Goal: Information Seeking & Learning: Find contact information

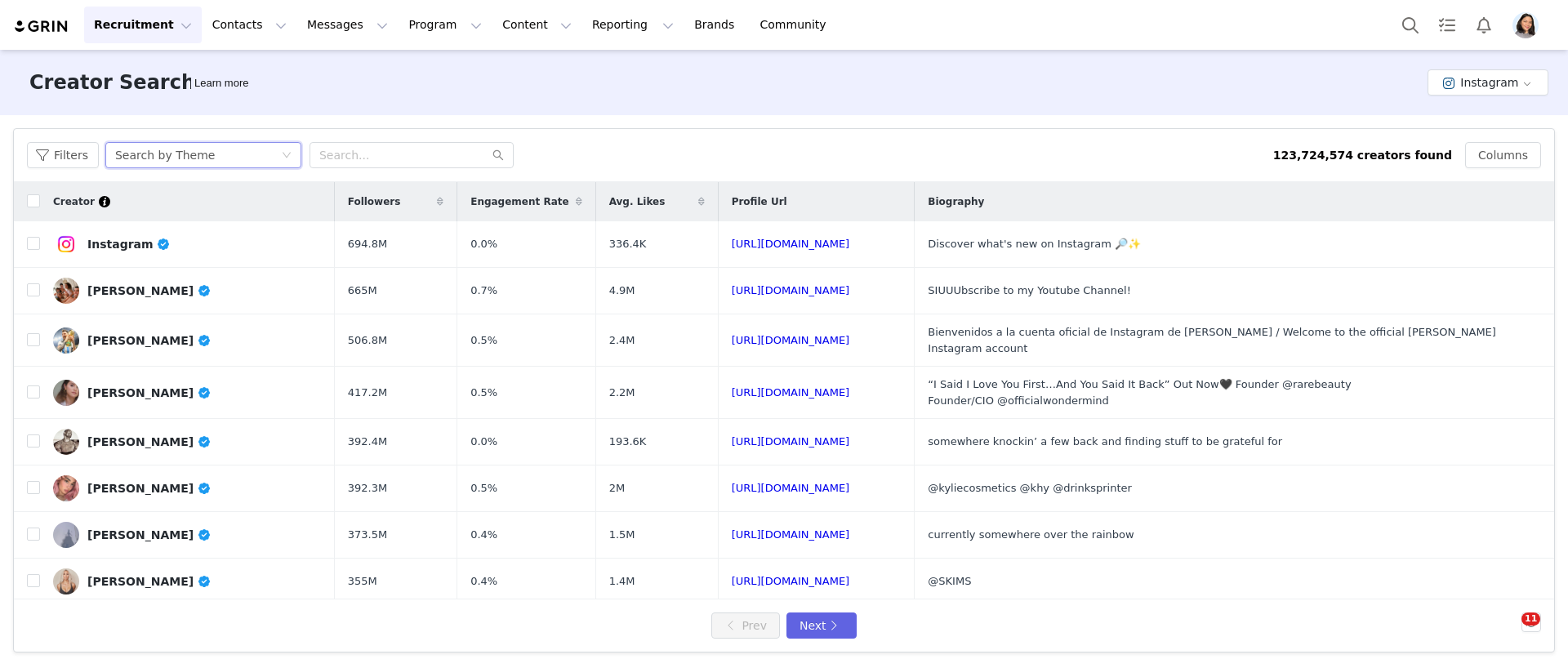
click at [221, 159] on div "Search by Theme" at bounding box center [198, 155] width 166 height 24
click at [212, 218] on li "Search by Creator" at bounding box center [205, 213] width 204 height 26
click at [352, 154] on input "text" at bounding box center [412, 155] width 204 height 26
paste input "blueline_barbie"
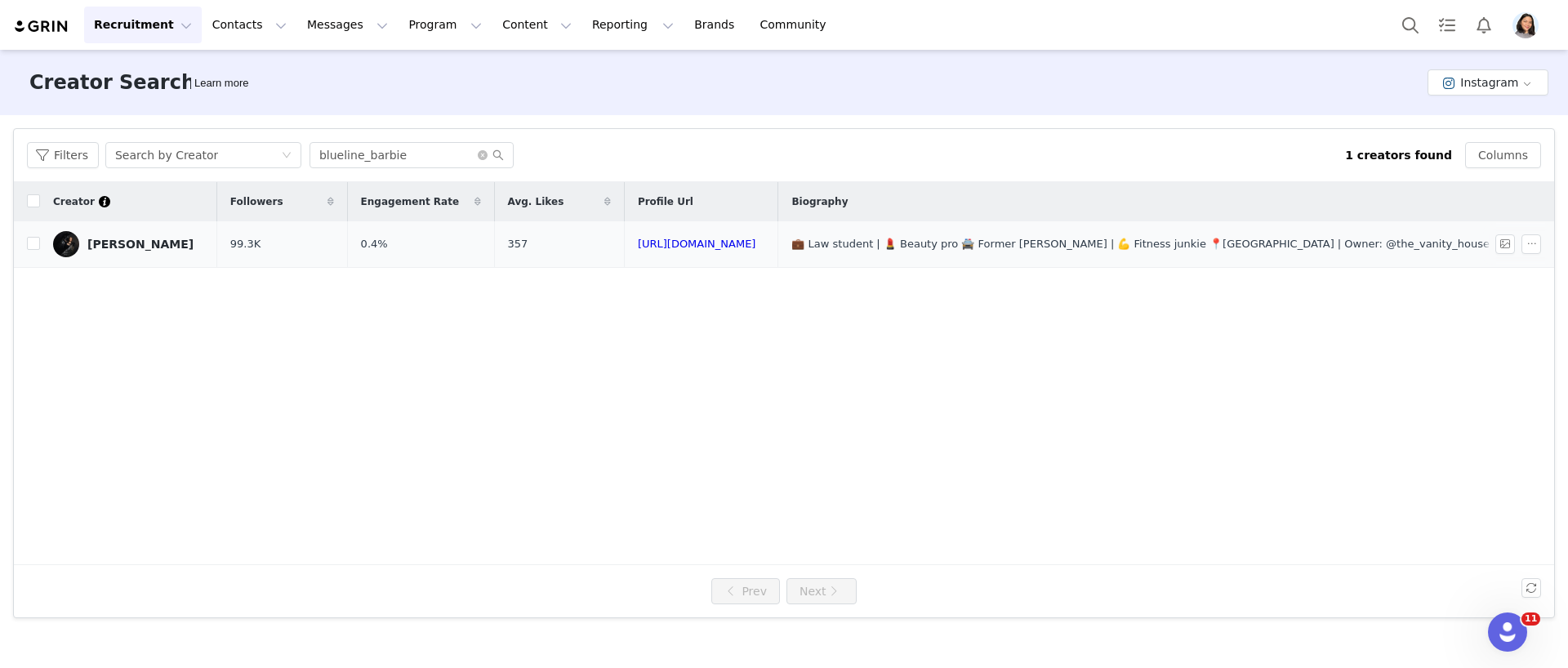
click at [112, 261] on td "[PERSON_NAME]" at bounding box center [128, 244] width 177 height 46
click at [115, 253] on link "[PERSON_NAME]" at bounding box center [128, 244] width 151 height 26
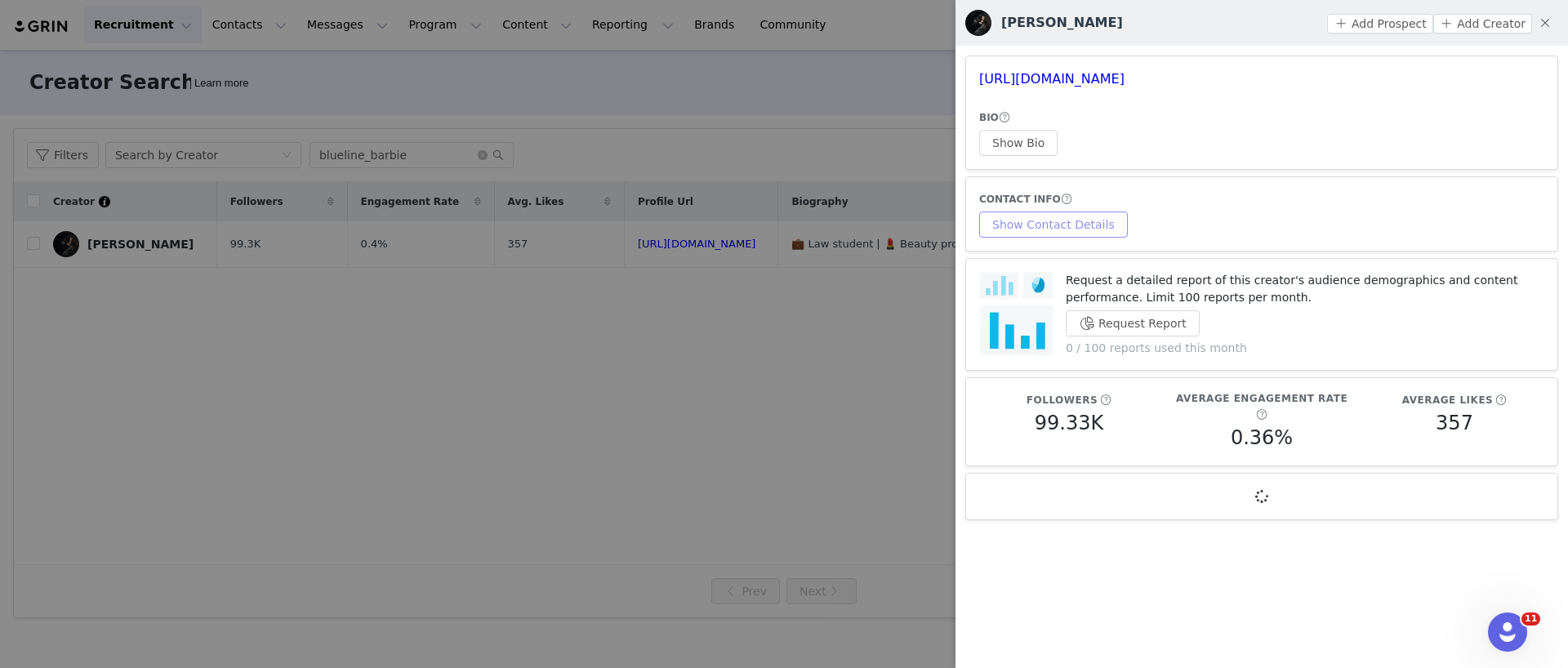
click at [1009, 214] on button "Show Contact Details" at bounding box center [1053, 225] width 148 height 26
click at [1010, 228] on div "CONTACT INFO Show Contact Details" at bounding box center [1261, 213] width 565 height 47
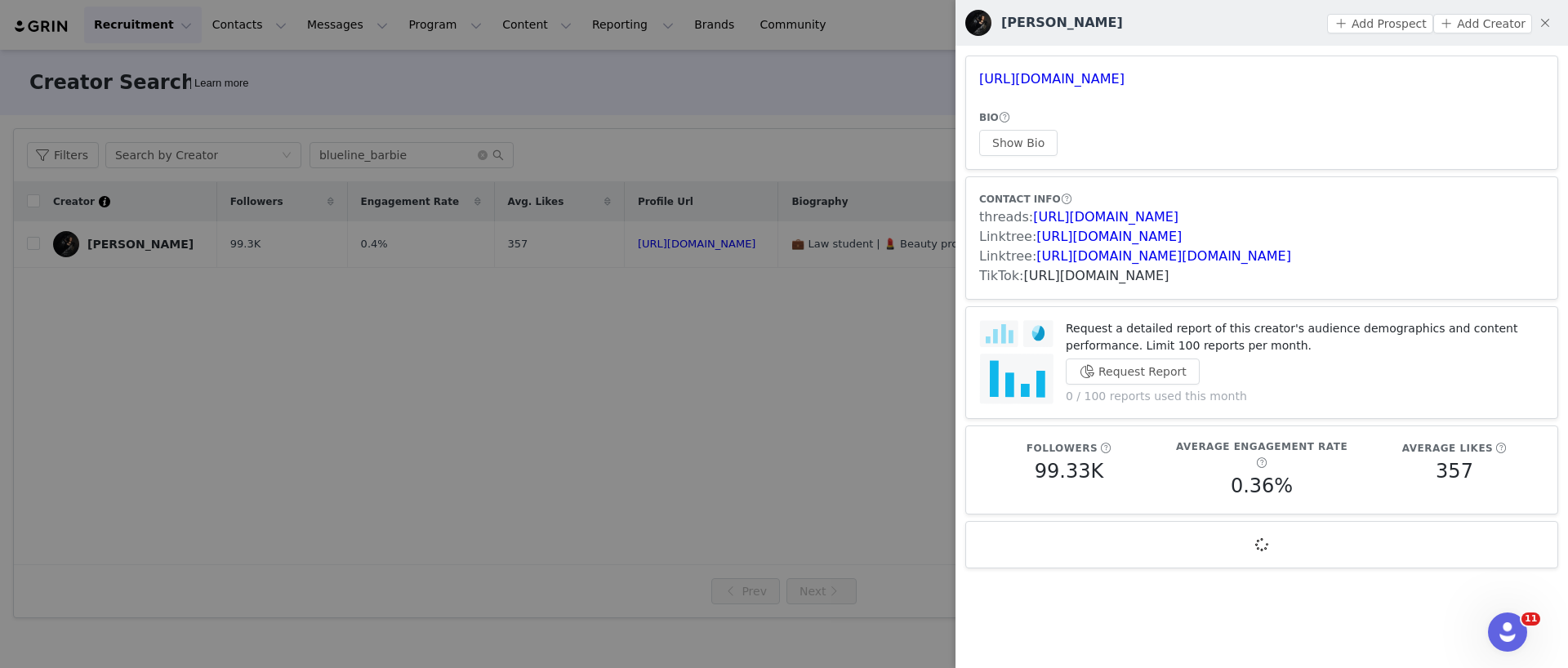
click at [1093, 276] on link "[URL][DOMAIN_NAME]" at bounding box center [1096, 276] width 146 height 16
click at [408, 276] on div at bounding box center [784, 334] width 1568 height 668
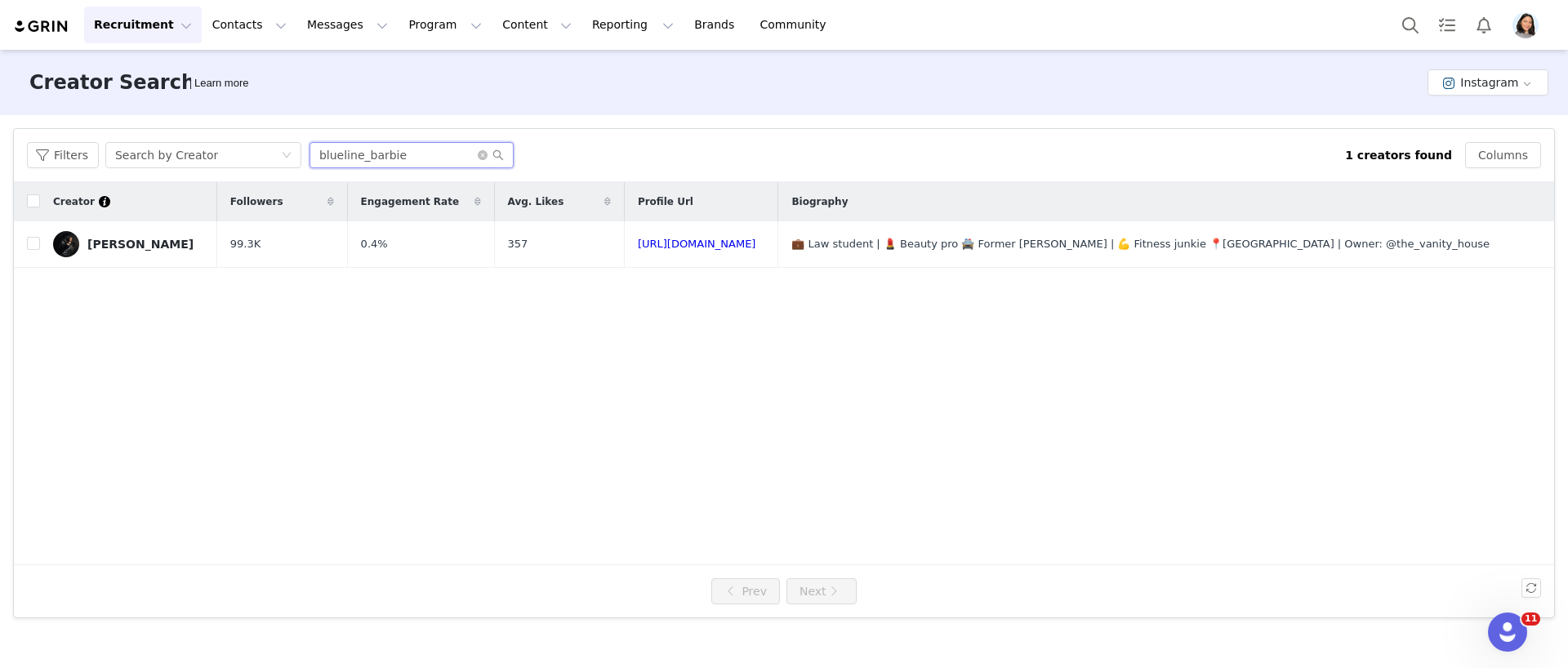
click at [405, 167] on input "blueline_barbie" at bounding box center [412, 155] width 204 height 26
paste input "osaki022"
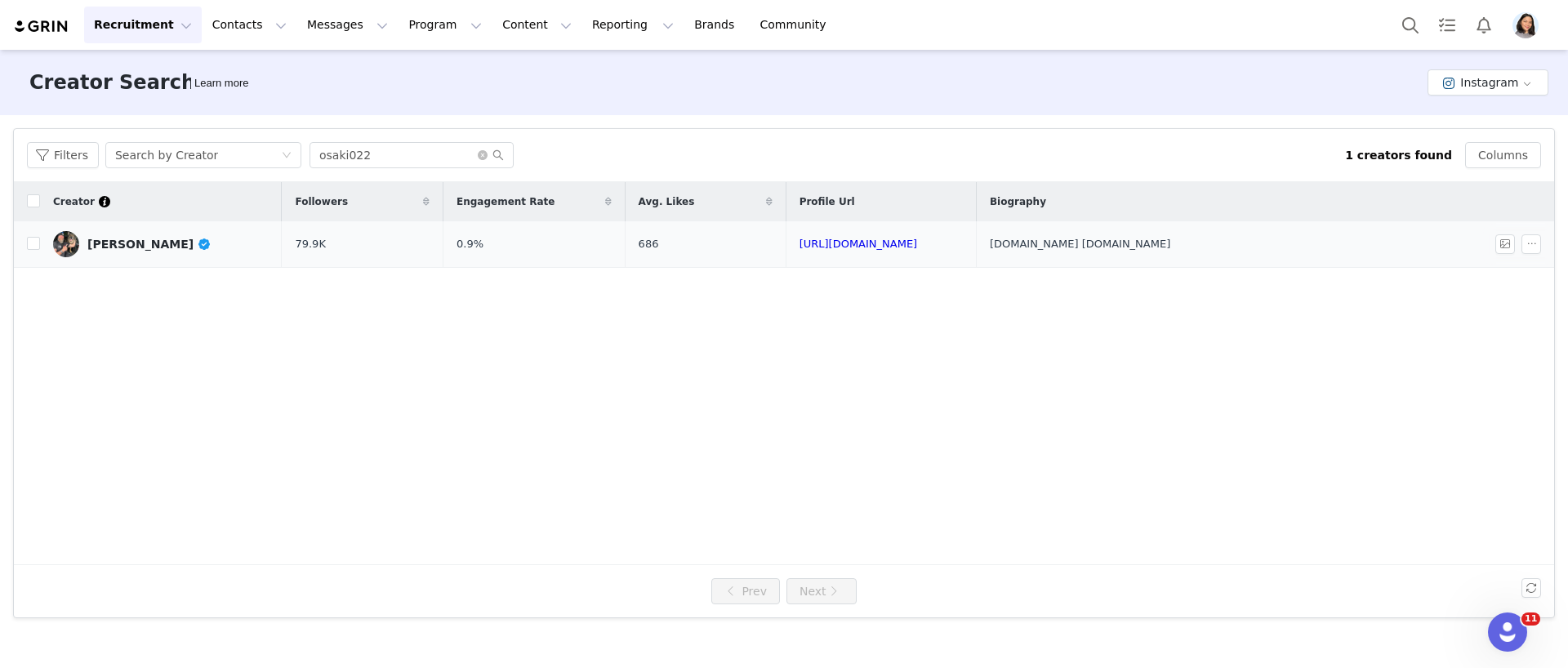
click at [167, 253] on link "[PERSON_NAME]" at bounding box center [161, 244] width 215 height 26
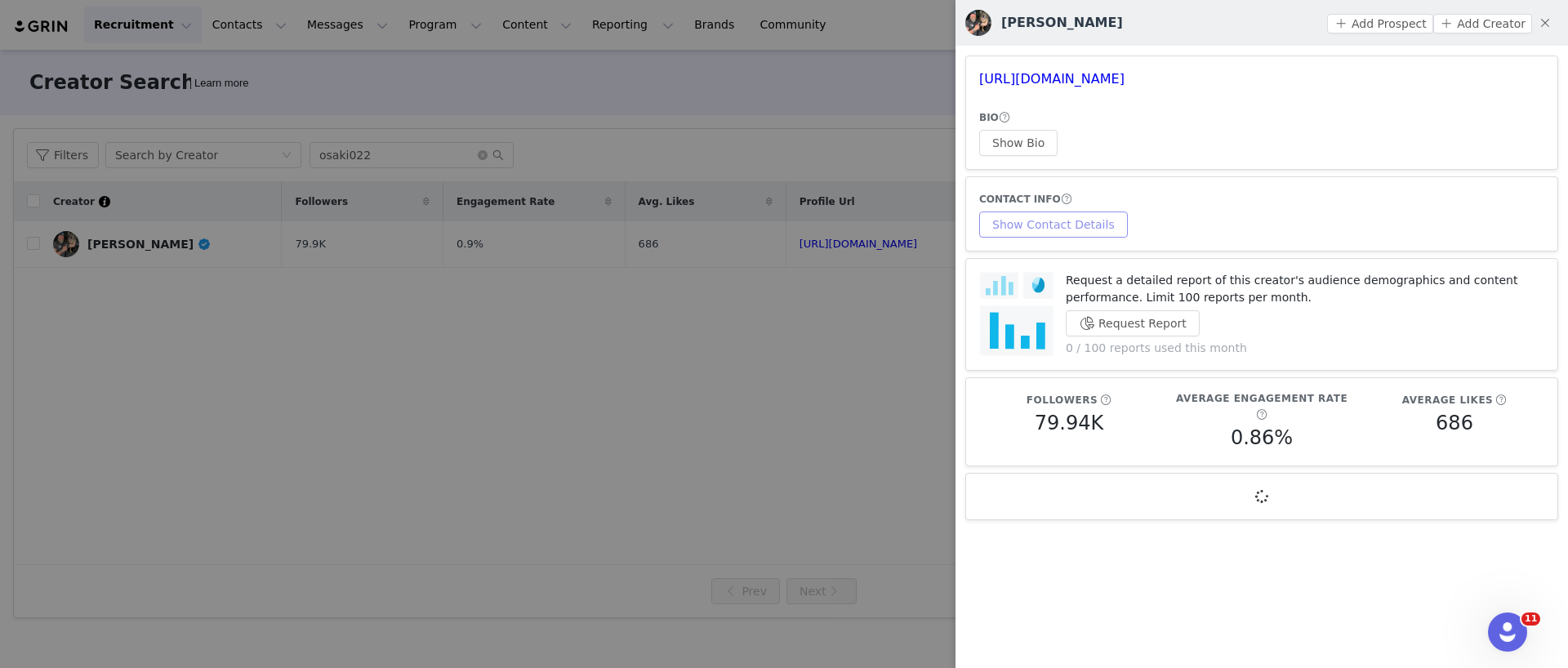
click at [1017, 218] on button "Show Contact Details" at bounding box center [1053, 225] width 148 height 26
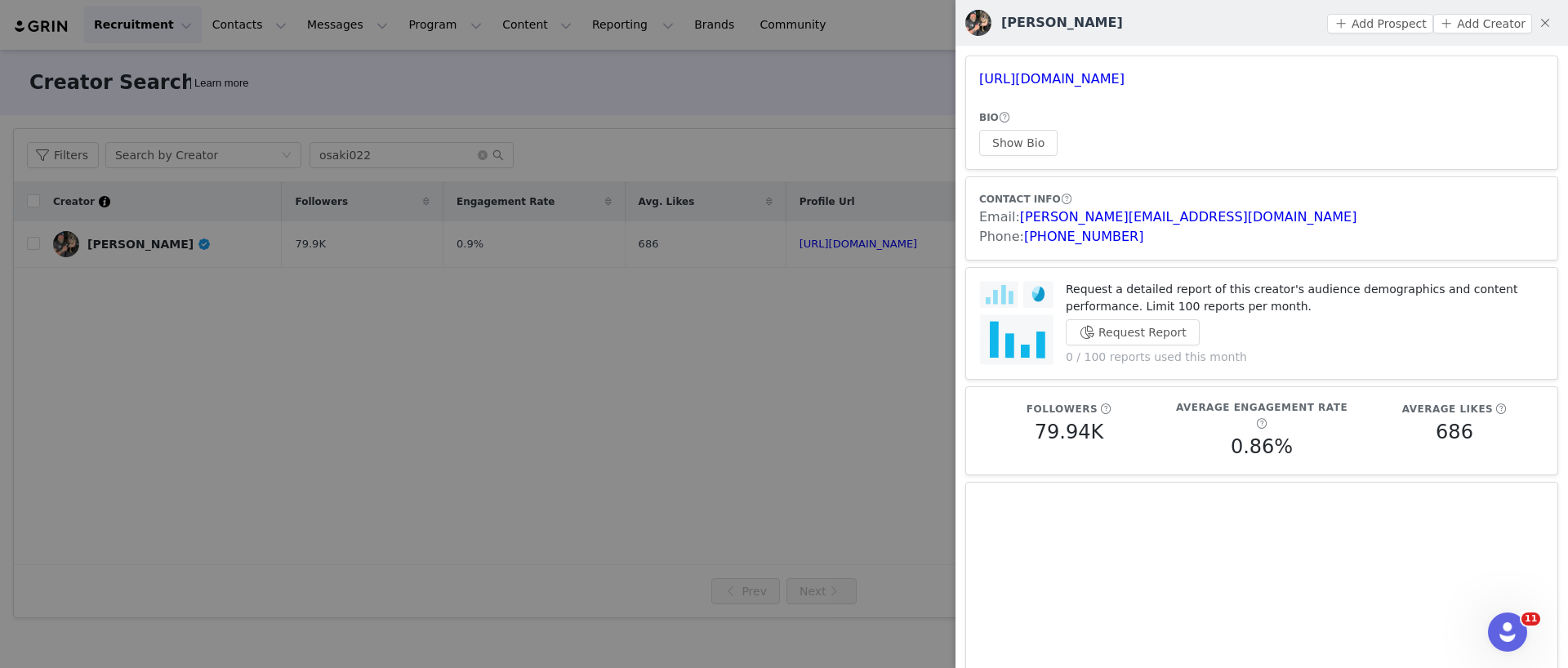
click at [530, 202] on div at bounding box center [784, 334] width 1568 height 668
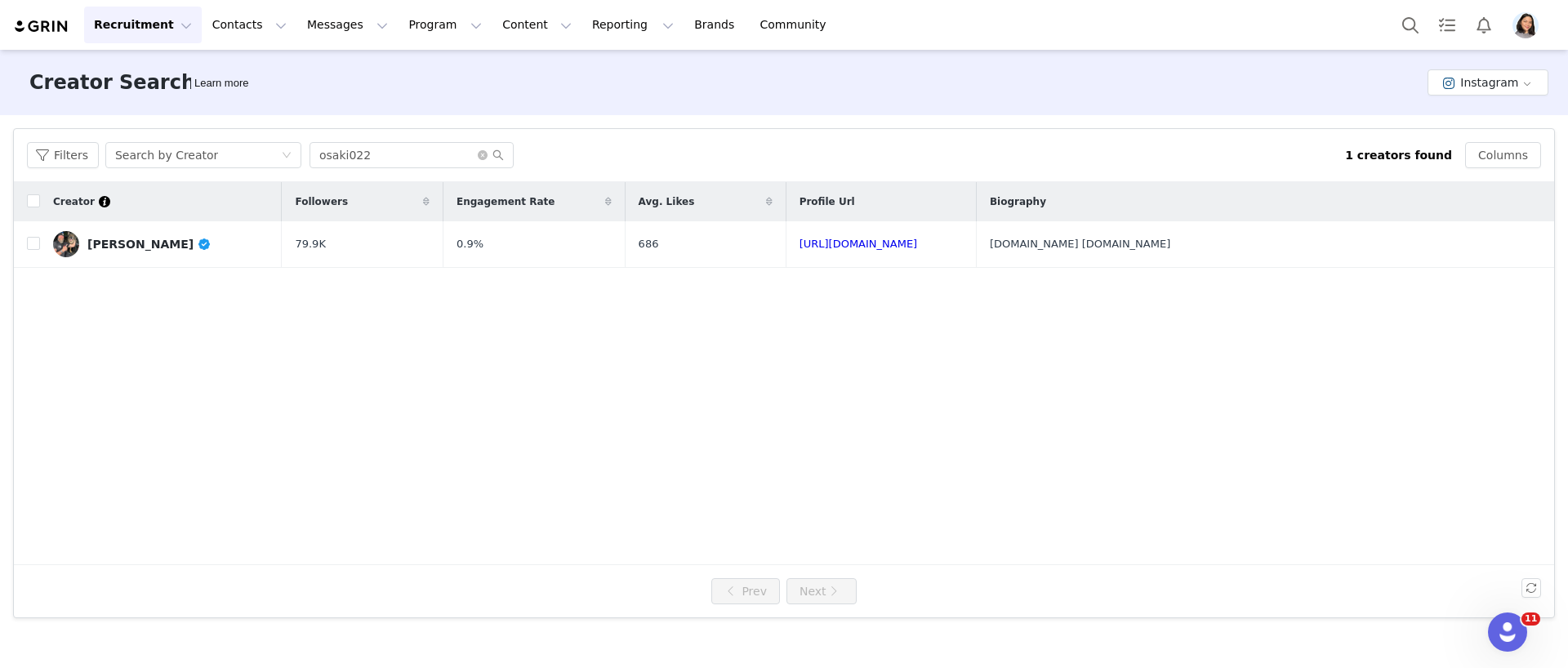
click at [412, 177] on div "Filters Search by Creator osaki022 1 creators found Columns" at bounding box center [784, 155] width 1540 height 53
click at [412, 163] on input "osaki022" at bounding box center [412, 155] width 204 height 26
paste input "blakecookactual"
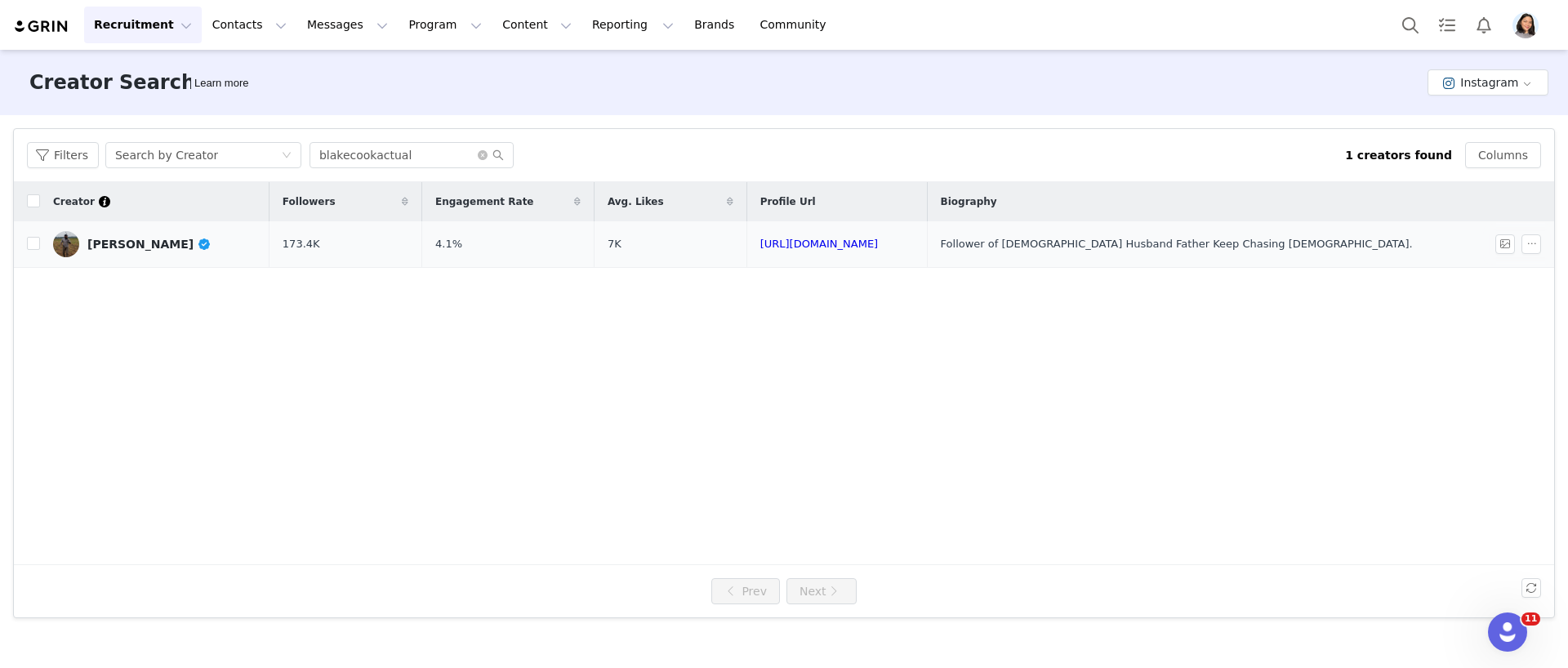
click at [139, 233] on link "[PERSON_NAME]" at bounding box center [154, 244] width 203 height 26
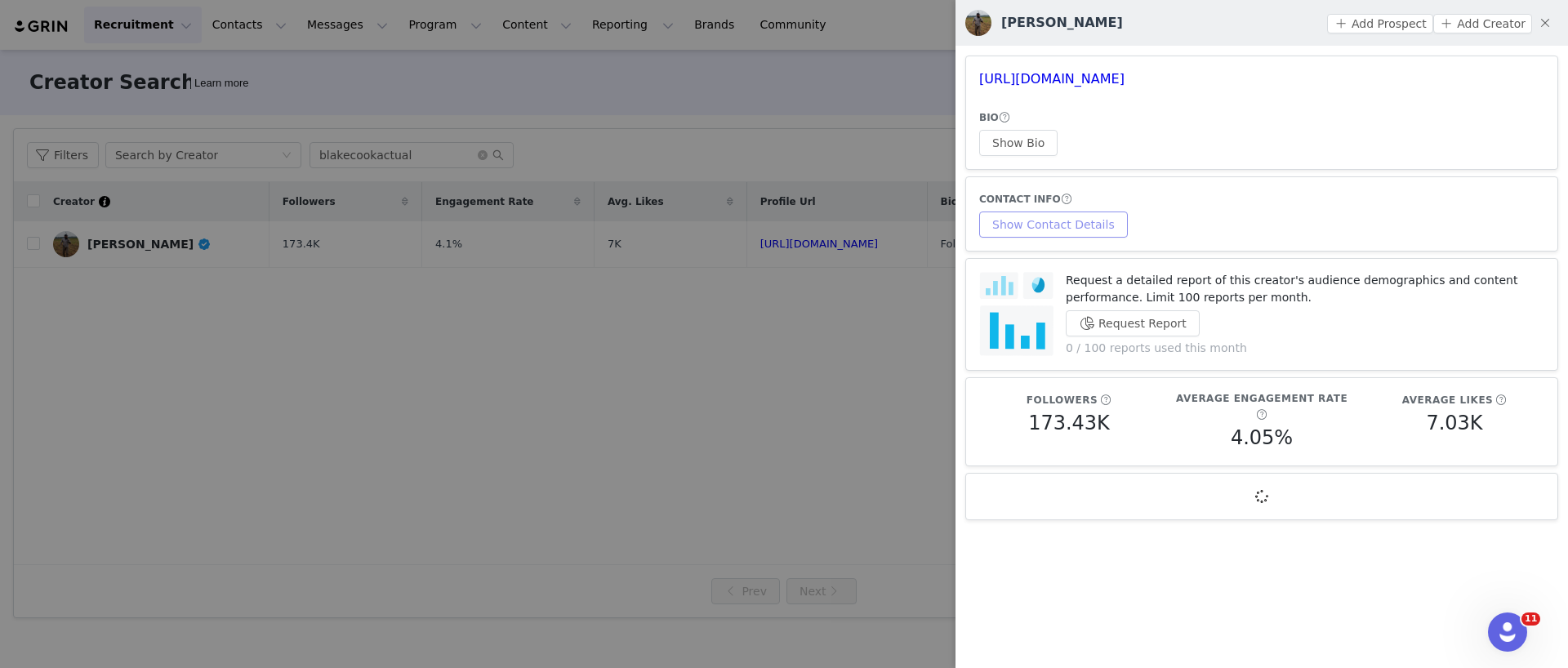
click at [1045, 225] on button "Show Contact Details" at bounding box center [1053, 225] width 148 height 26
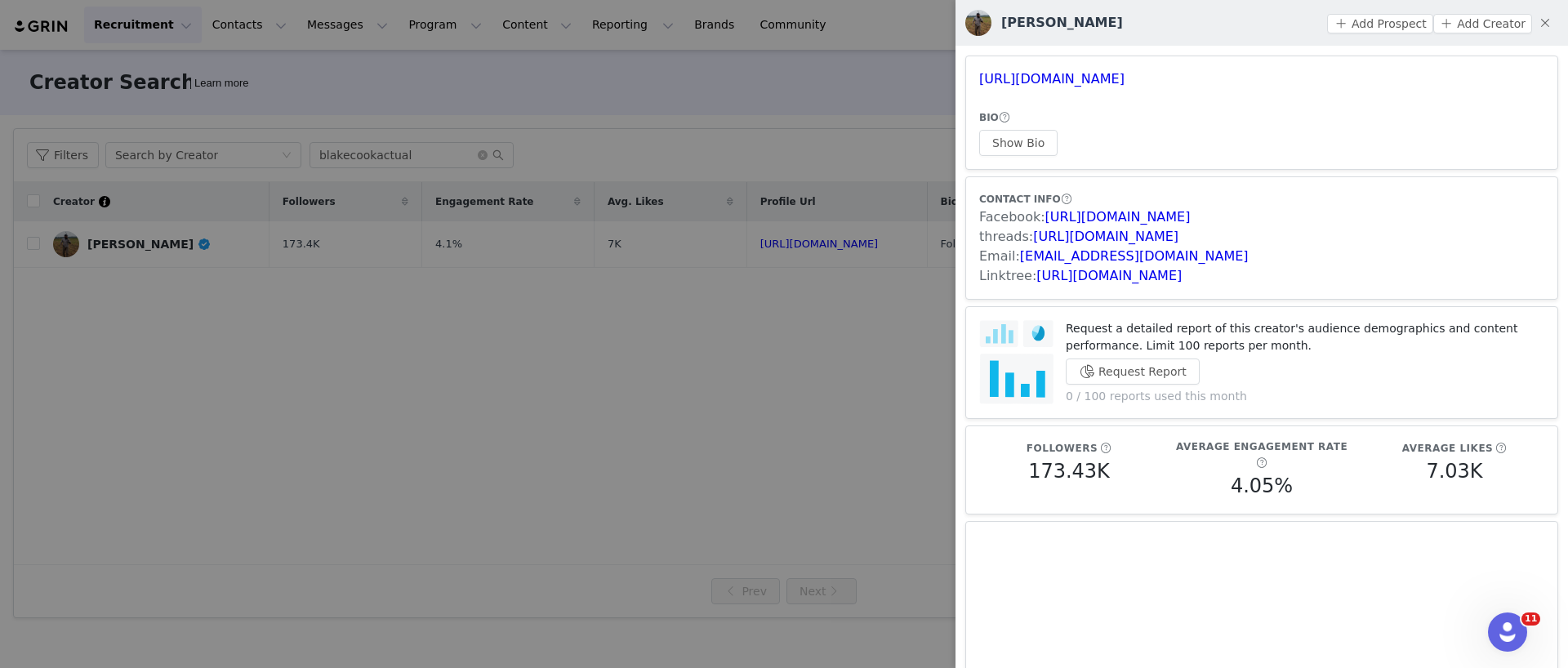
click at [479, 187] on div at bounding box center [784, 334] width 1568 height 668
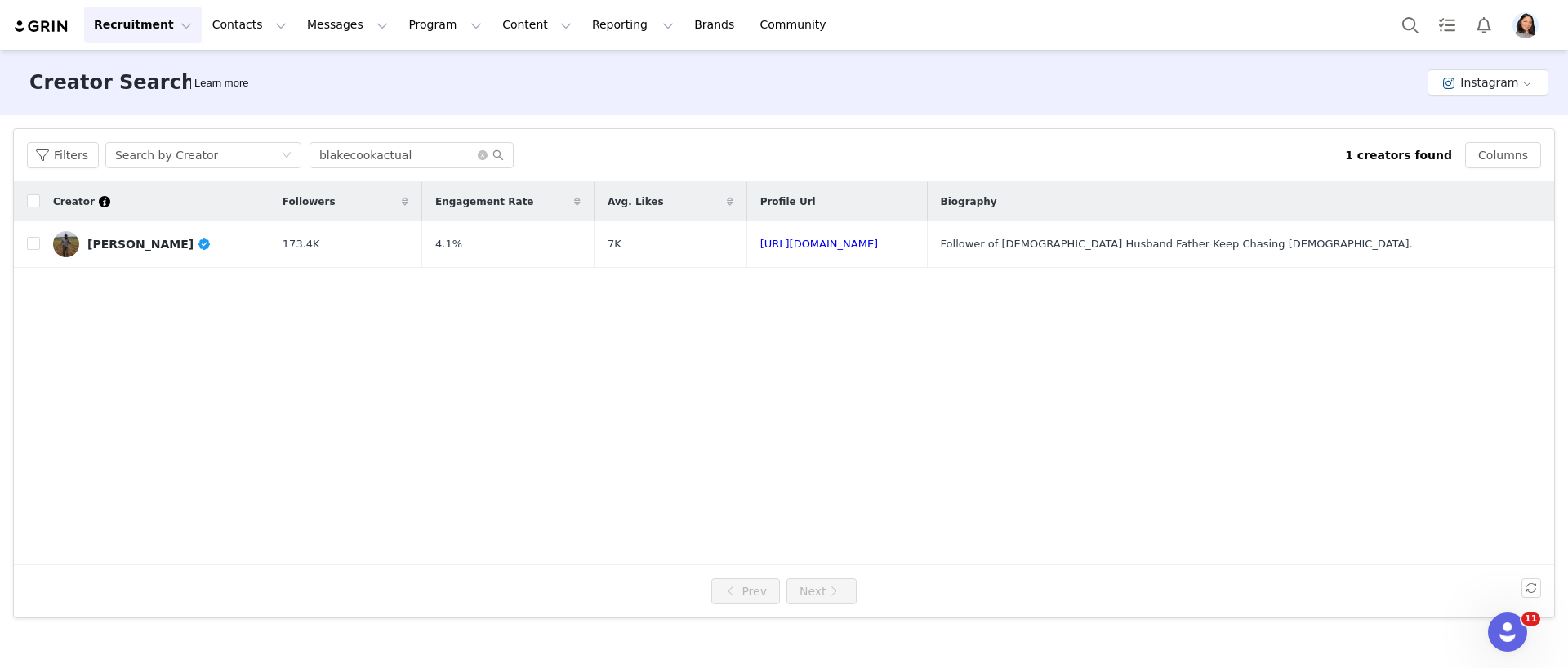
click at [428, 170] on div "Filters Search by Creator blakecookactual 1 creators found Columns" at bounding box center [784, 155] width 1540 height 53
click at [428, 161] on input "blakecookactual" at bounding box center [412, 155] width 204 height 26
paste input "americansheriff"
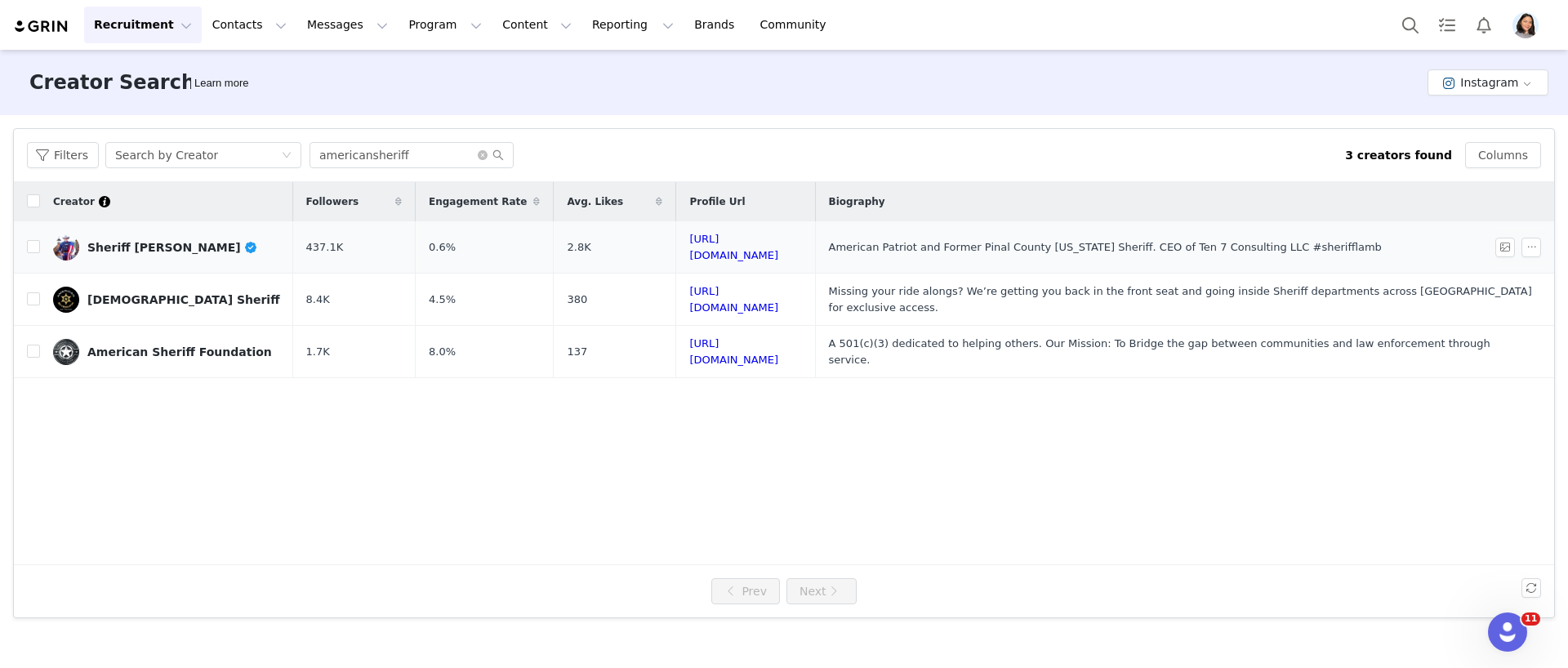
click at [227, 249] on link "Sheriff [PERSON_NAME]" at bounding box center [166, 248] width 227 height 26
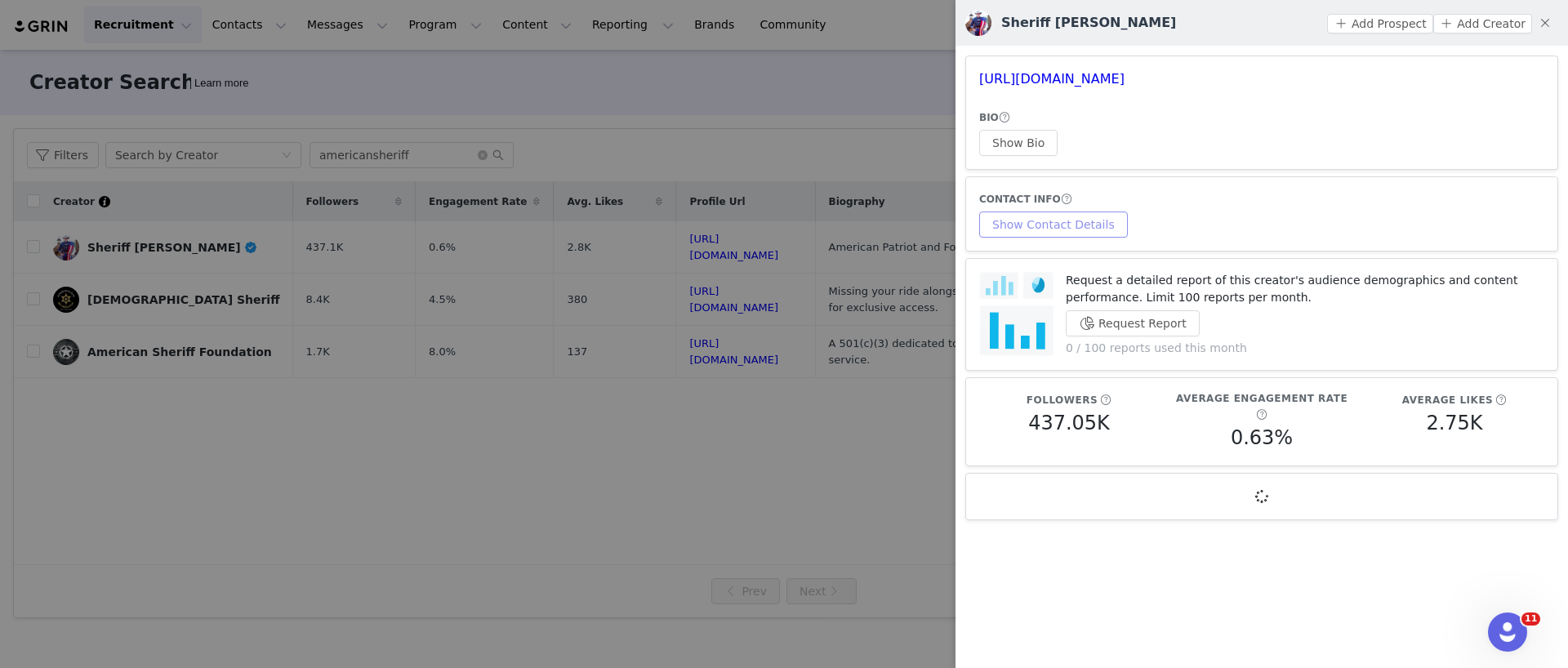
click at [1018, 226] on button "Show Contact Details" at bounding box center [1053, 225] width 148 height 26
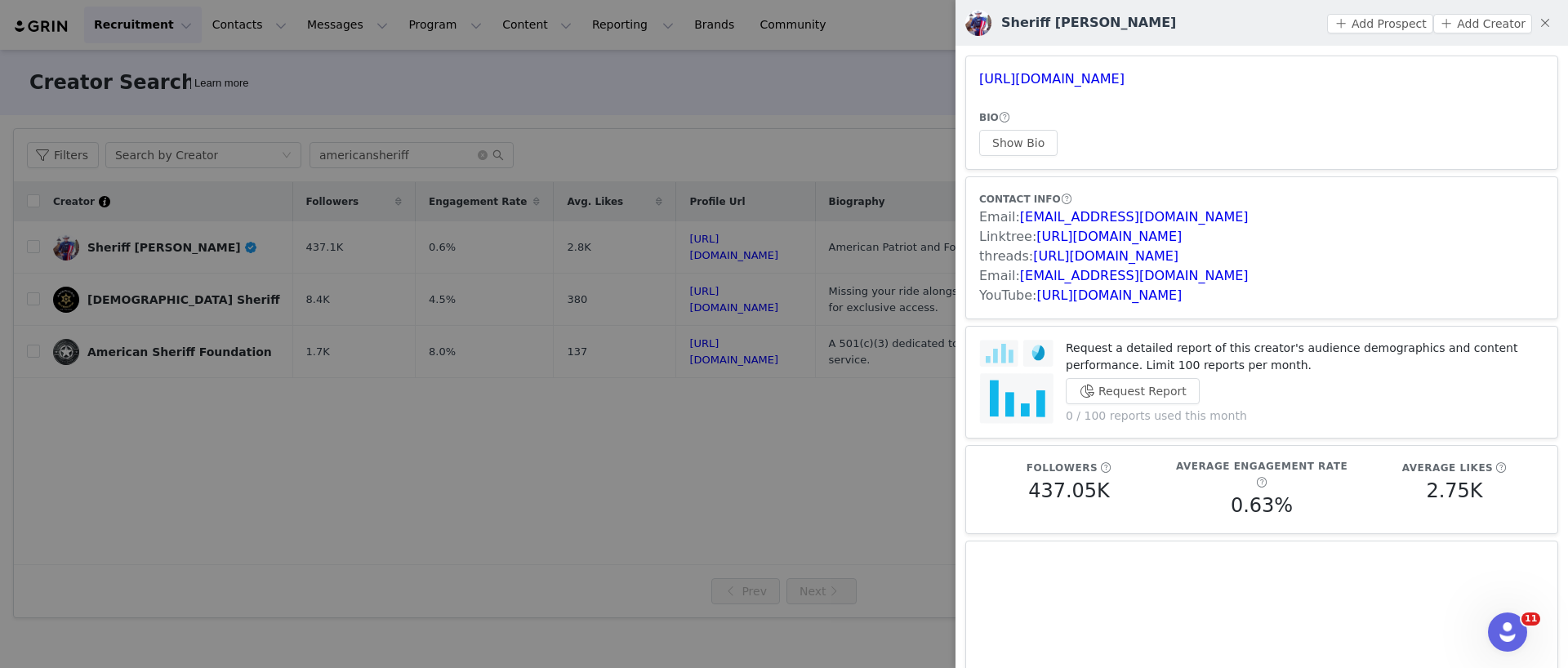
click at [163, 260] on div at bounding box center [784, 334] width 1568 height 668
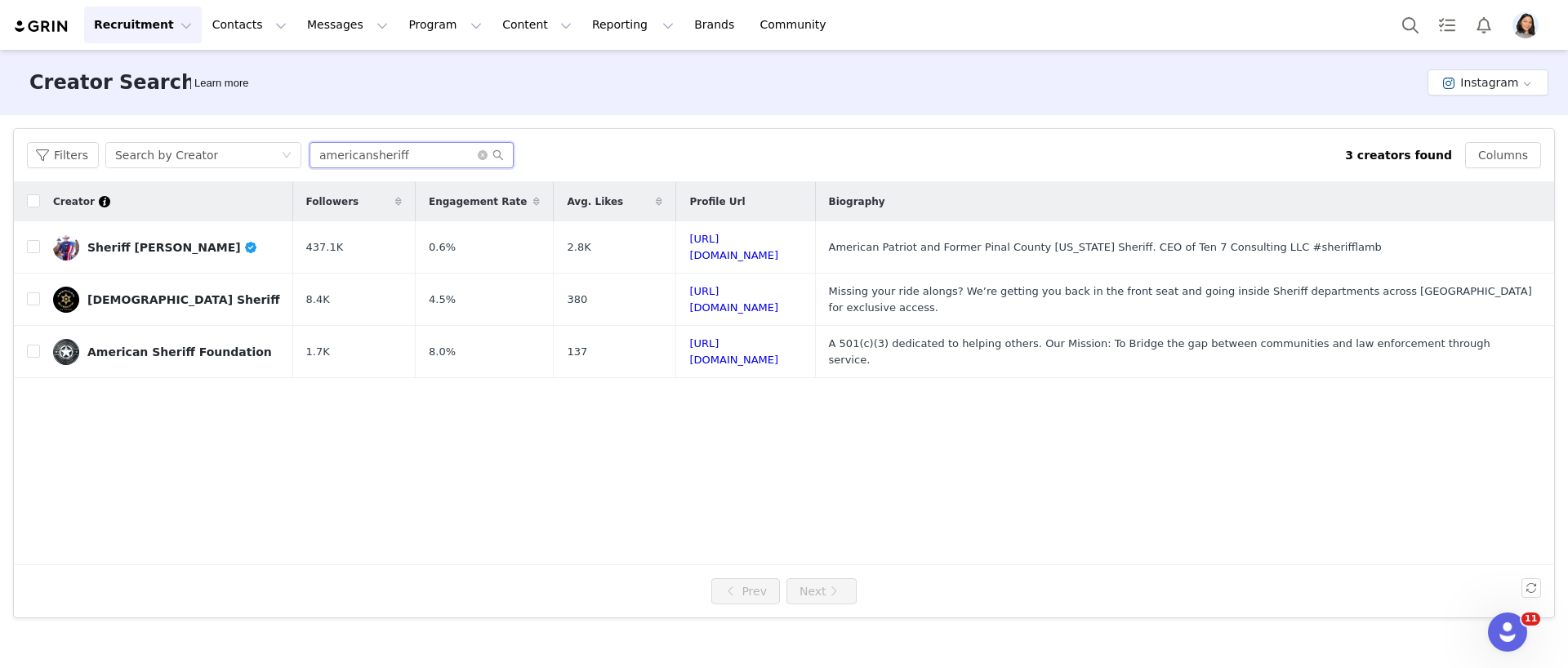
click at [331, 149] on input "americansheriff" at bounding box center [412, 155] width 204 height 26
paste input "da_rulk"
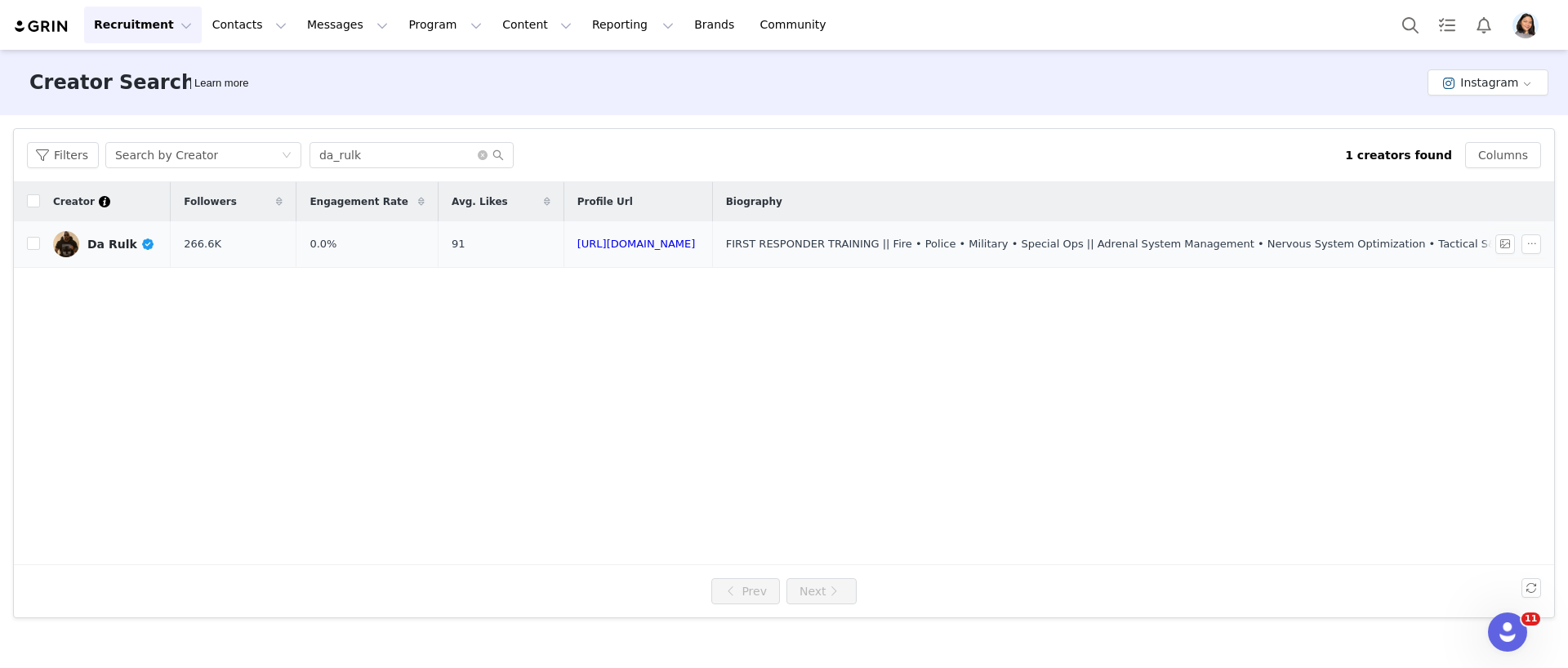
click at [109, 255] on link "Da Rulk" at bounding box center [105, 244] width 105 height 26
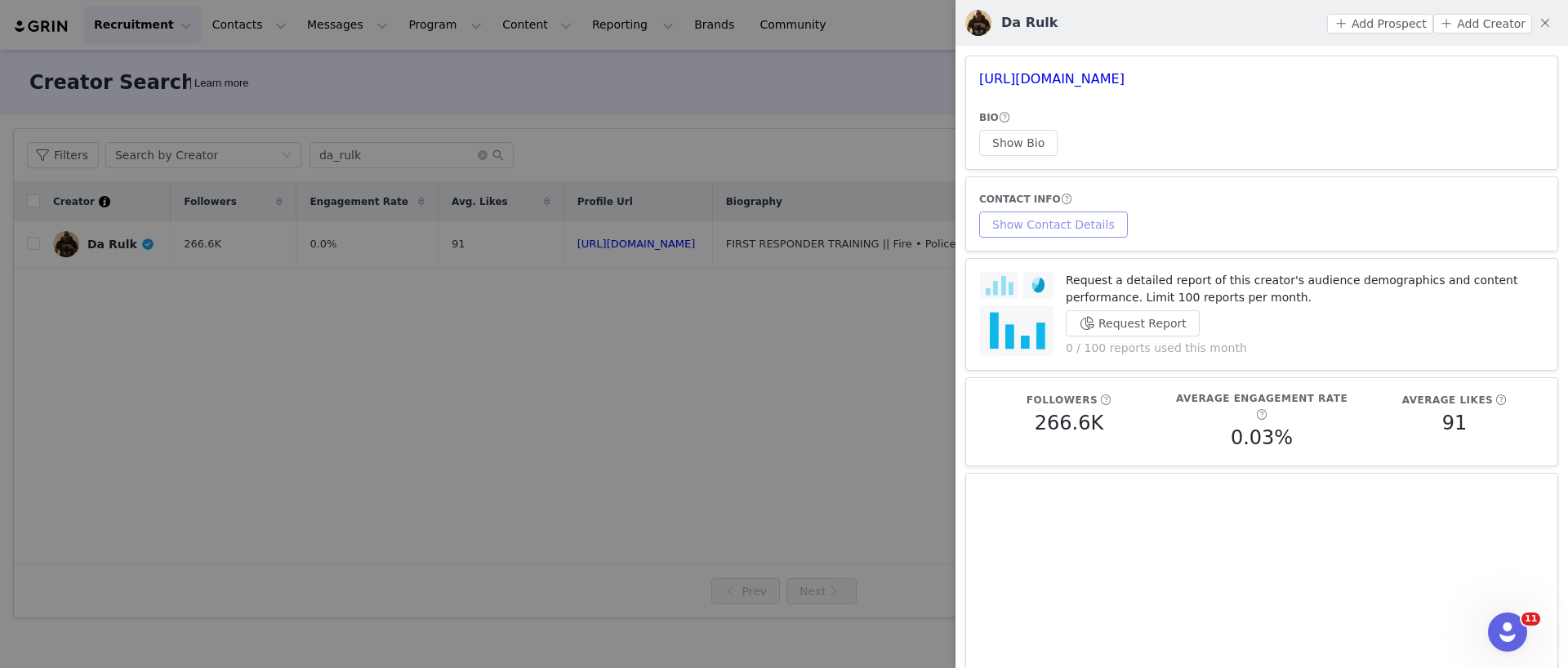
click at [1066, 214] on button "Show Contact Details" at bounding box center [1053, 225] width 148 height 26
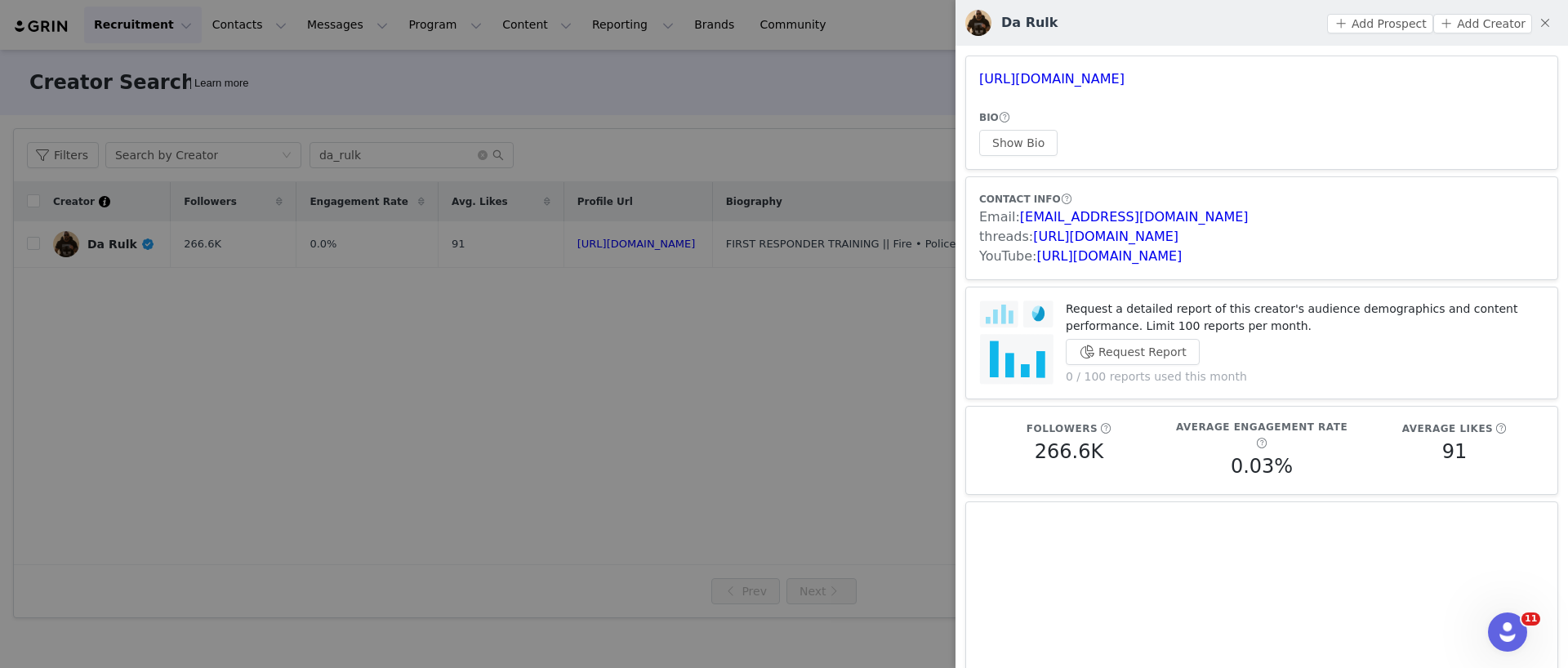
click at [482, 224] on div at bounding box center [784, 334] width 1568 height 668
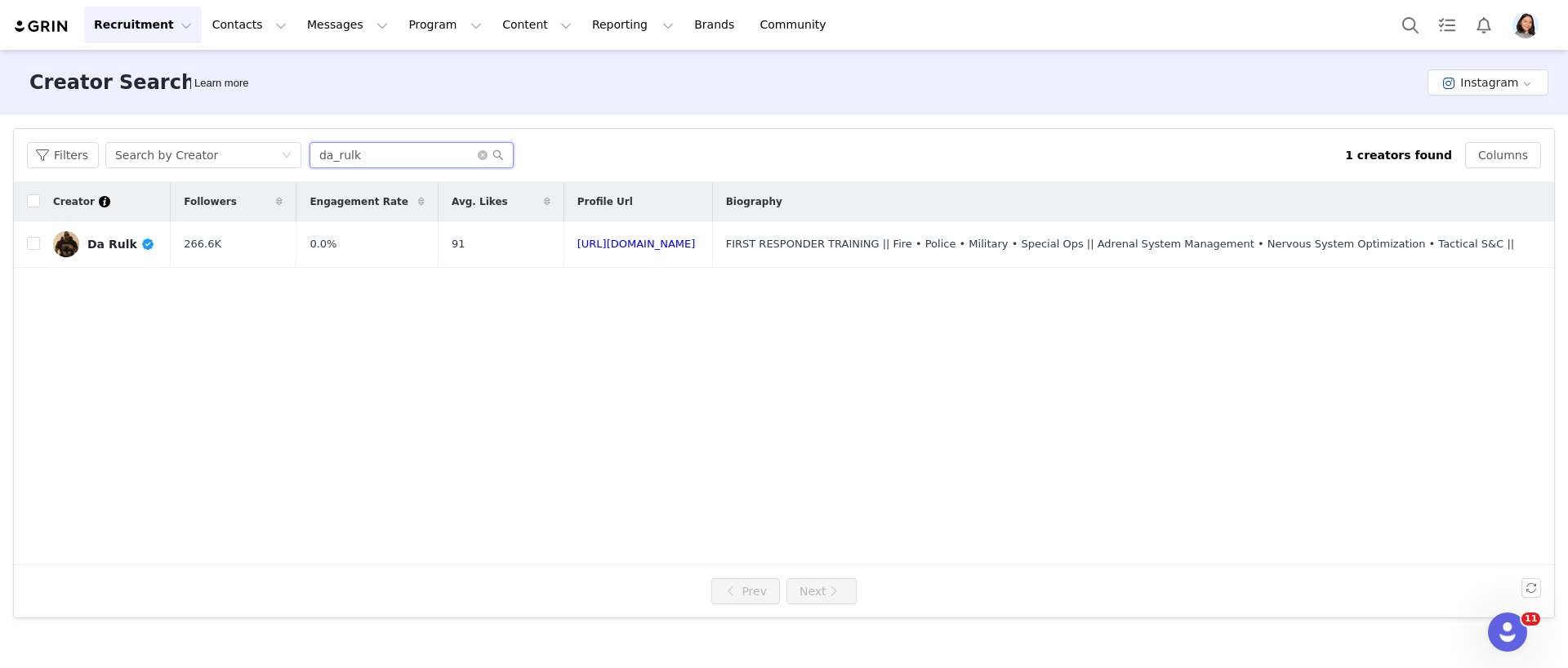
click at [448, 161] on input "da_rulk" at bounding box center [412, 155] width 204 height 26
paste input "evin_eiramc"
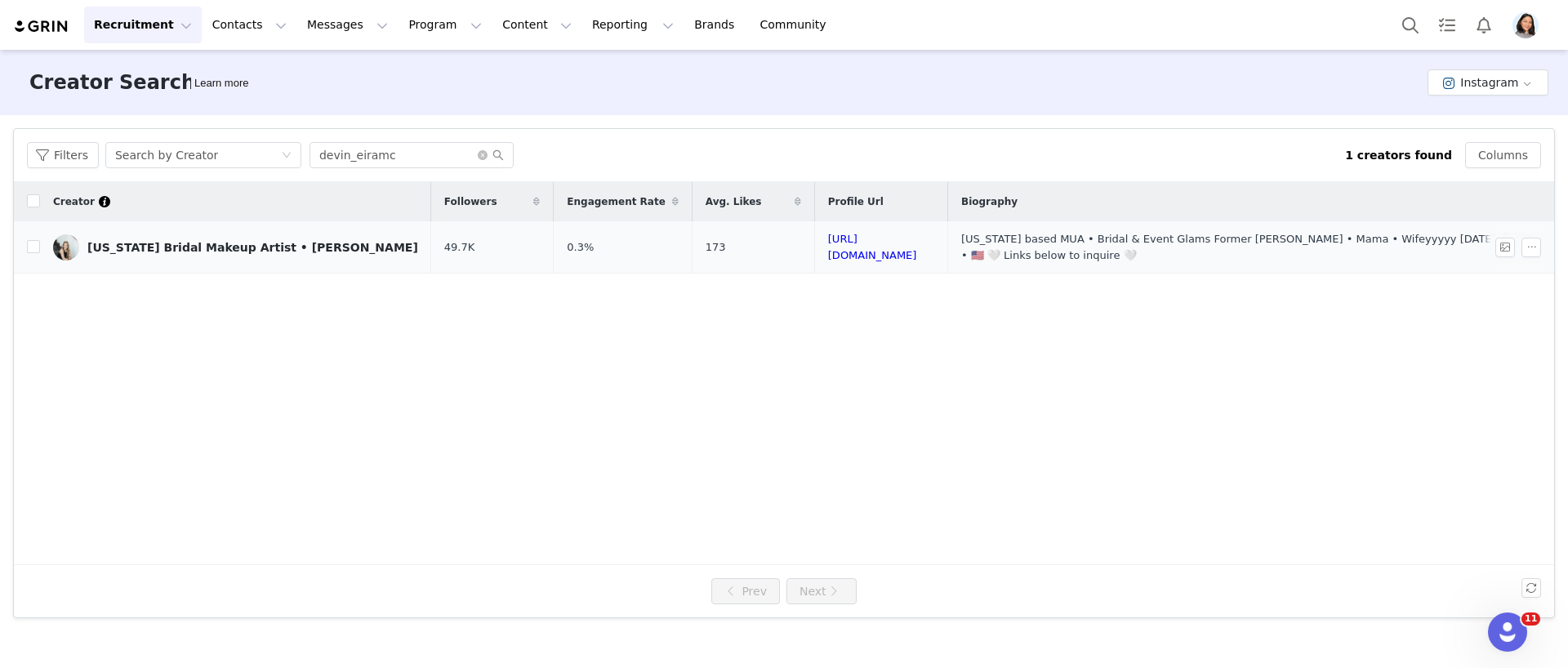
click at [160, 237] on link "[US_STATE] Bridal Makeup Artist • [PERSON_NAME]" at bounding box center [235, 248] width 365 height 26
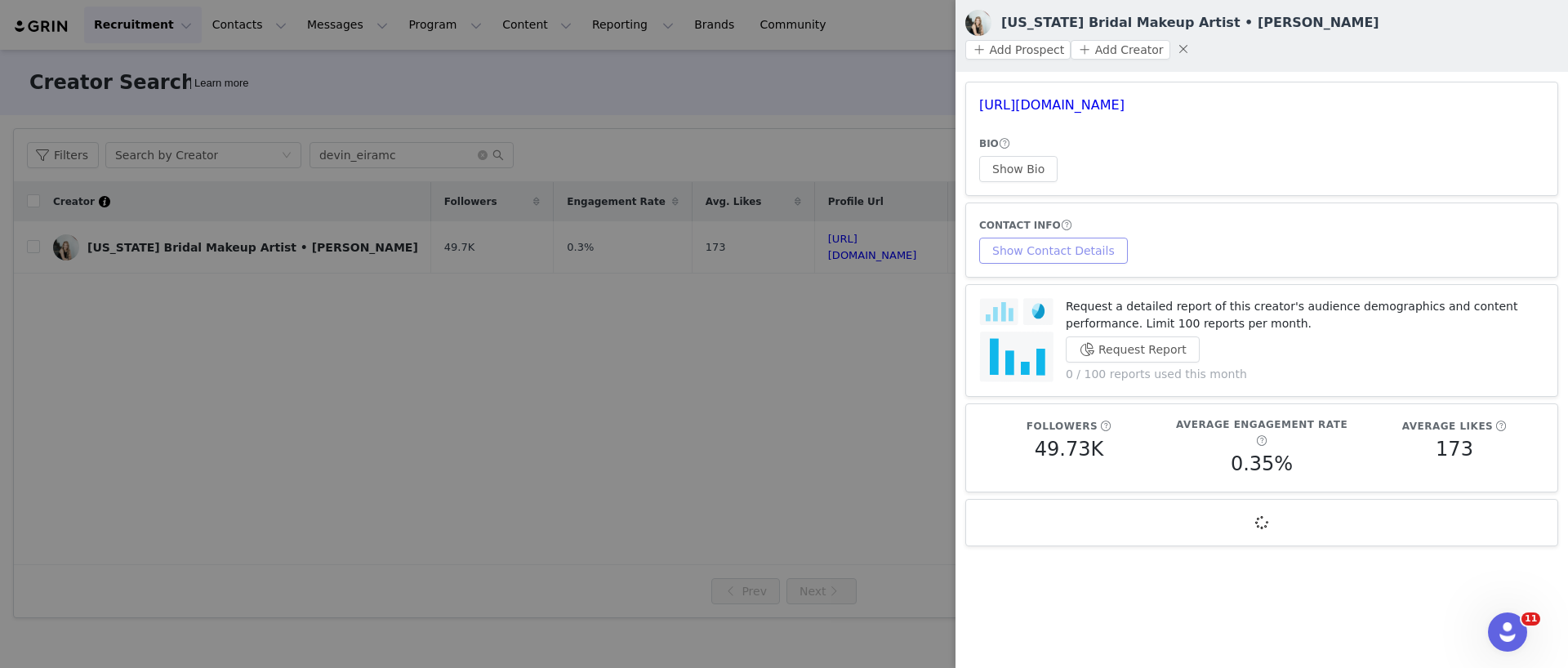
click at [1003, 238] on button "Show Contact Details" at bounding box center [1053, 250] width 148 height 26
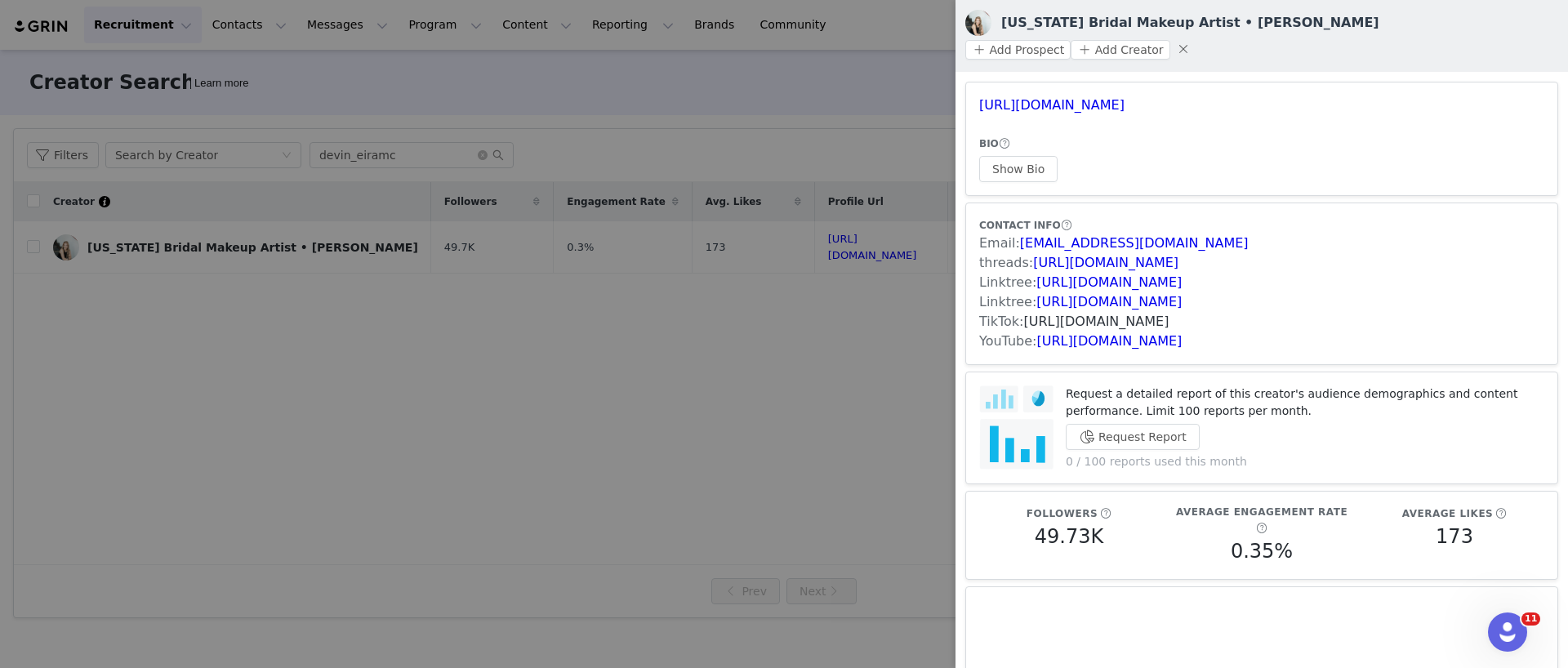
click at [1097, 314] on link "[URL][DOMAIN_NAME]" at bounding box center [1096, 321] width 146 height 16
click at [407, 199] on div at bounding box center [784, 334] width 1568 height 668
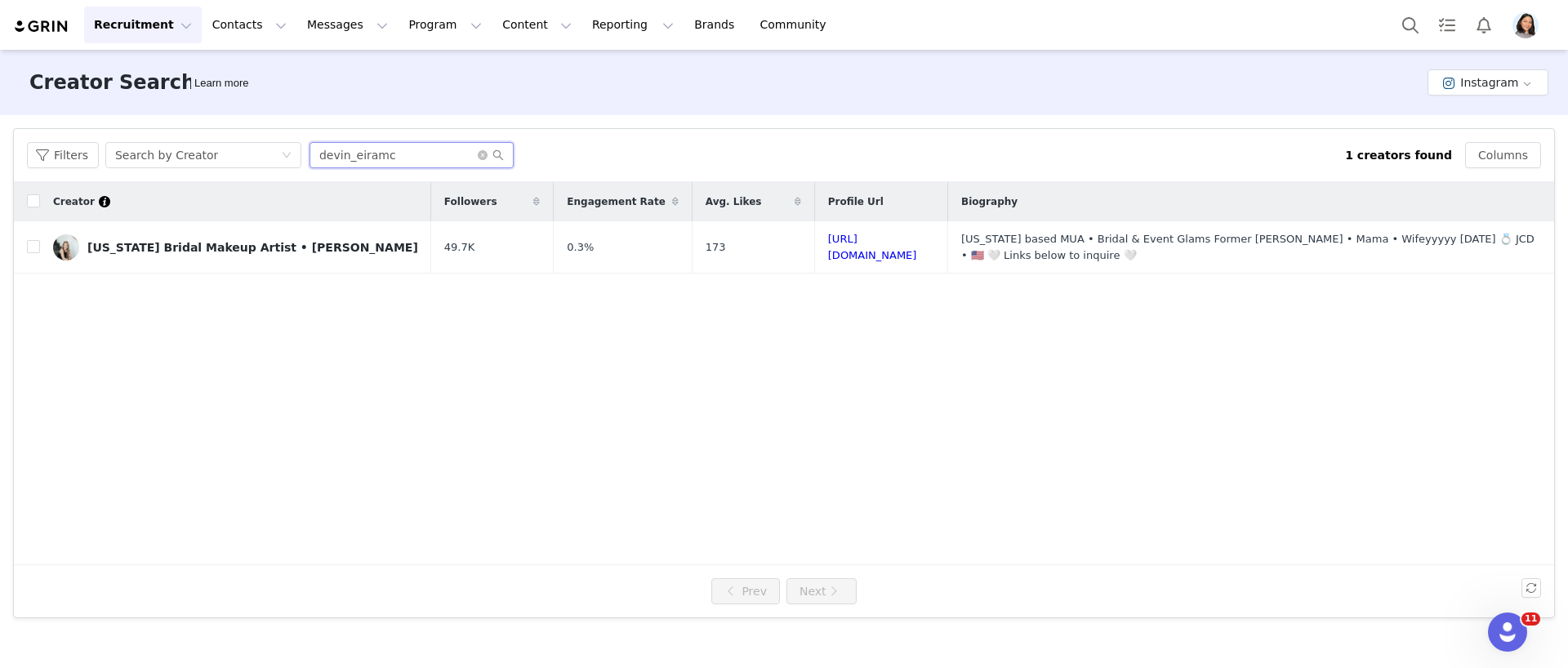
click at [425, 159] on input "devin_eiramc" at bounding box center [412, 155] width 204 height 26
paste input "fitamysuzanne"
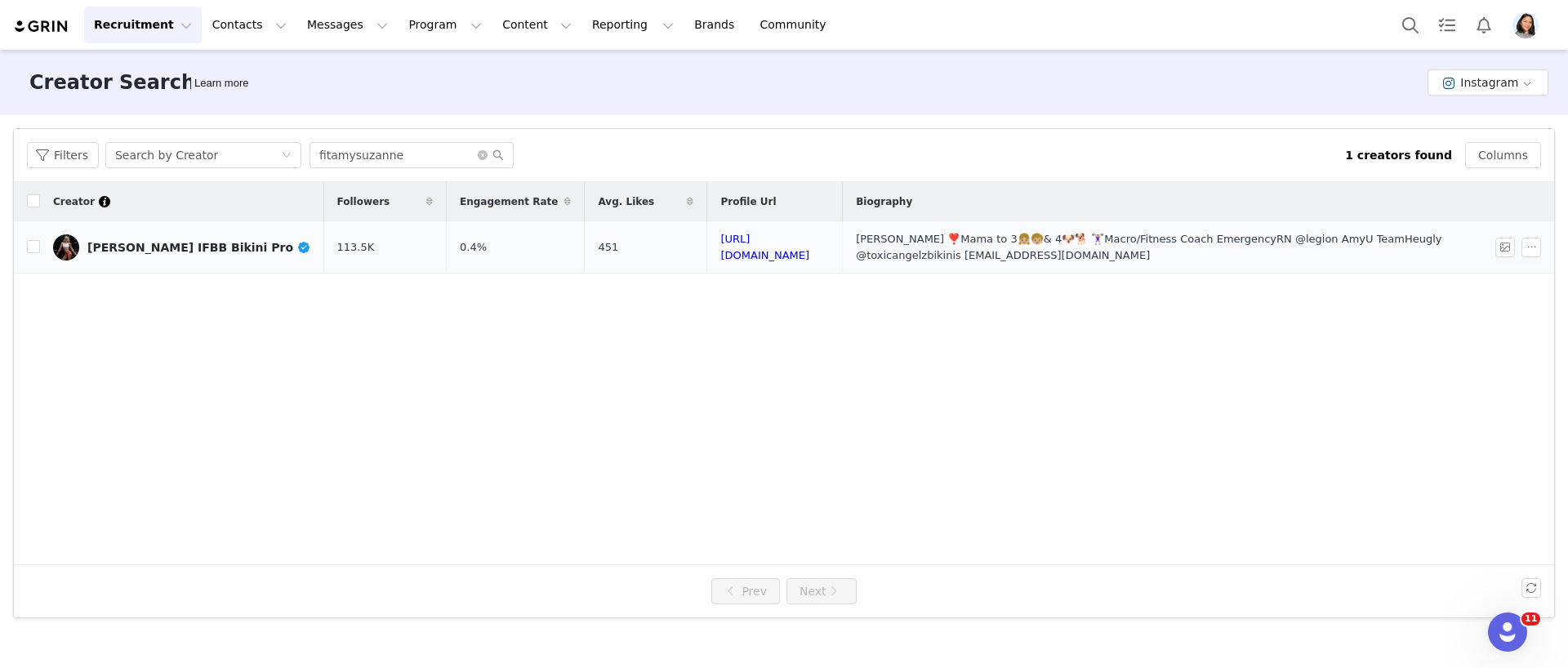
click at [245, 231] on td "[PERSON_NAME] IFBB Bikini Pro" at bounding box center [182, 247] width 284 height 52
click at [214, 253] on link "[PERSON_NAME] IFBB Bikini Pro" at bounding box center [182, 248] width 258 height 26
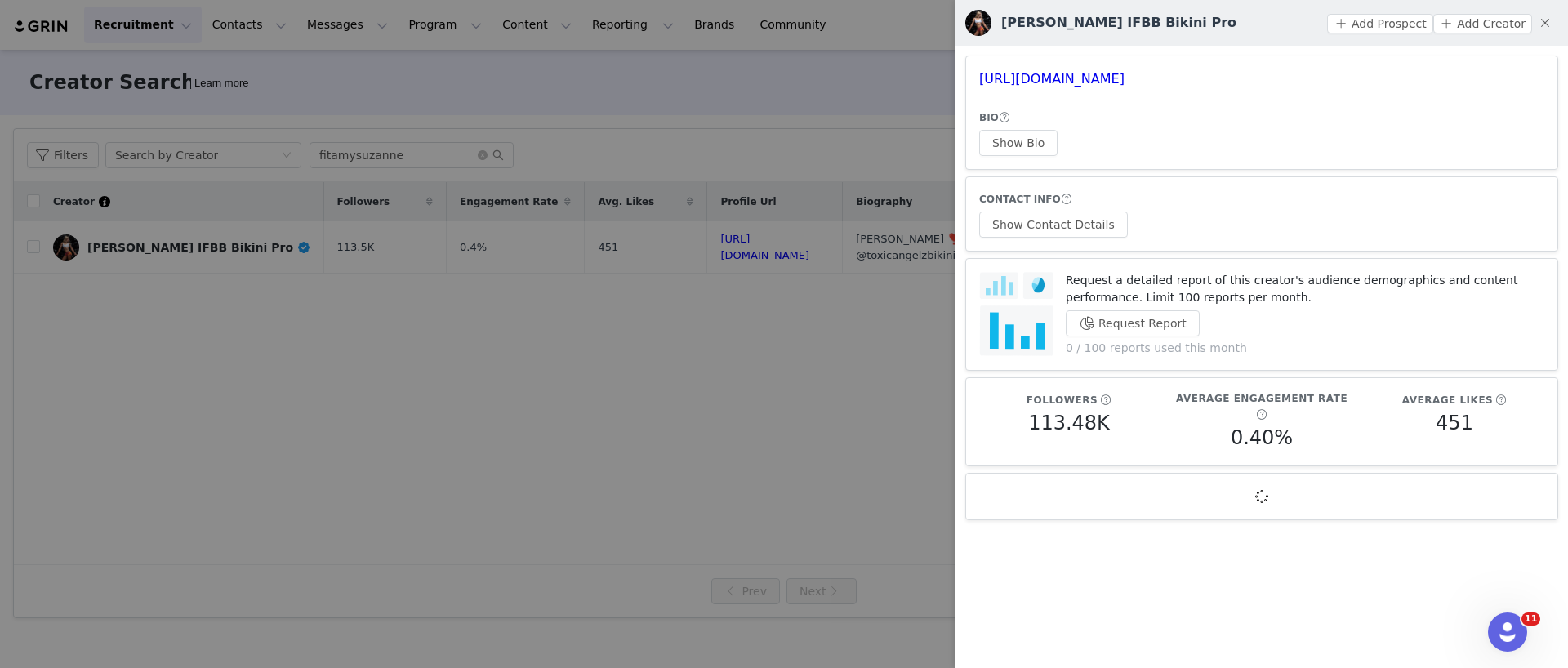
click at [1011, 238] on article "CONTACT INFO Show Contact Details" at bounding box center [1261, 213] width 593 height 75
click at [1015, 227] on button "Show Contact Details" at bounding box center [1053, 225] width 148 height 26
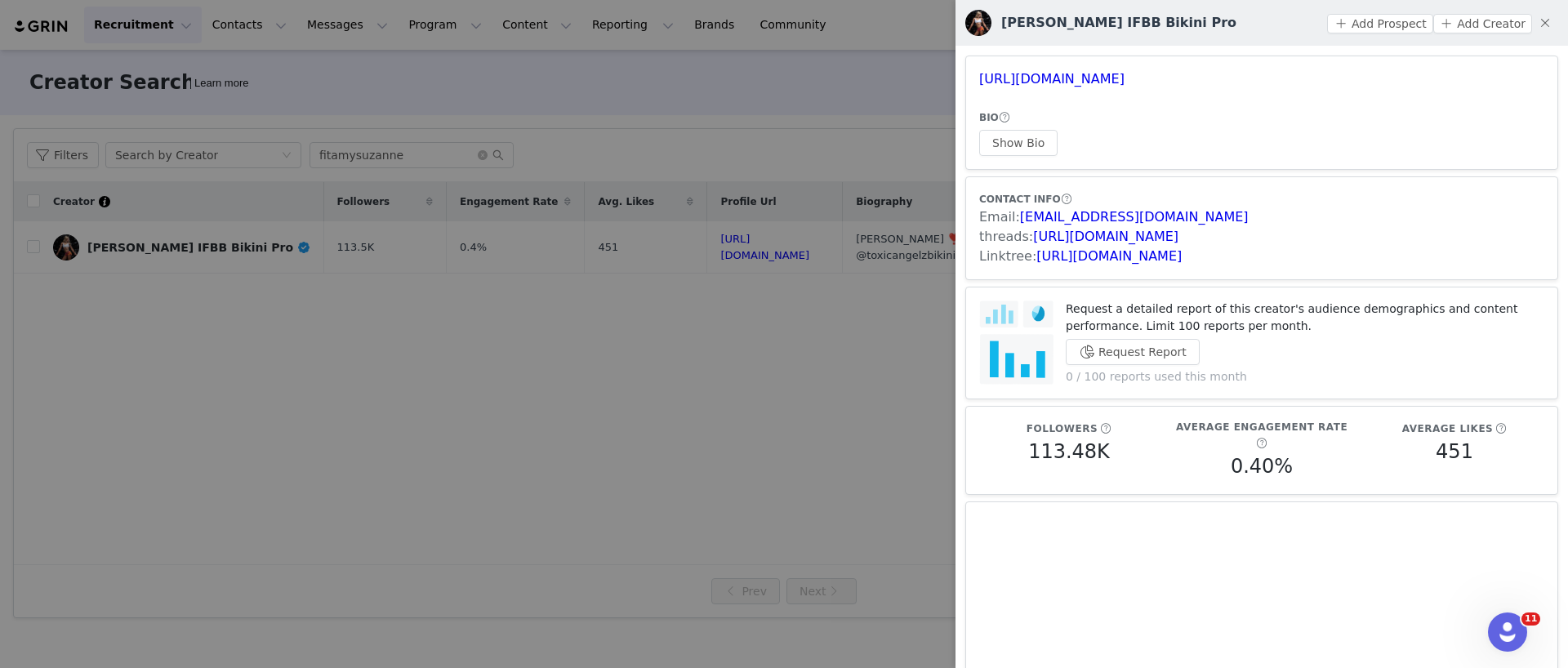
click at [387, 135] on div at bounding box center [784, 334] width 1568 height 668
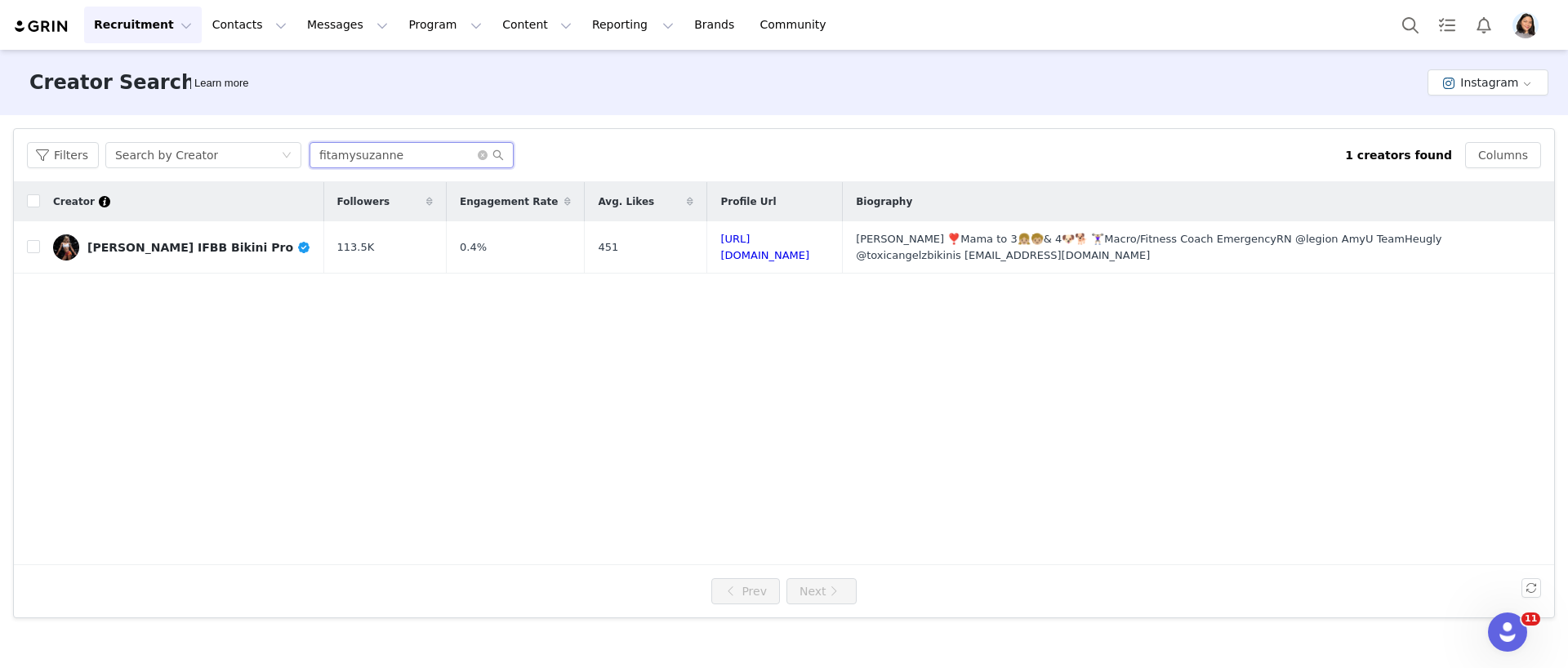
click at [394, 147] on body "Recruitment Recruitment Creator Search Curated Lists Landing Pages Web Extensio…" at bounding box center [784, 334] width 1568 height 668
paste input "ketowithcrystal"
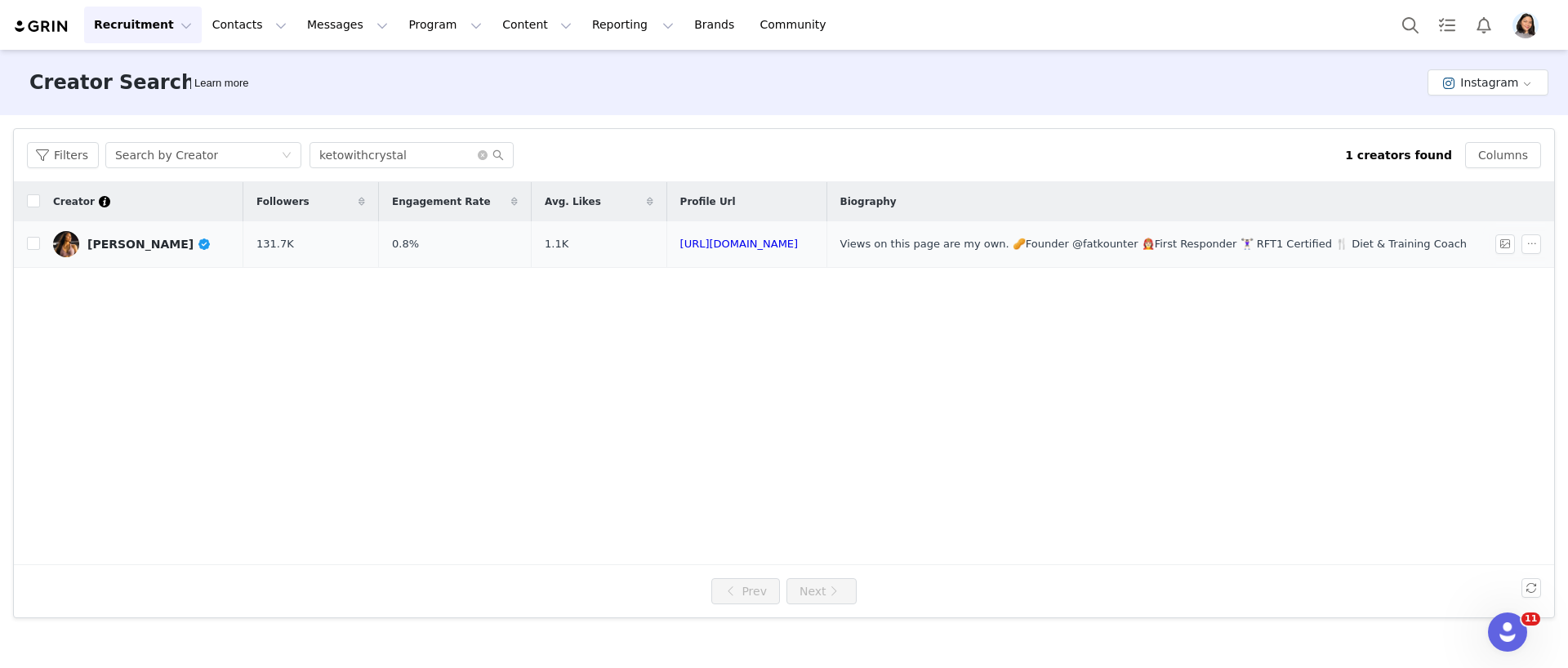
click at [186, 257] on td "[PERSON_NAME]" at bounding box center [141, 244] width 203 height 46
click at [187, 233] on link "[PERSON_NAME]" at bounding box center [141, 244] width 177 height 26
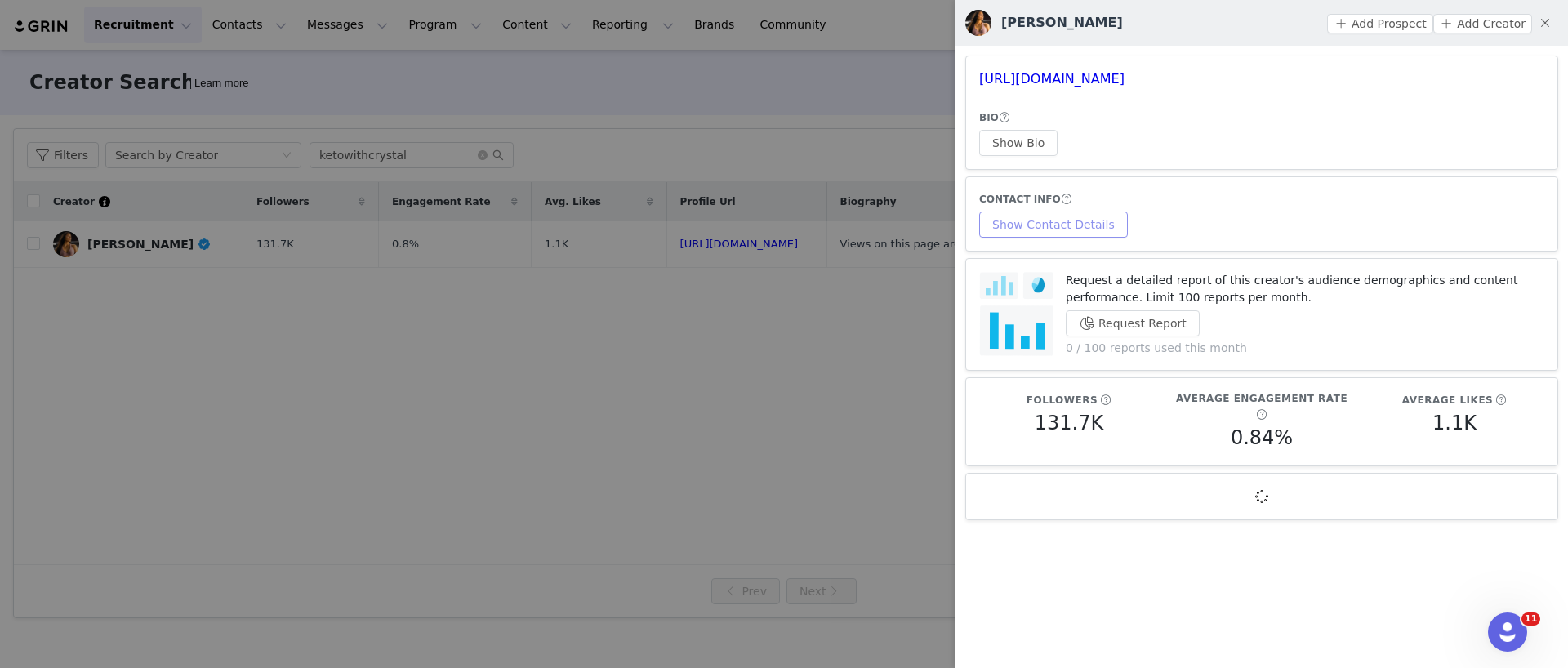
click at [1047, 219] on button "Show Contact Details" at bounding box center [1053, 225] width 148 height 26
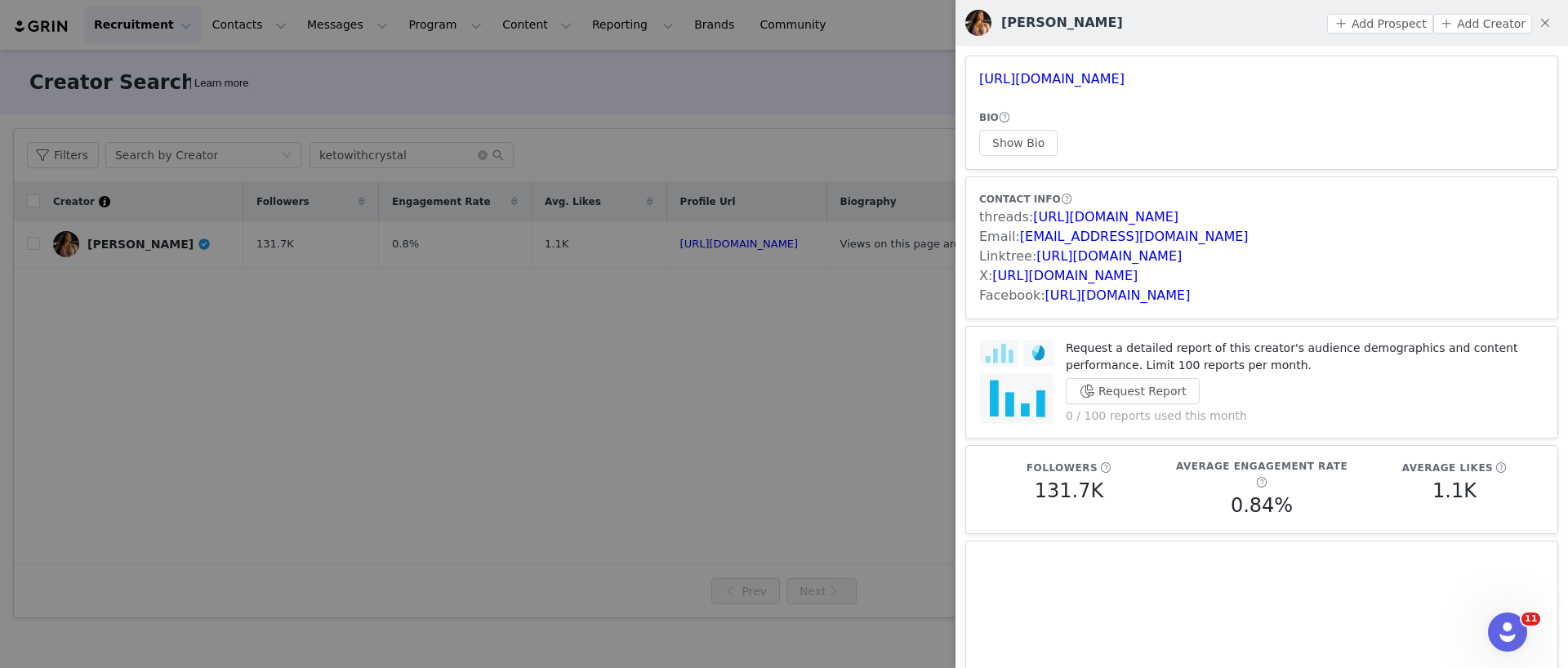
click at [518, 120] on div at bounding box center [784, 334] width 1568 height 668
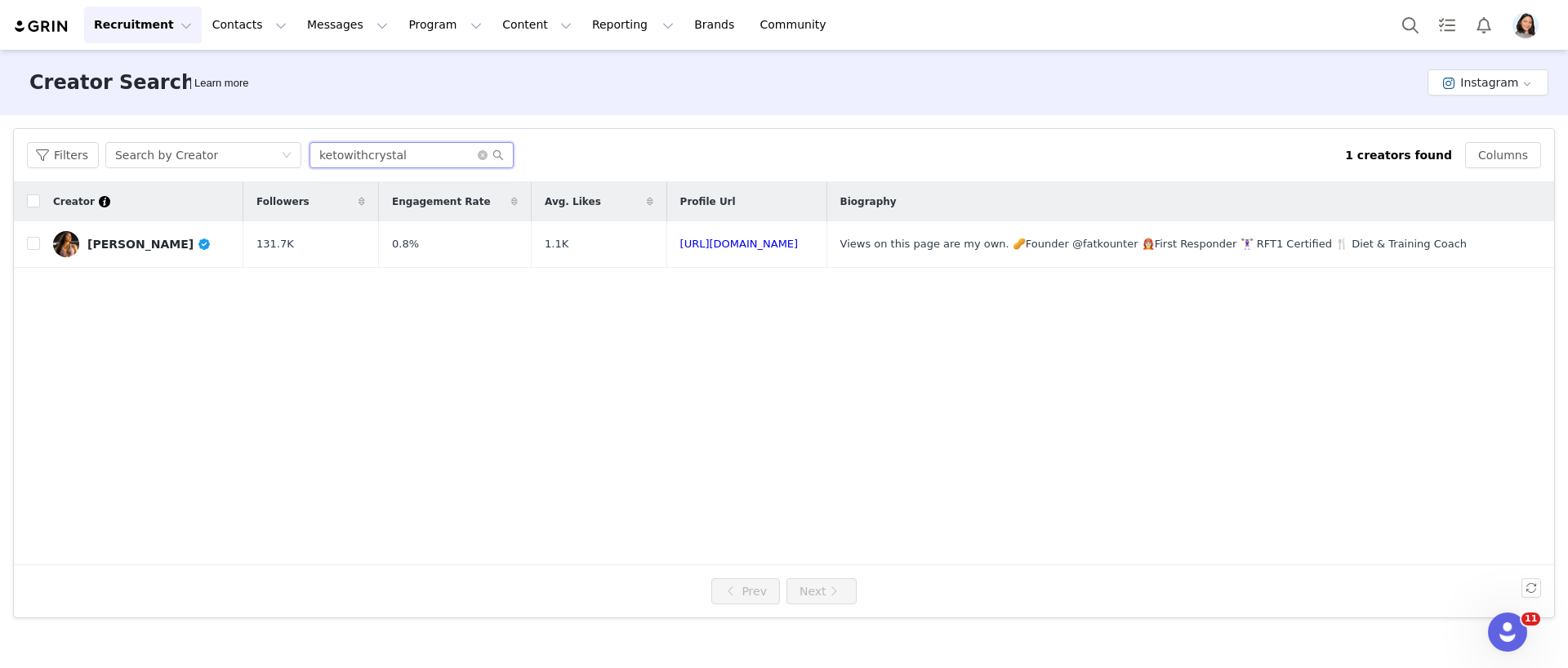
click at [440, 146] on input "ketowithcrystal" at bounding box center [412, 155] width 204 height 26
paste input "squadorbust"
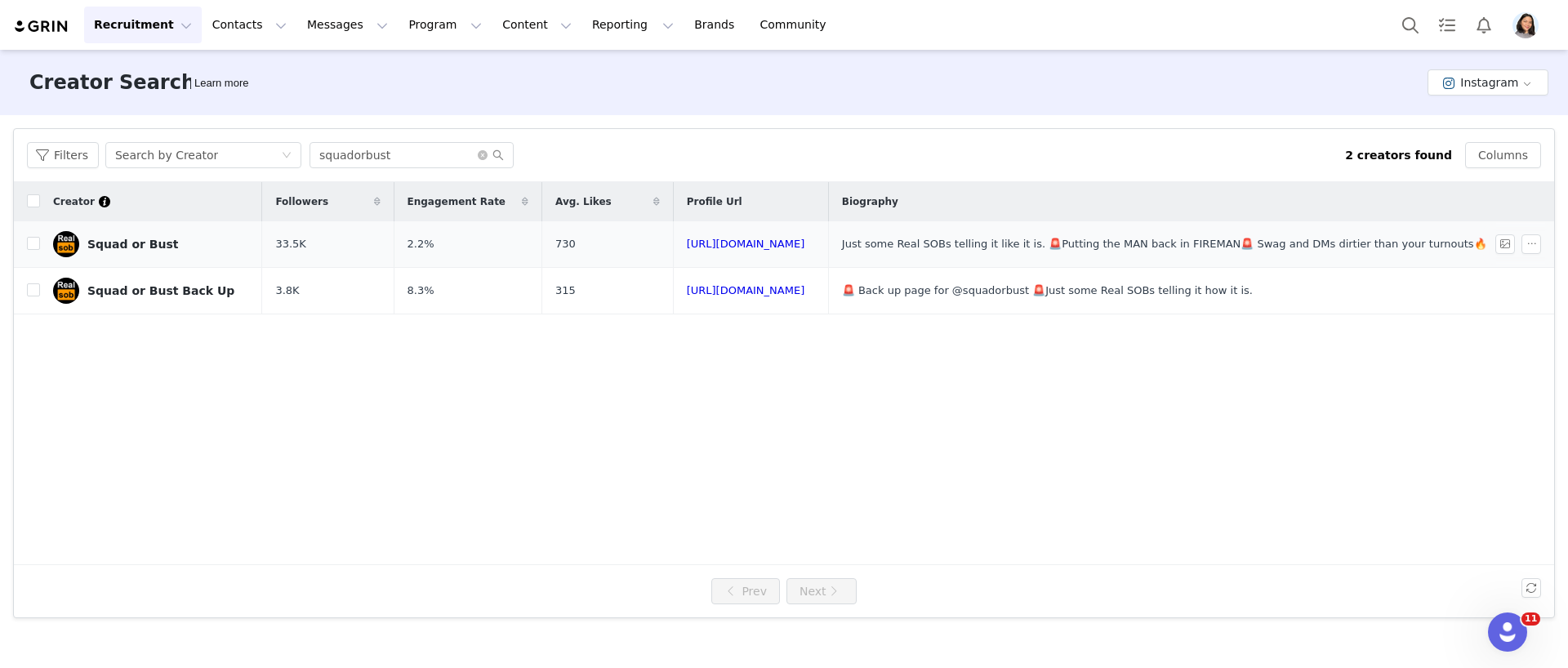
click at [171, 243] on link "Squad or Bust" at bounding box center [150, 244] width 196 height 26
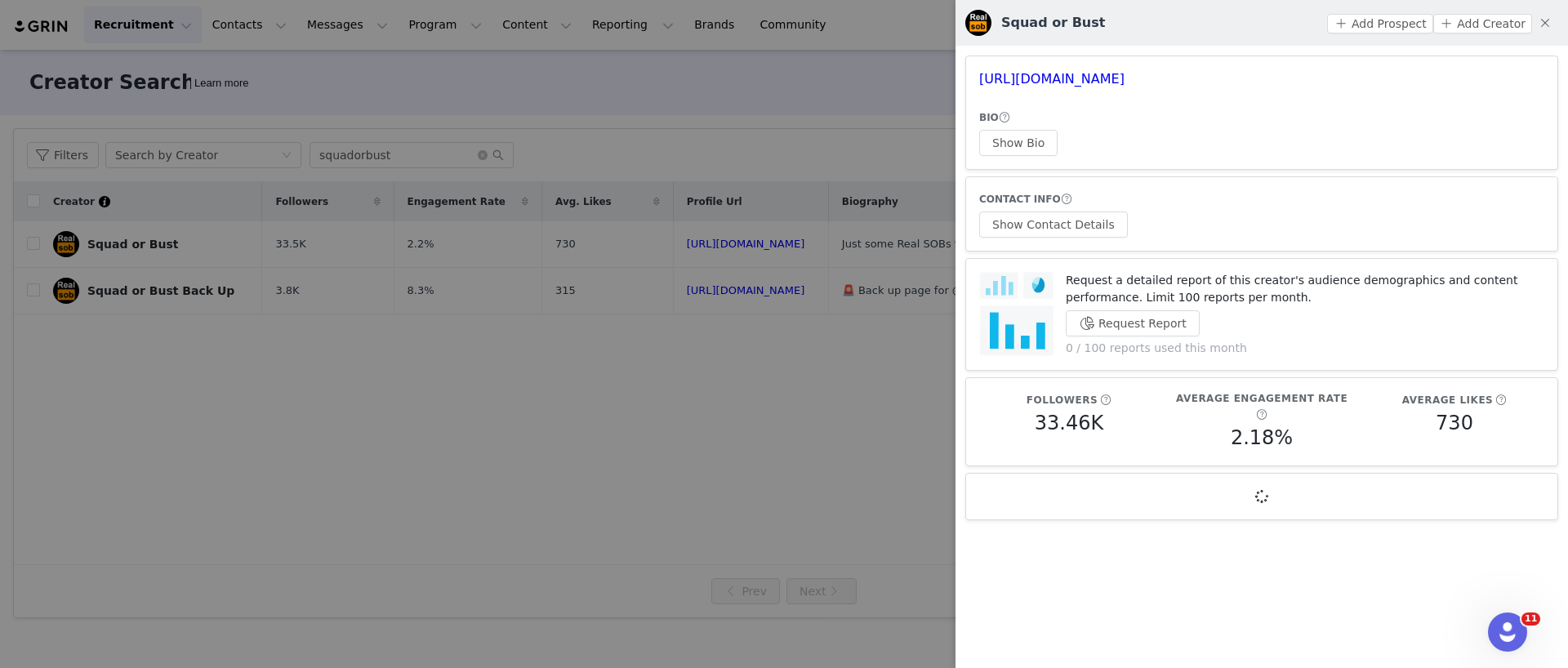
click at [1056, 208] on div "CONTACT INFO Show Contact Details" at bounding box center [1261, 213] width 565 height 47
click at [1049, 223] on button "Show Contact Details" at bounding box center [1053, 225] width 148 height 26
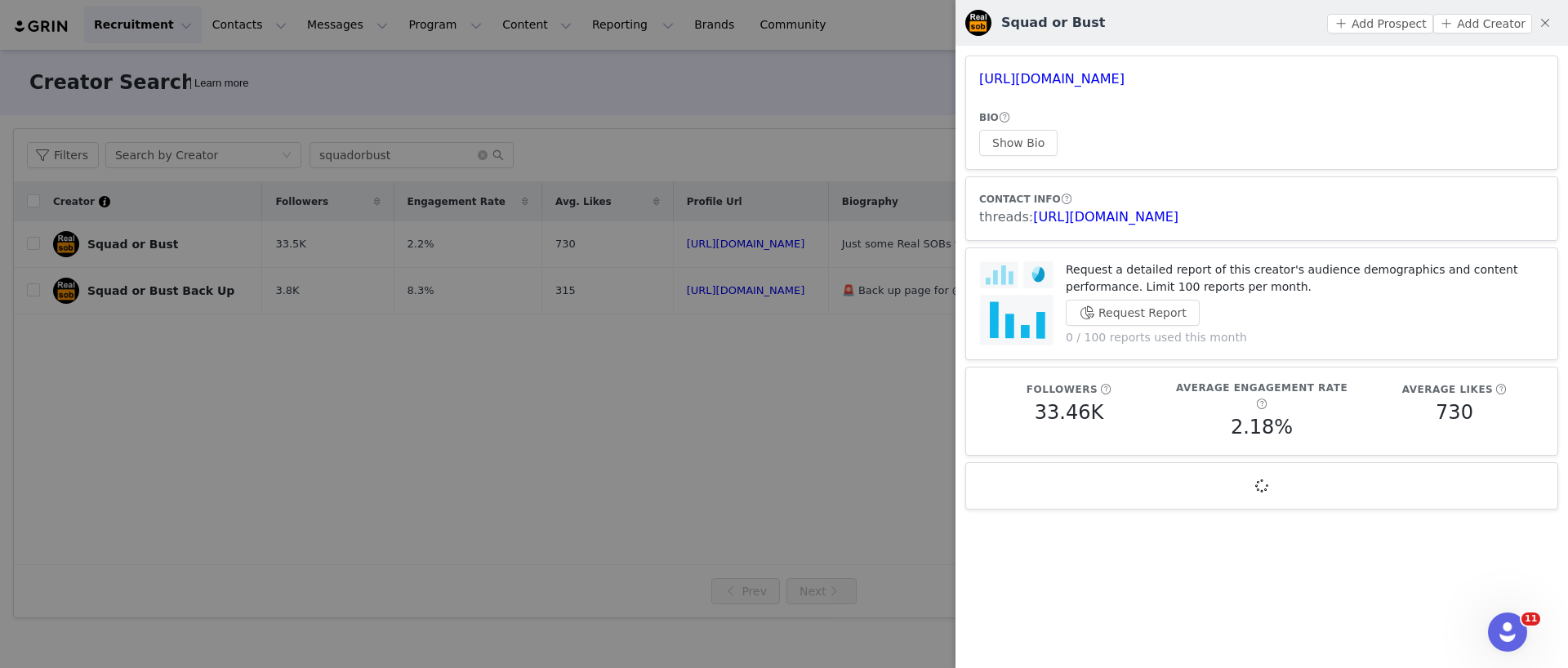
click at [577, 238] on div at bounding box center [784, 334] width 1568 height 668
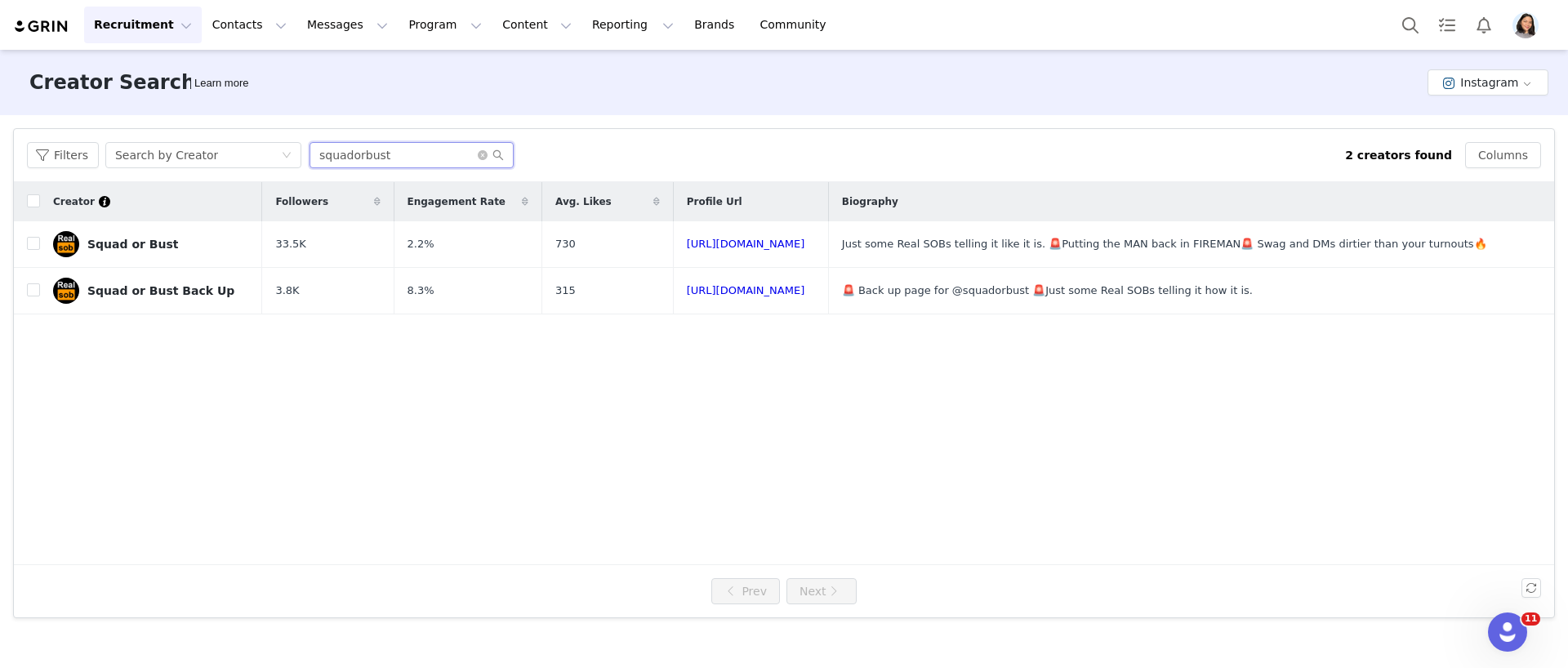
click at [339, 146] on input "squadorbust" at bounding box center [412, 155] width 204 height 26
paste input "missashleysarina"
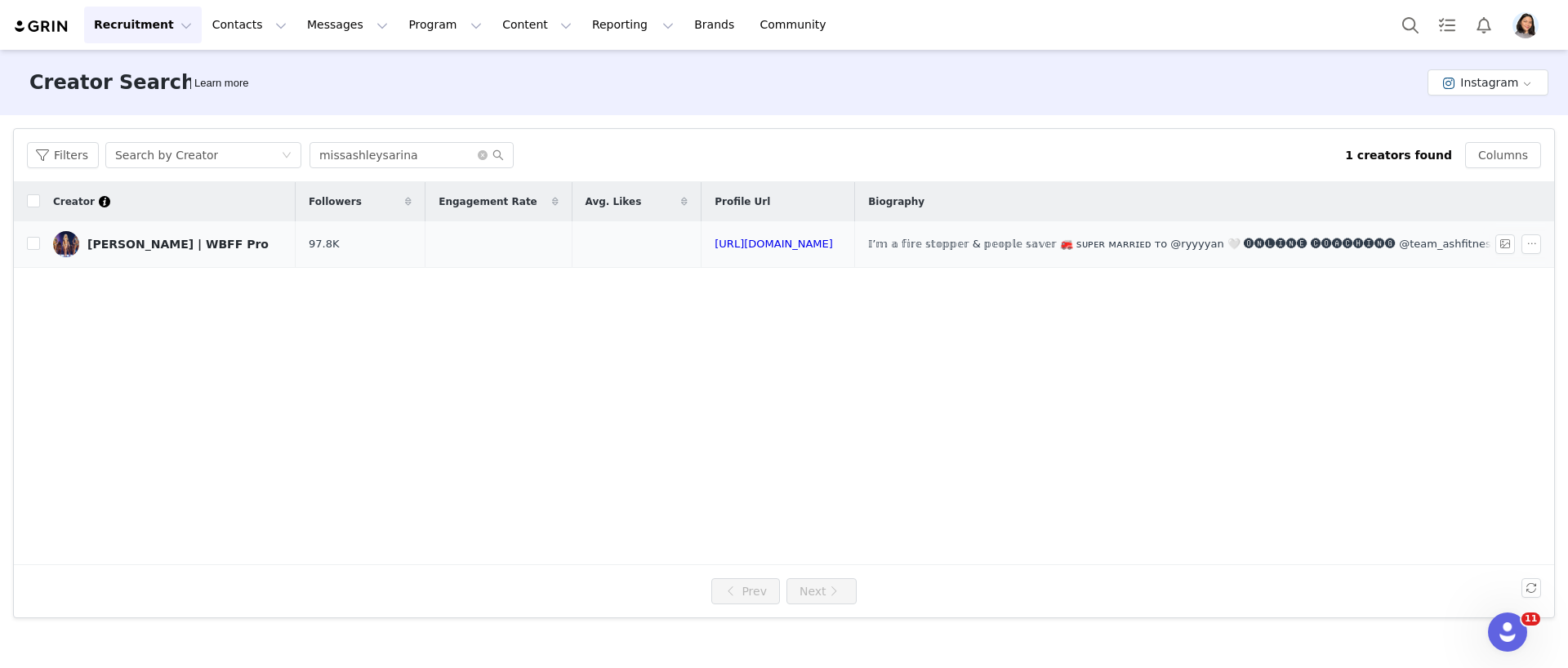
click at [155, 254] on link "[PERSON_NAME] | WBFF Pro" at bounding box center [167, 244] width 229 height 26
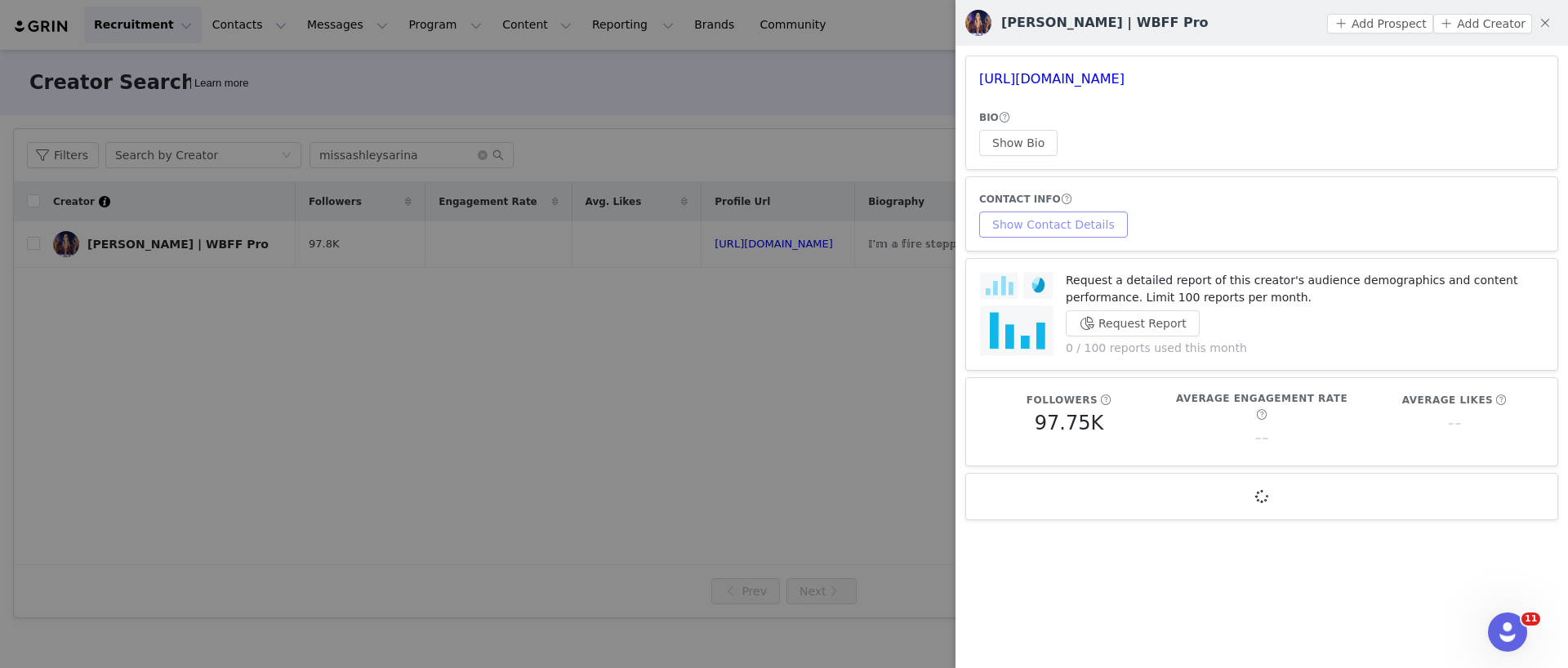
click at [996, 213] on button "Show Contact Details" at bounding box center [1053, 225] width 148 height 26
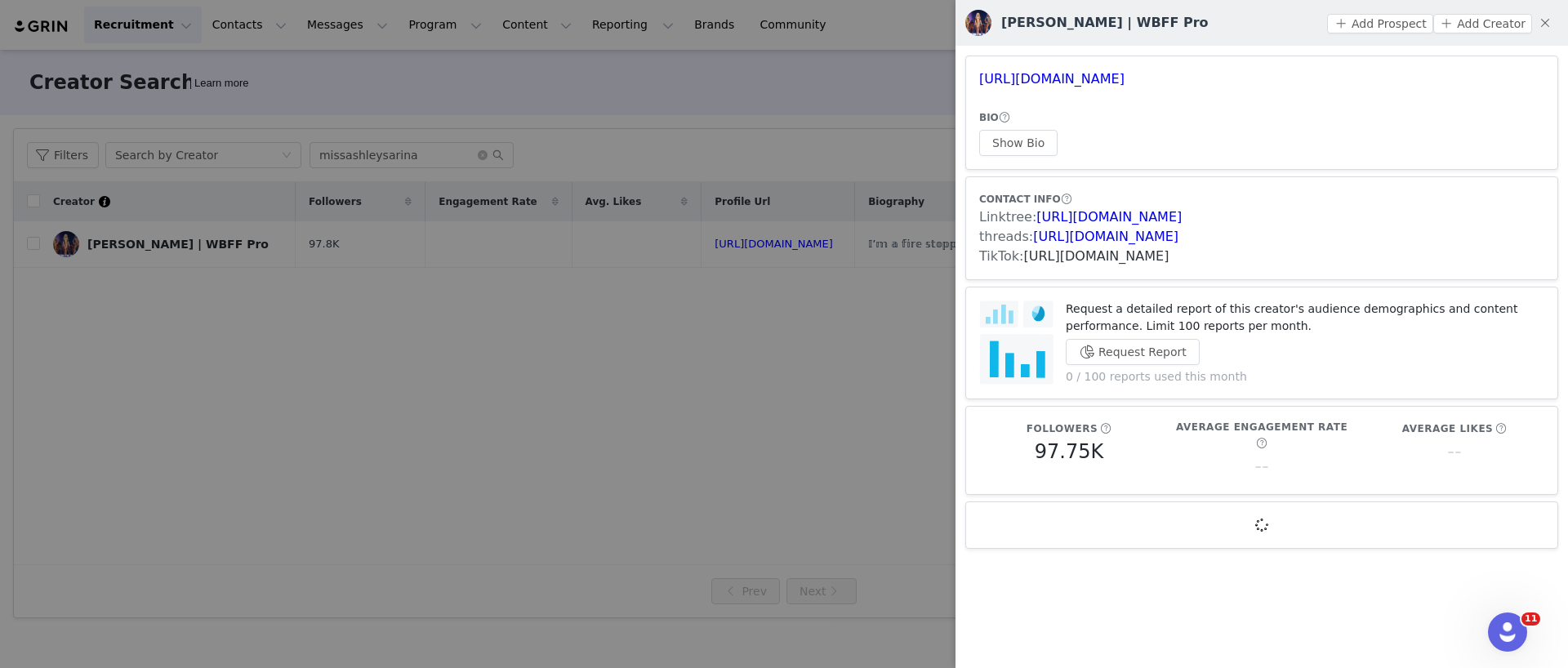
click at [1058, 257] on link "[URL][DOMAIN_NAME]" at bounding box center [1096, 256] width 146 height 16
click at [415, 124] on div at bounding box center [784, 334] width 1568 height 668
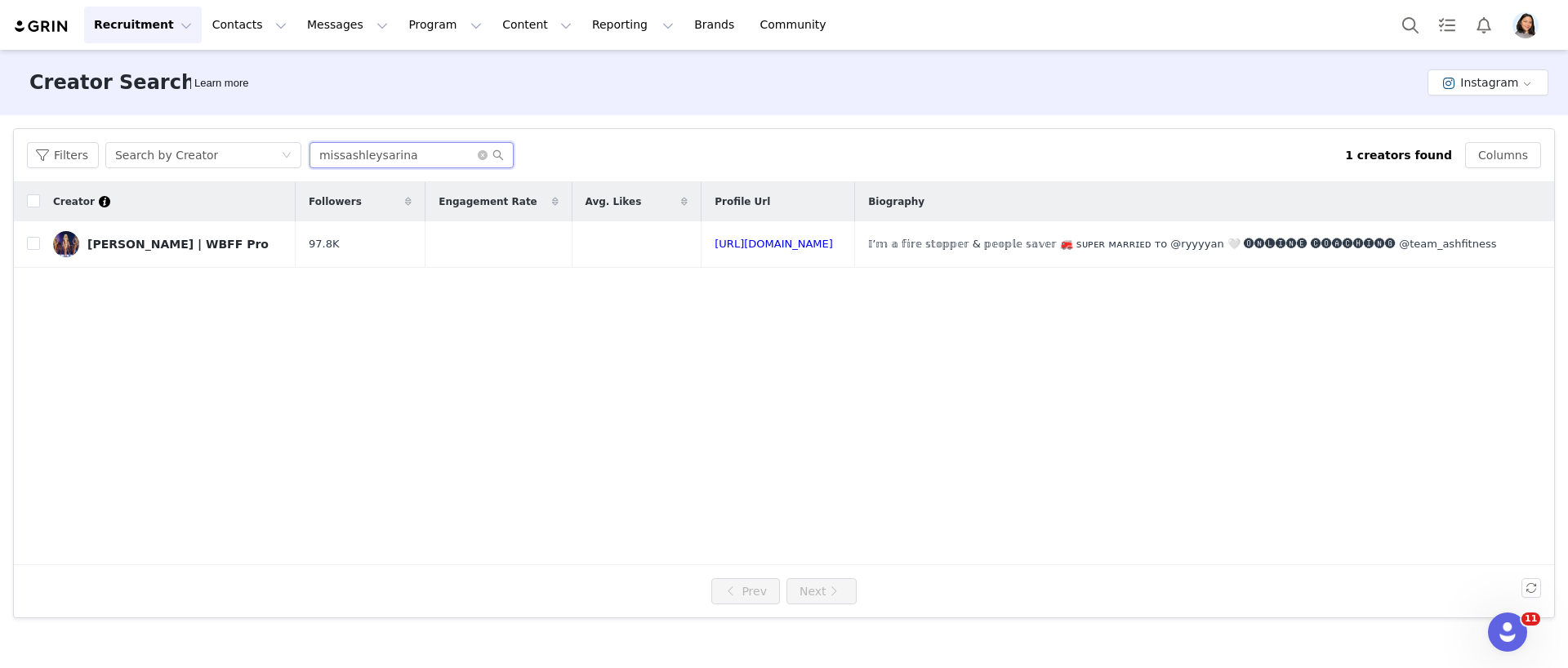
click at [405, 153] on input "missashleysarina" at bounding box center [412, 155] width 204 height 26
paste input "[PERSON_NAME]"
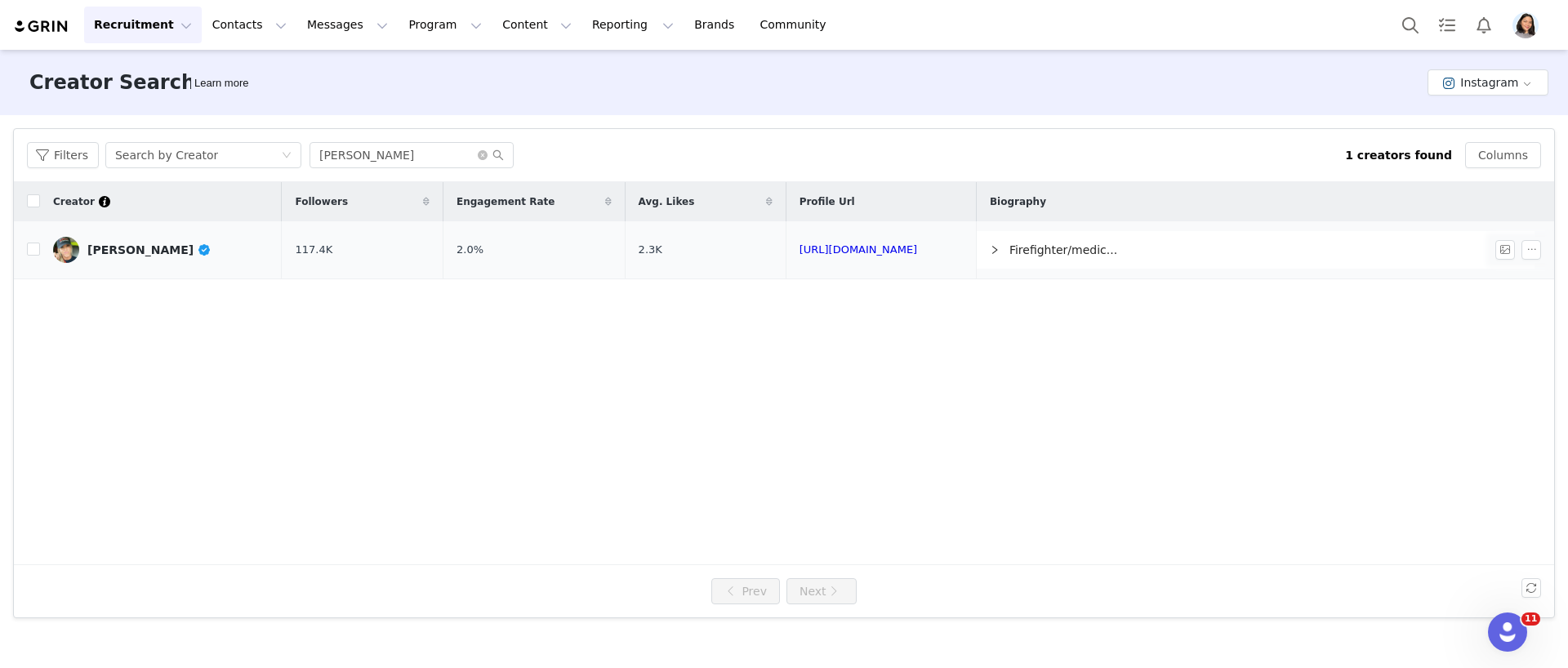
click at [179, 247] on link "[PERSON_NAME]" at bounding box center [161, 250] width 215 height 26
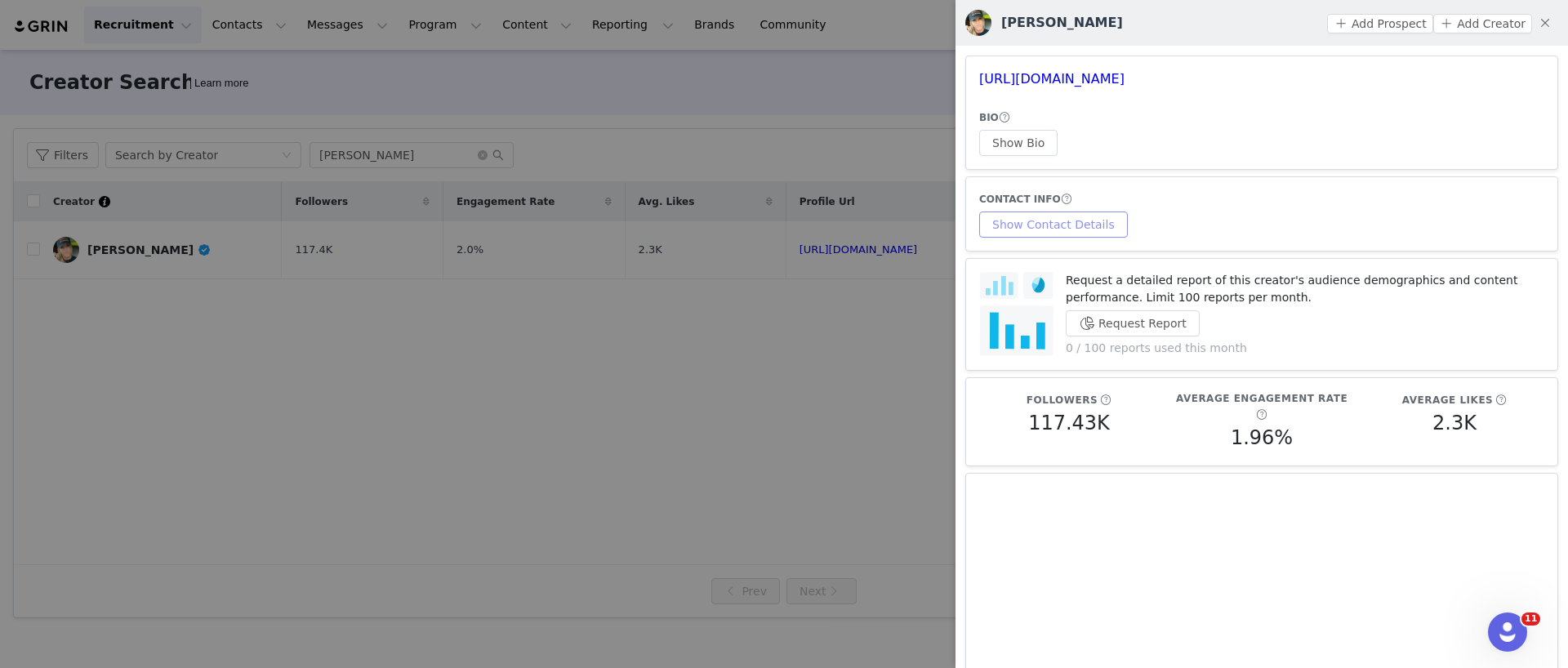
click at [1051, 228] on button "Show Contact Details" at bounding box center [1053, 225] width 148 height 26
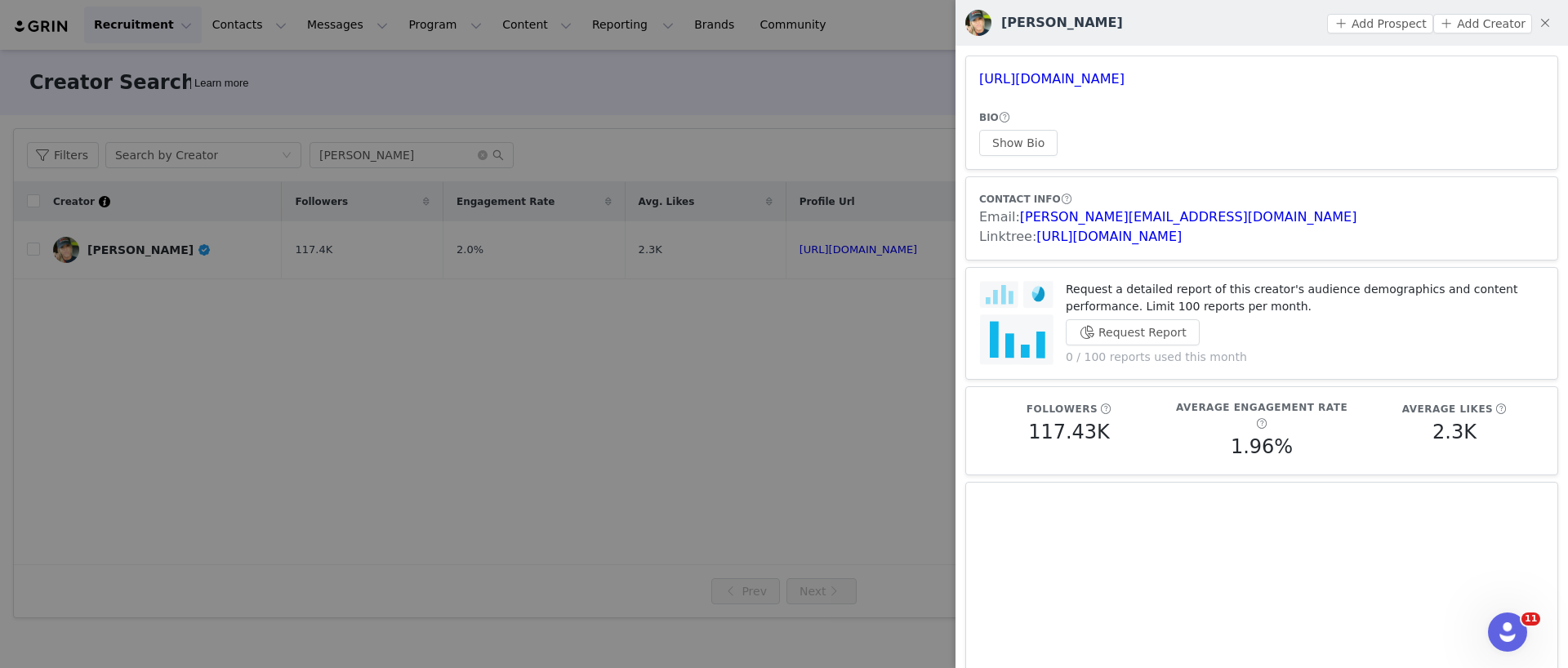
click at [427, 150] on div at bounding box center [784, 334] width 1568 height 668
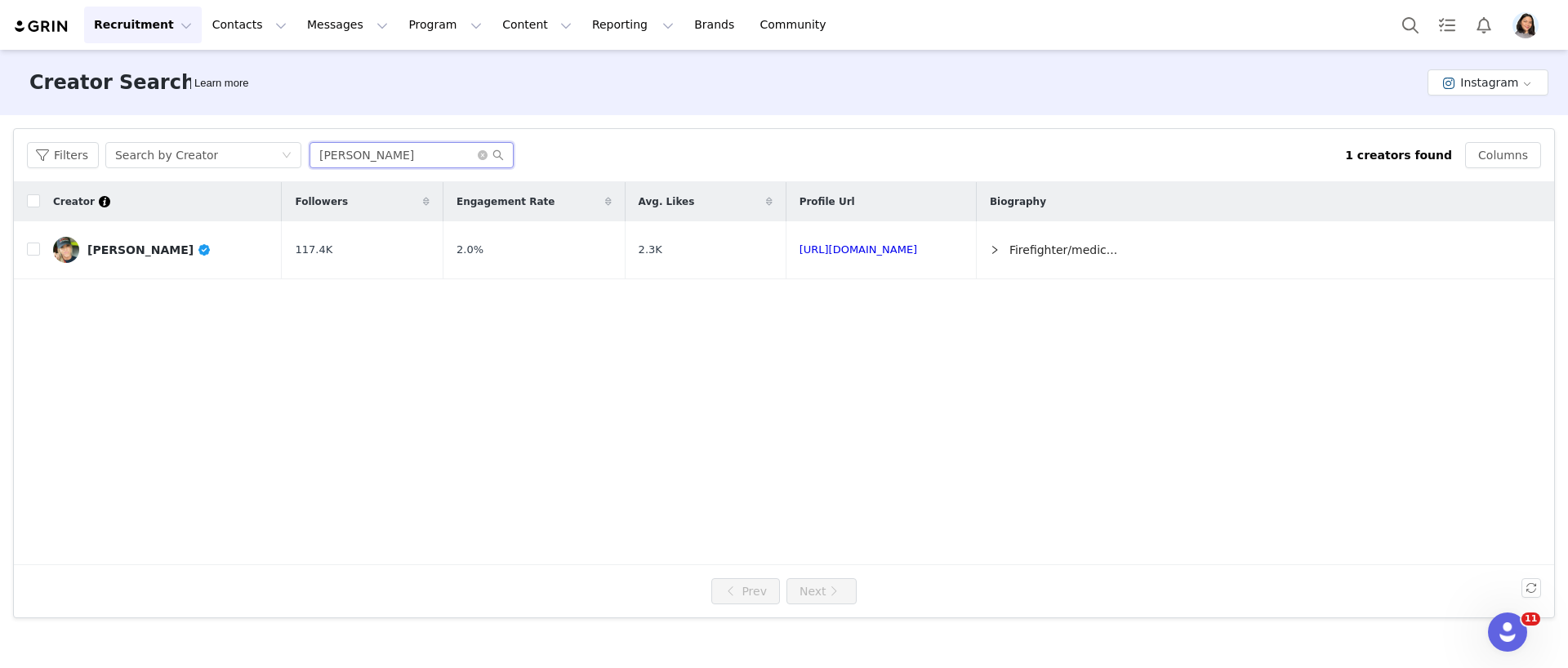
click at [408, 155] on input "[PERSON_NAME]" at bounding box center [412, 155] width 204 height 26
paste input "paigeee_erinn"
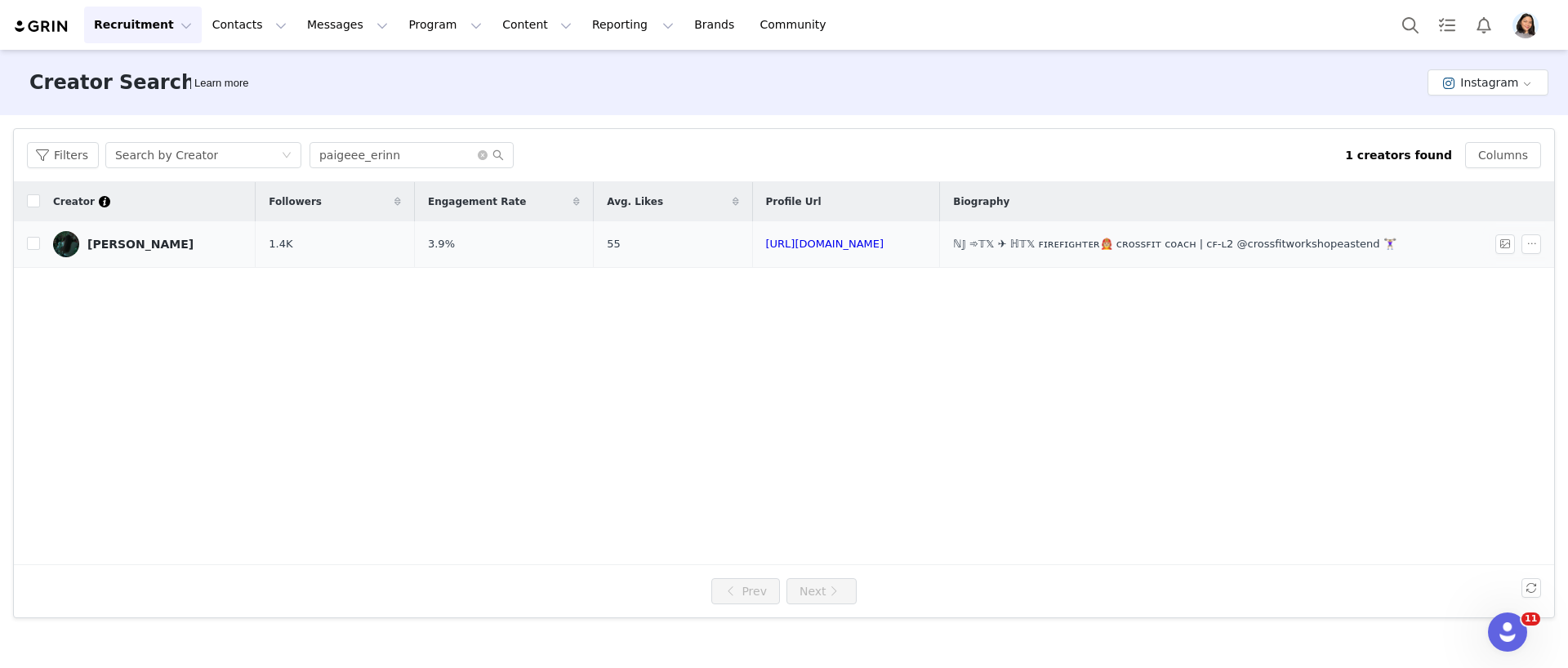
click at [186, 239] on link "[PERSON_NAME]" at bounding box center [148, 244] width 189 height 26
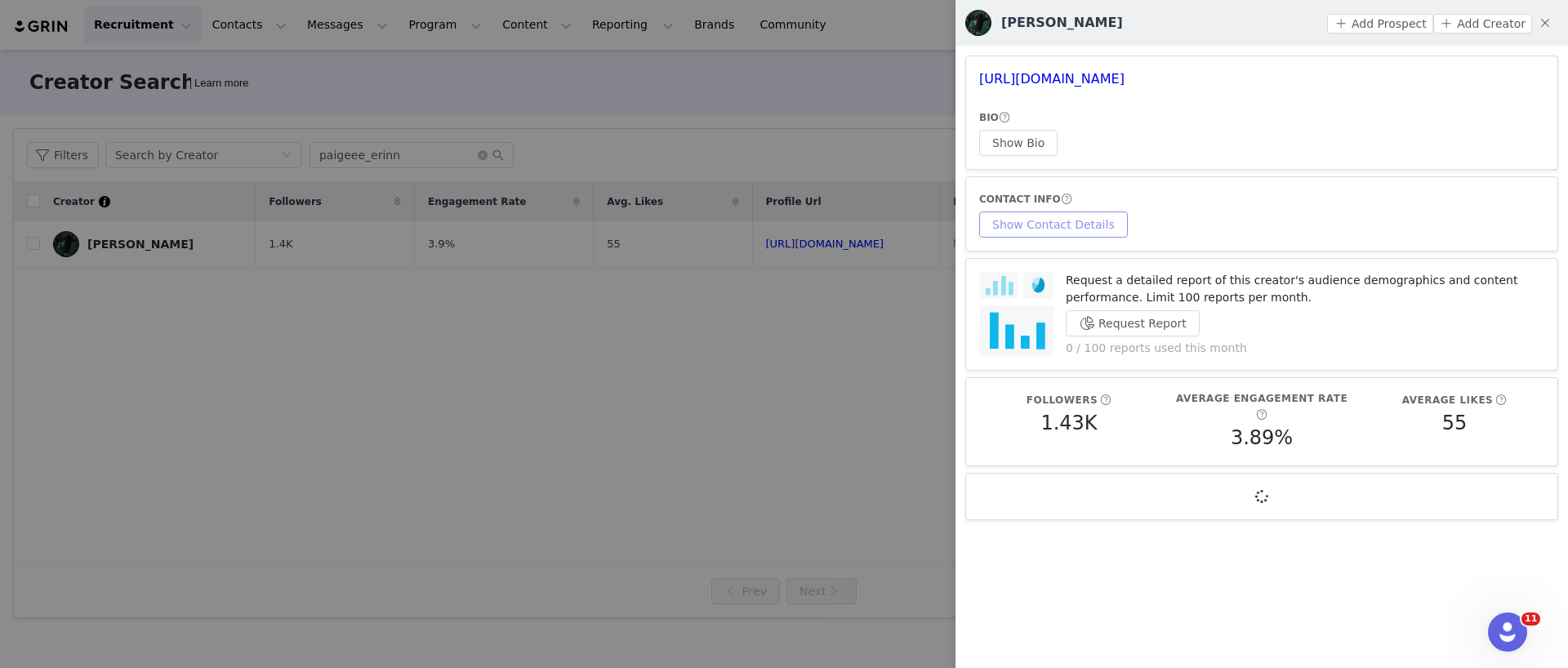
click at [1057, 214] on button "Show Contact Details" at bounding box center [1053, 225] width 148 height 26
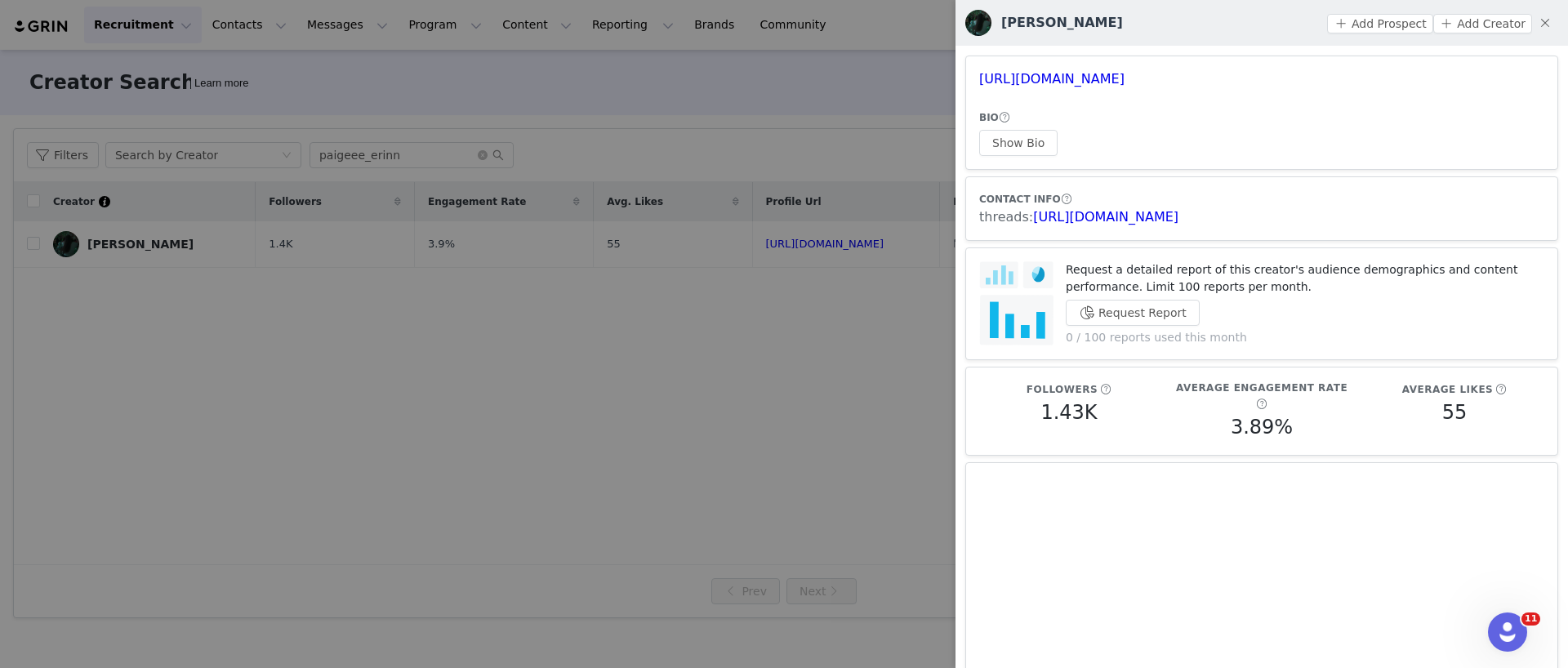
click at [258, 140] on div at bounding box center [784, 334] width 1568 height 668
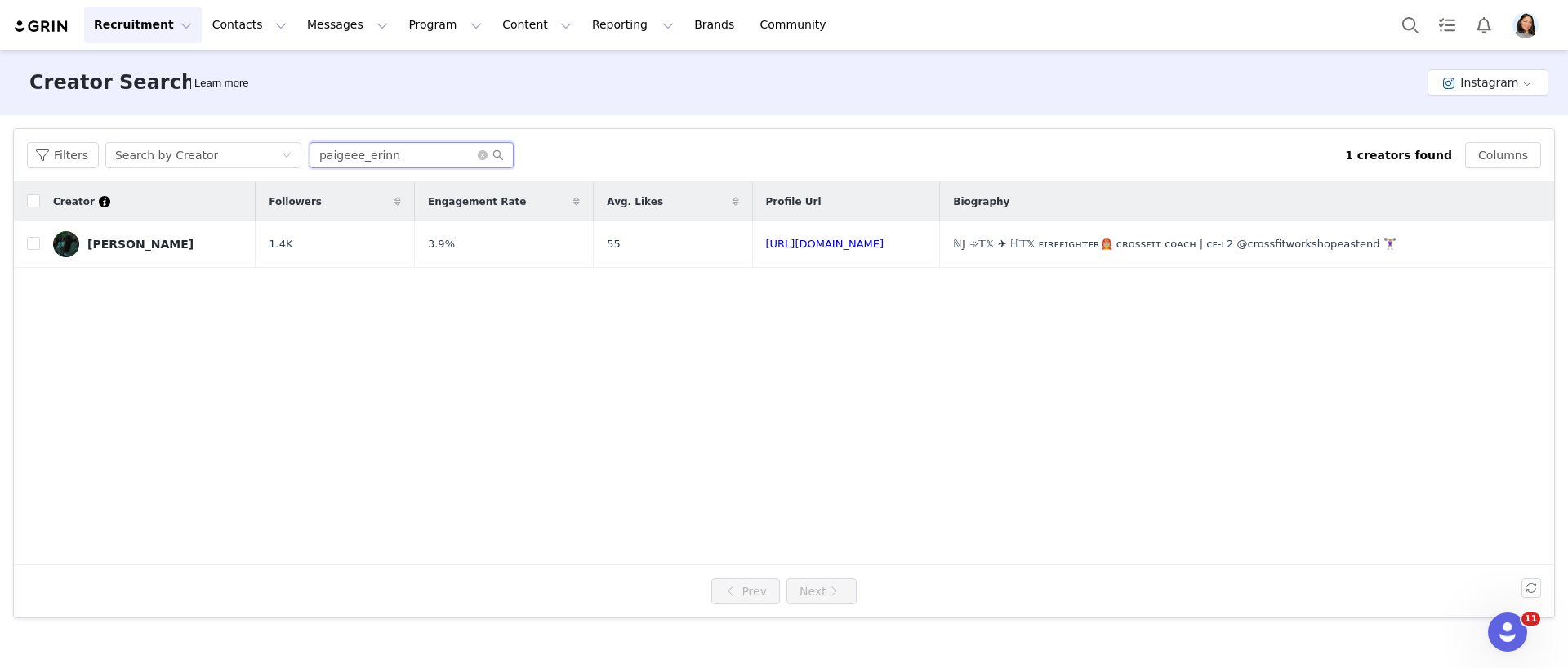
click at [376, 156] on input "paigeee_erinn" at bounding box center [412, 155] width 204 height 26
paste input "hypertrophydad"
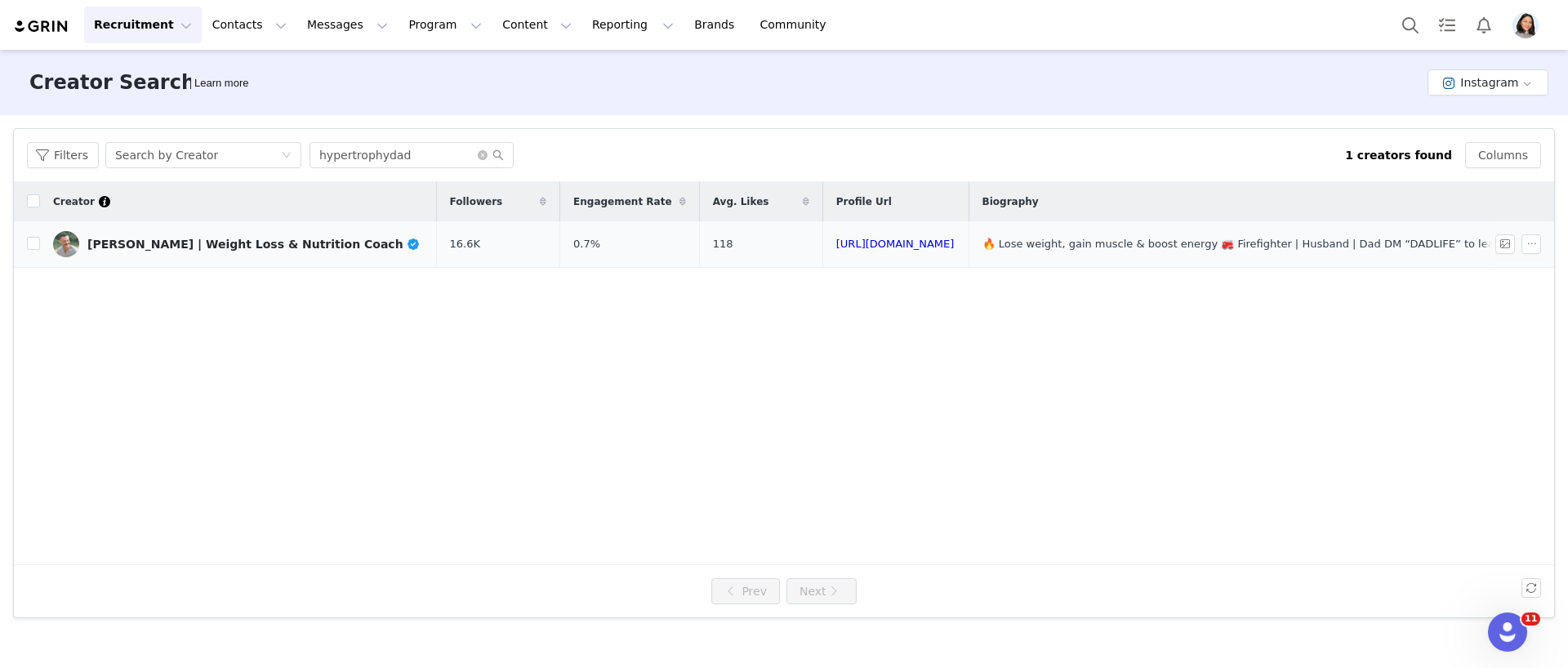
click at [221, 234] on link "[PERSON_NAME] | Weight Loss & Nutrition Coach" at bounding box center [238, 244] width 371 height 26
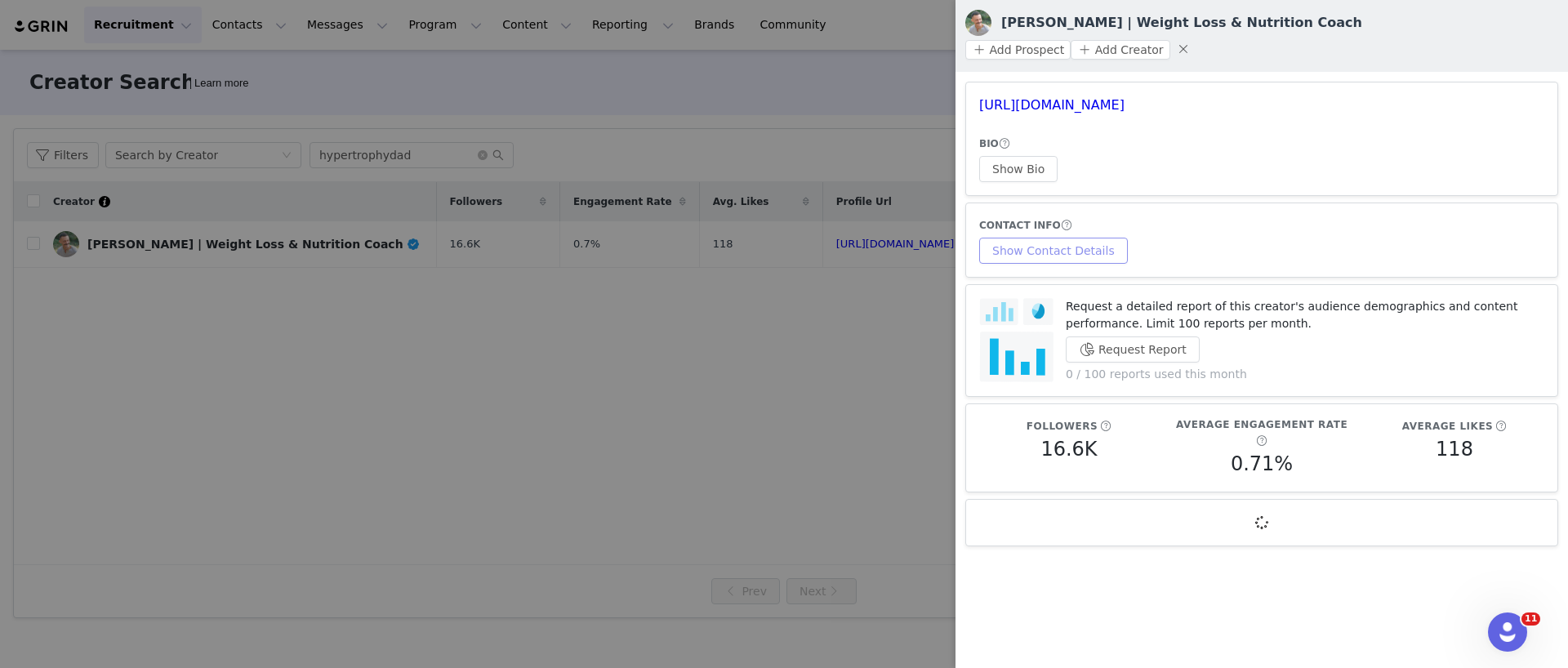
click at [1037, 238] on button "Show Contact Details" at bounding box center [1053, 250] width 148 height 26
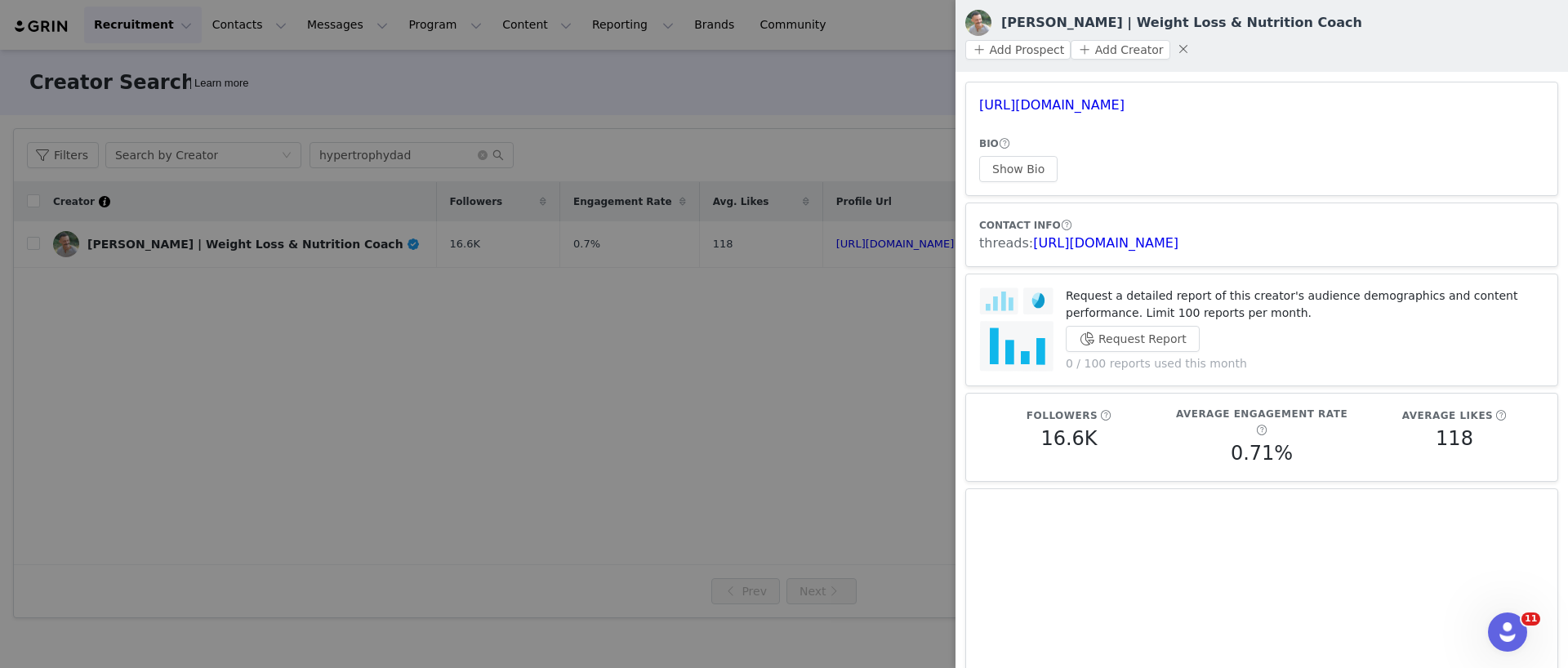
click at [534, 202] on div at bounding box center [784, 334] width 1568 height 668
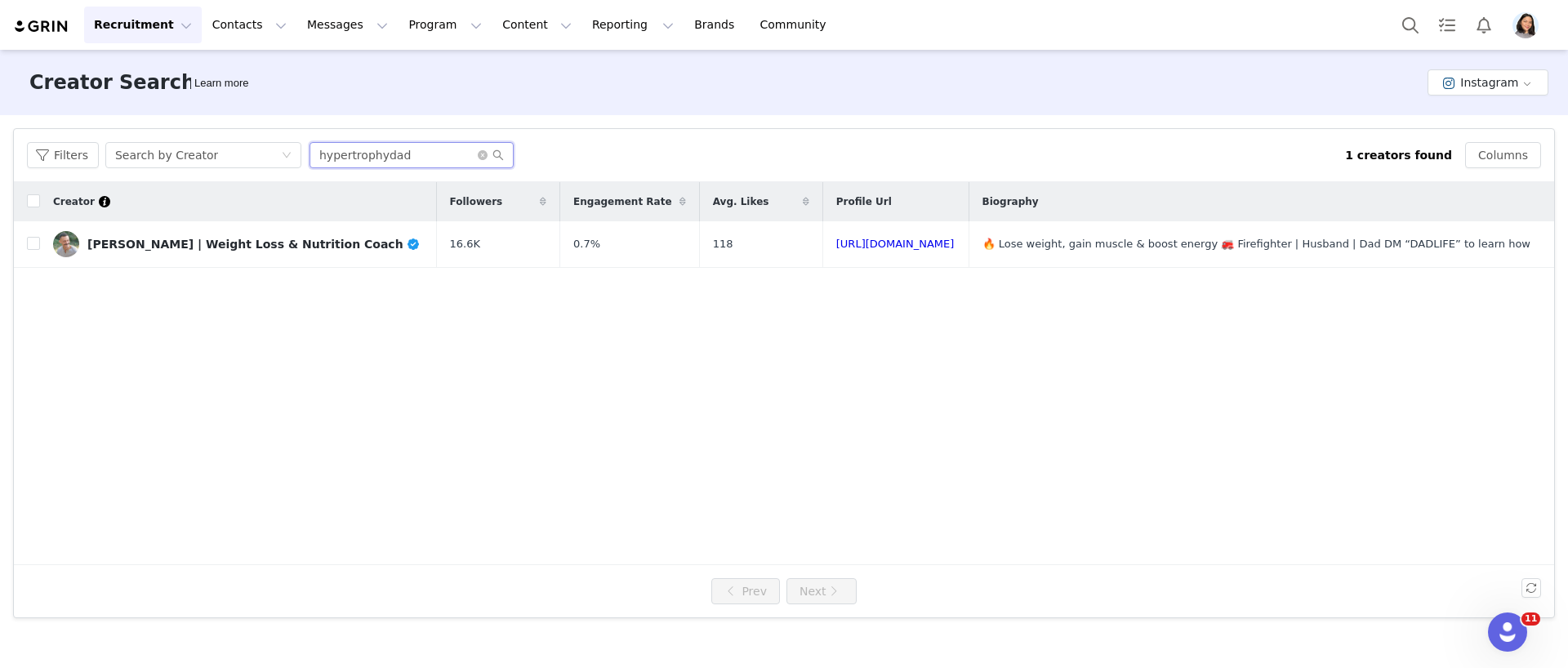
click at [440, 154] on input "hypertrophydad" at bounding box center [412, 155] width 204 height 26
paste input "chad_zerfoss"
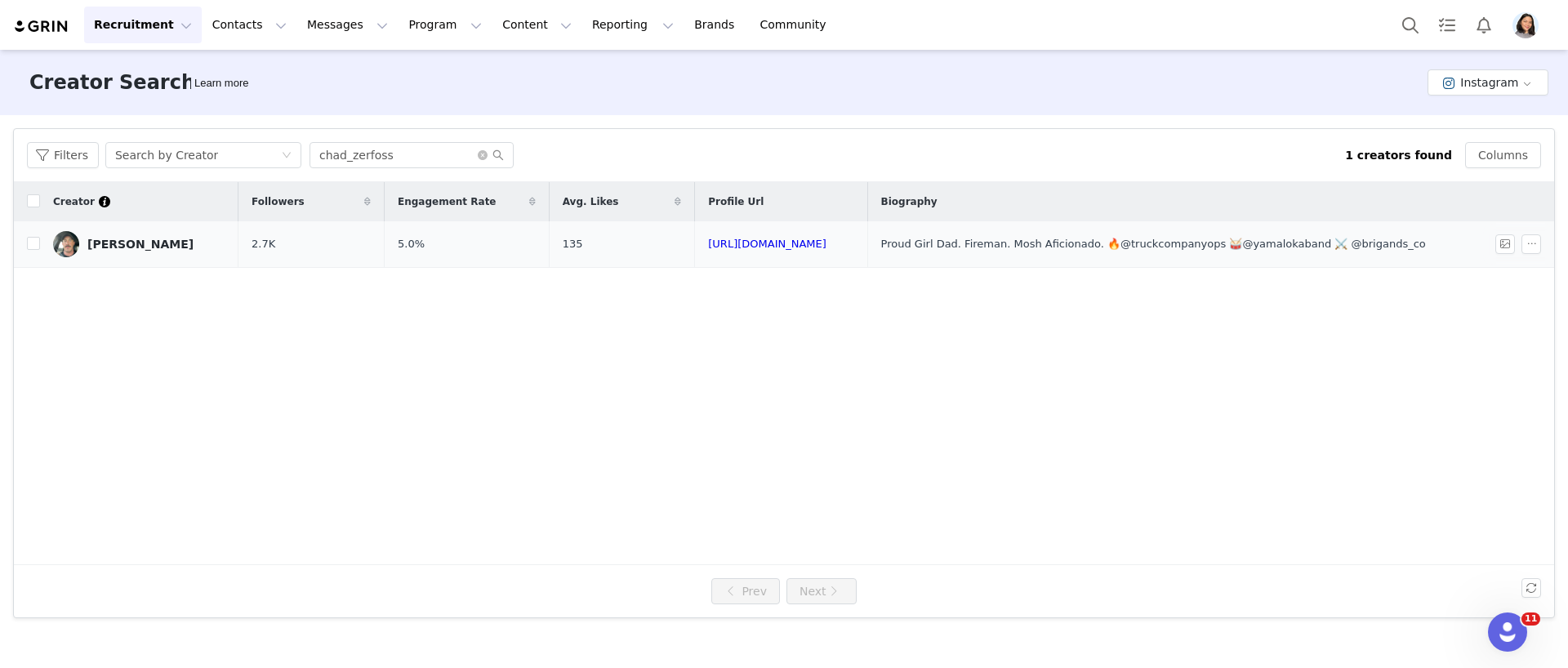
click at [190, 244] on td "[PERSON_NAME]" at bounding box center [139, 244] width 199 height 46
click at [177, 249] on link "[PERSON_NAME]" at bounding box center [139, 244] width 173 height 26
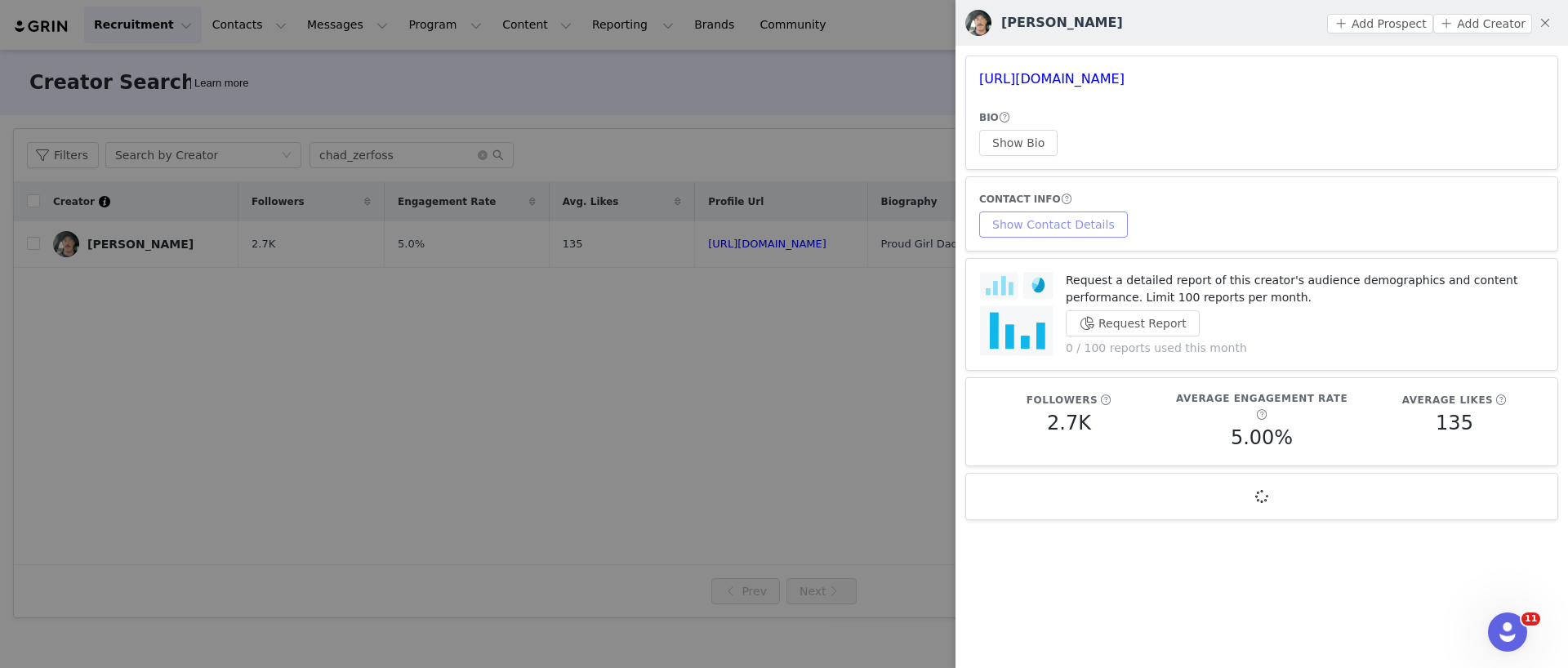
click at [1045, 229] on button "Show Contact Details" at bounding box center [1053, 225] width 148 height 26
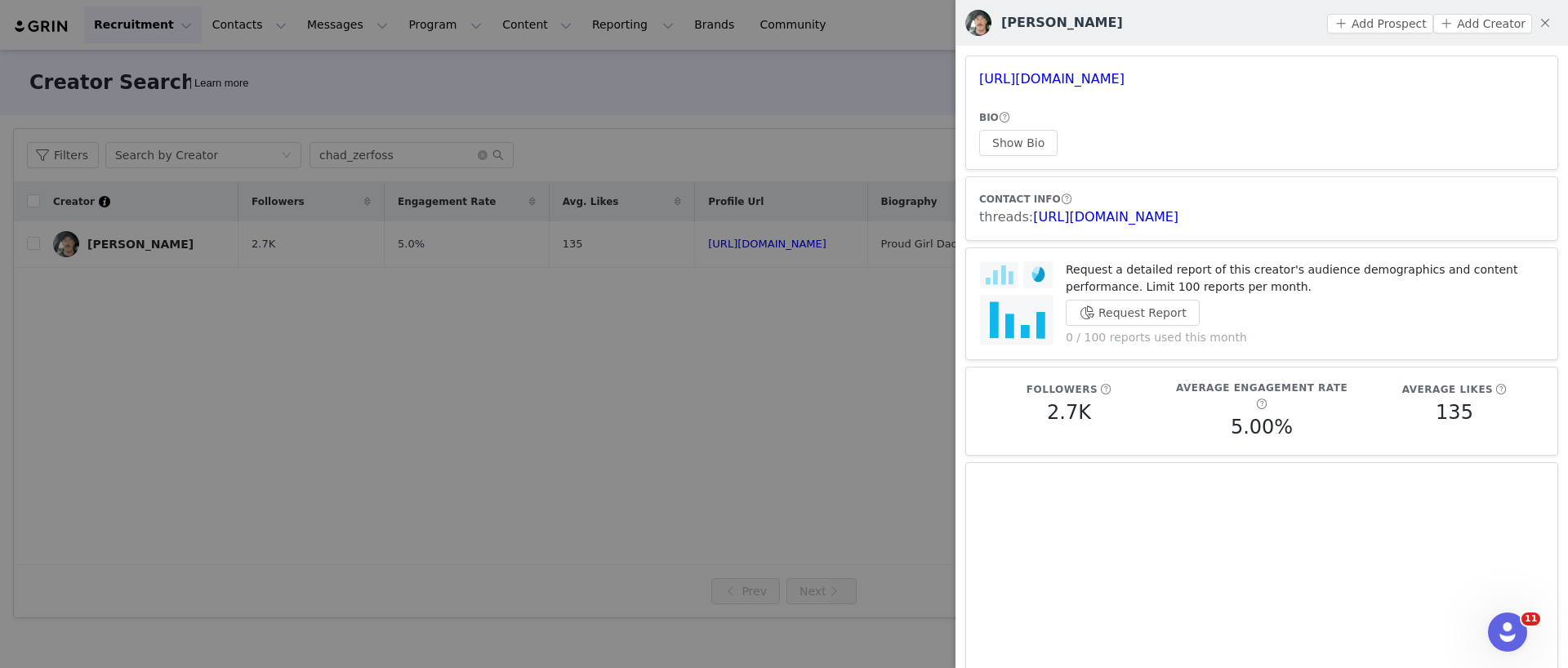
click at [408, 85] on div at bounding box center [784, 334] width 1568 height 668
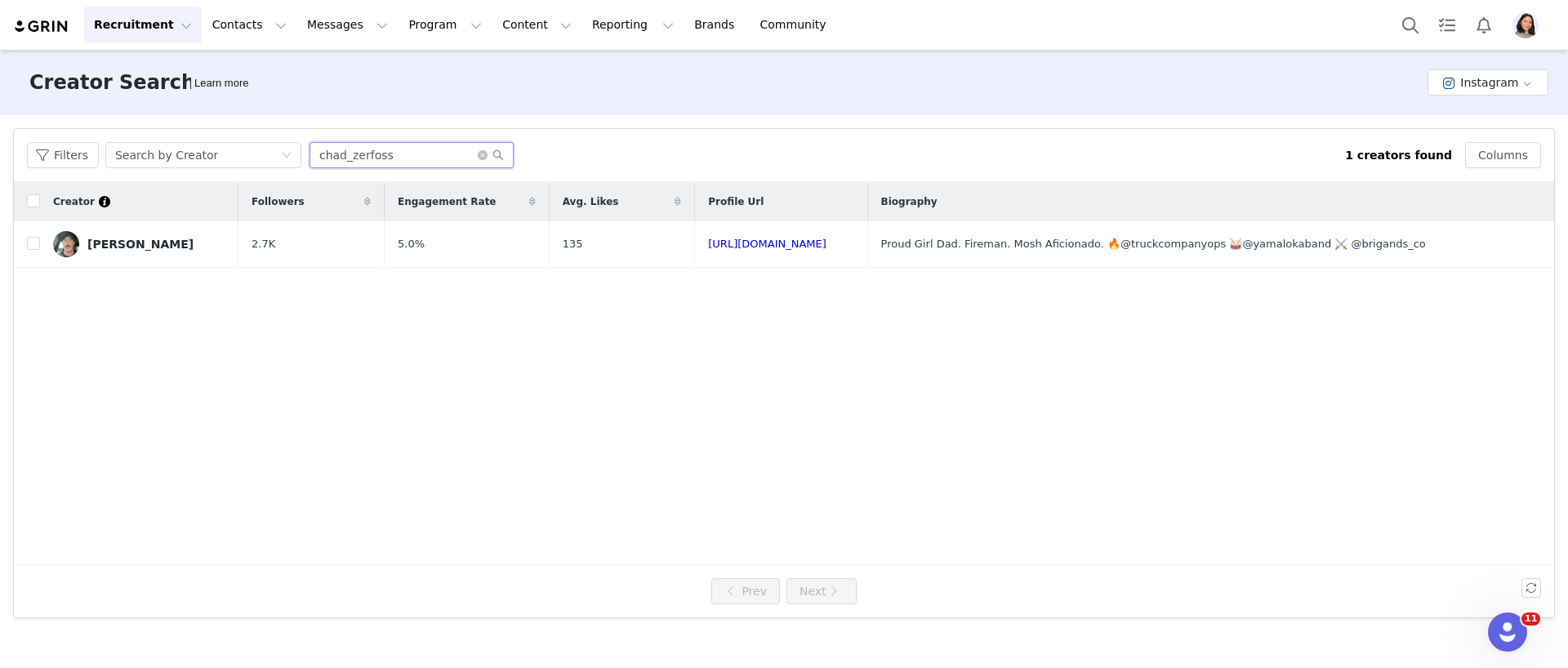
click at [407, 142] on input "chad_zerfoss" at bounding box center [412, 155] width 204 height 26
paste input "dfdzig"
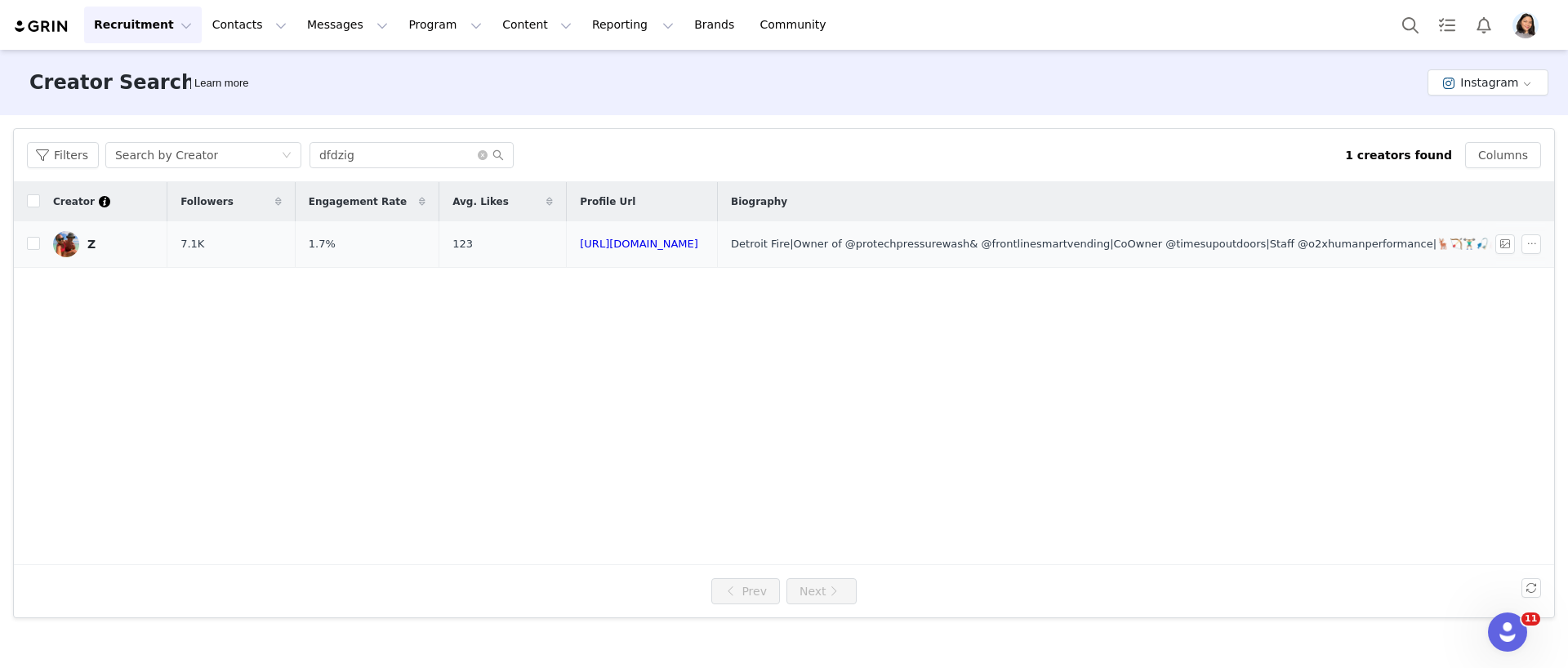
click at [148, 250] on link "Z" at bounding box center [103, 244] width 101 height 26
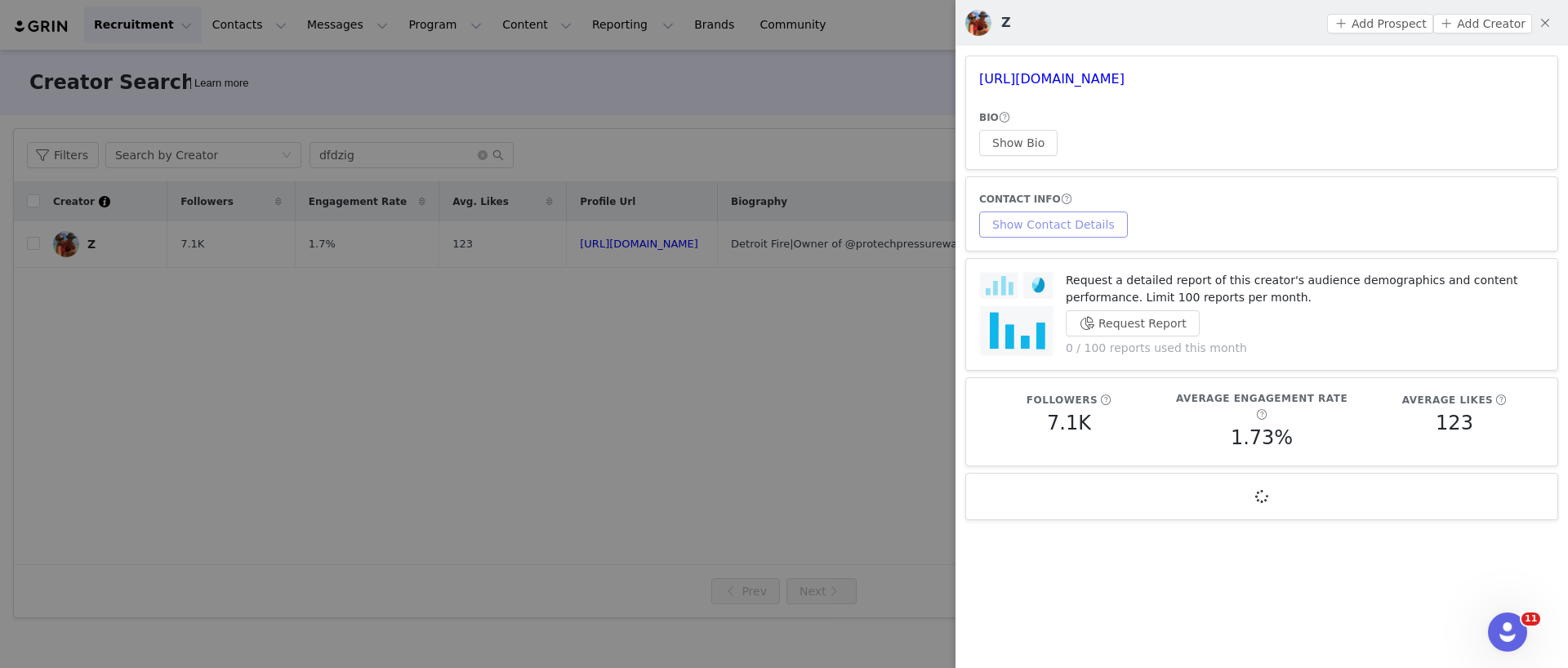
click at [1082, 219] on button "Show Contact Details" at bounding box center [1053, 225] width 148 height 26
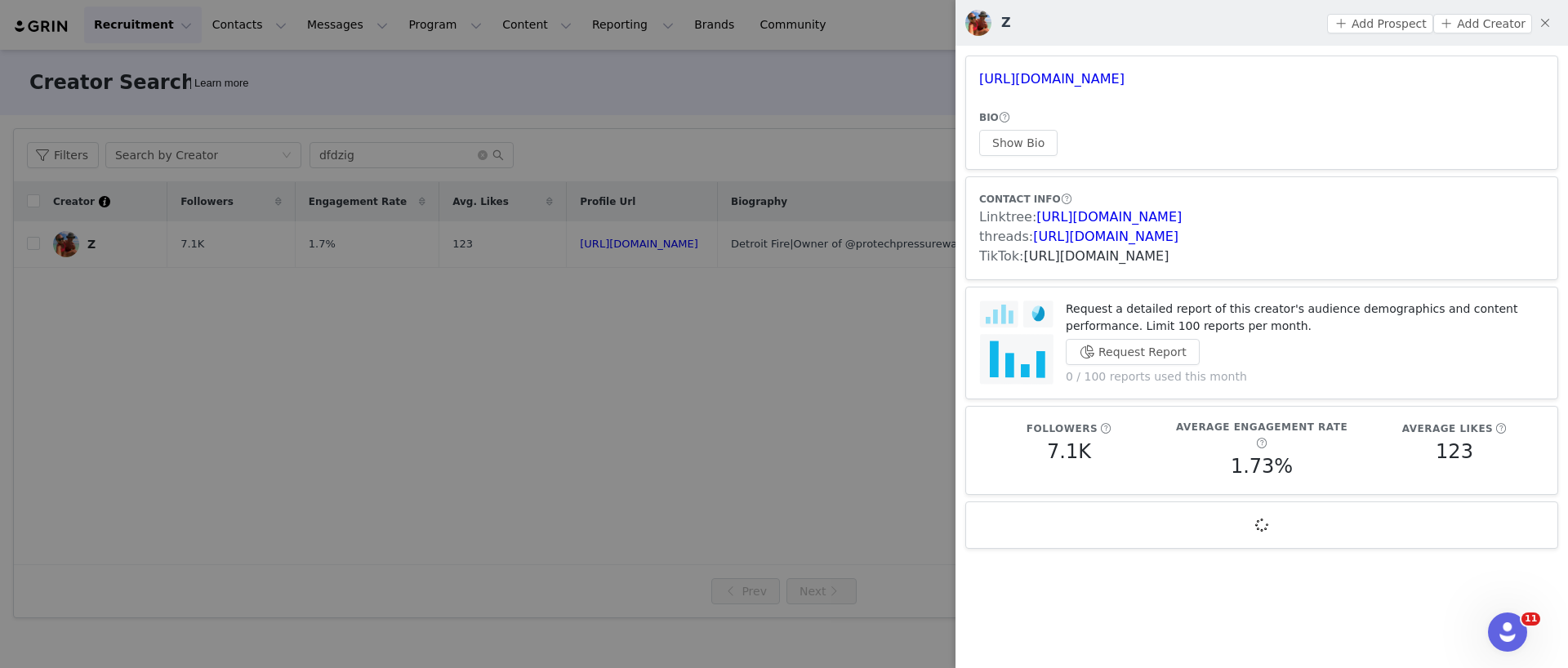
click at [1054, 254] on link "[URL][DOMAIN_NAME]" at bounding box center [1096, 256] width 146 height 16
click at [462, 157] on div at bounding box center [784, 334] width 1568 height 668
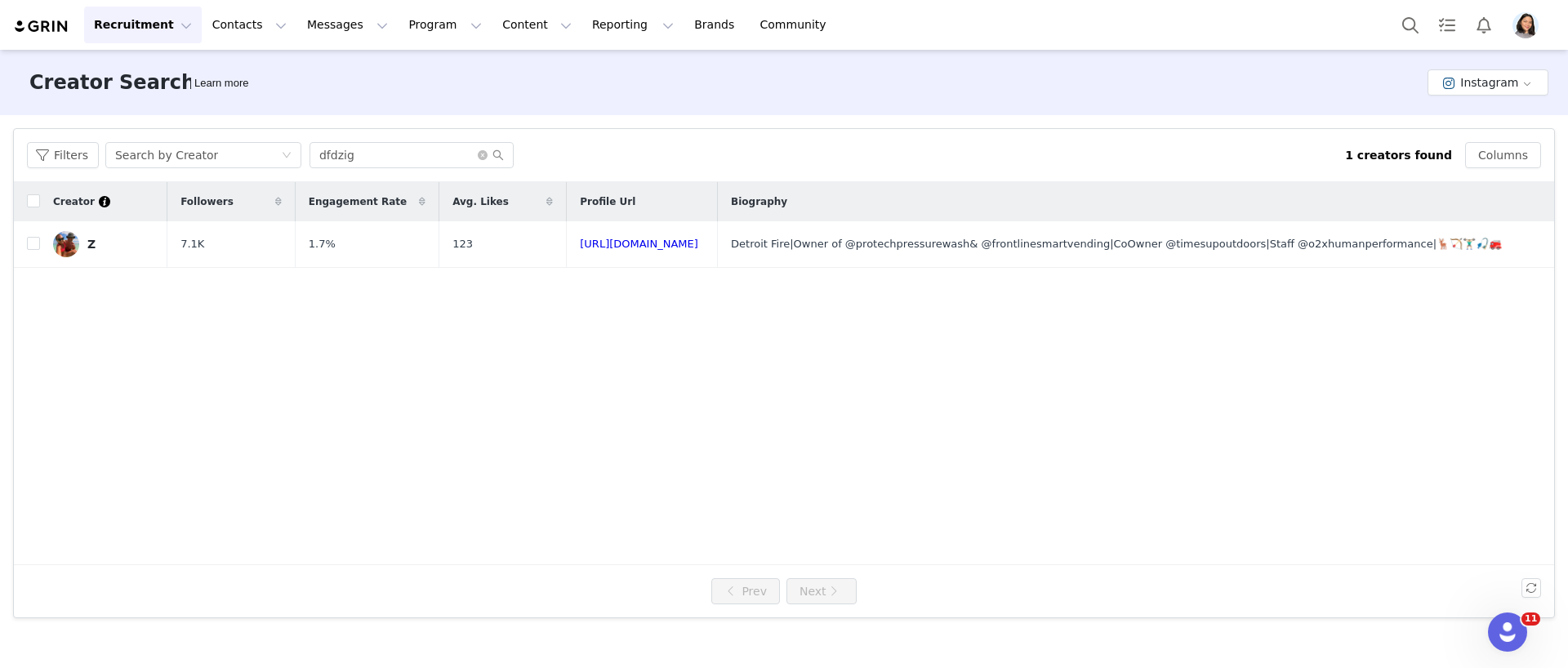
click at [434, 161] on body "Recruitment Recruitment Creator Search Curated Lists Landing Pages Web Extensio…" at bounding box center [784, 334] width 1568 height 668
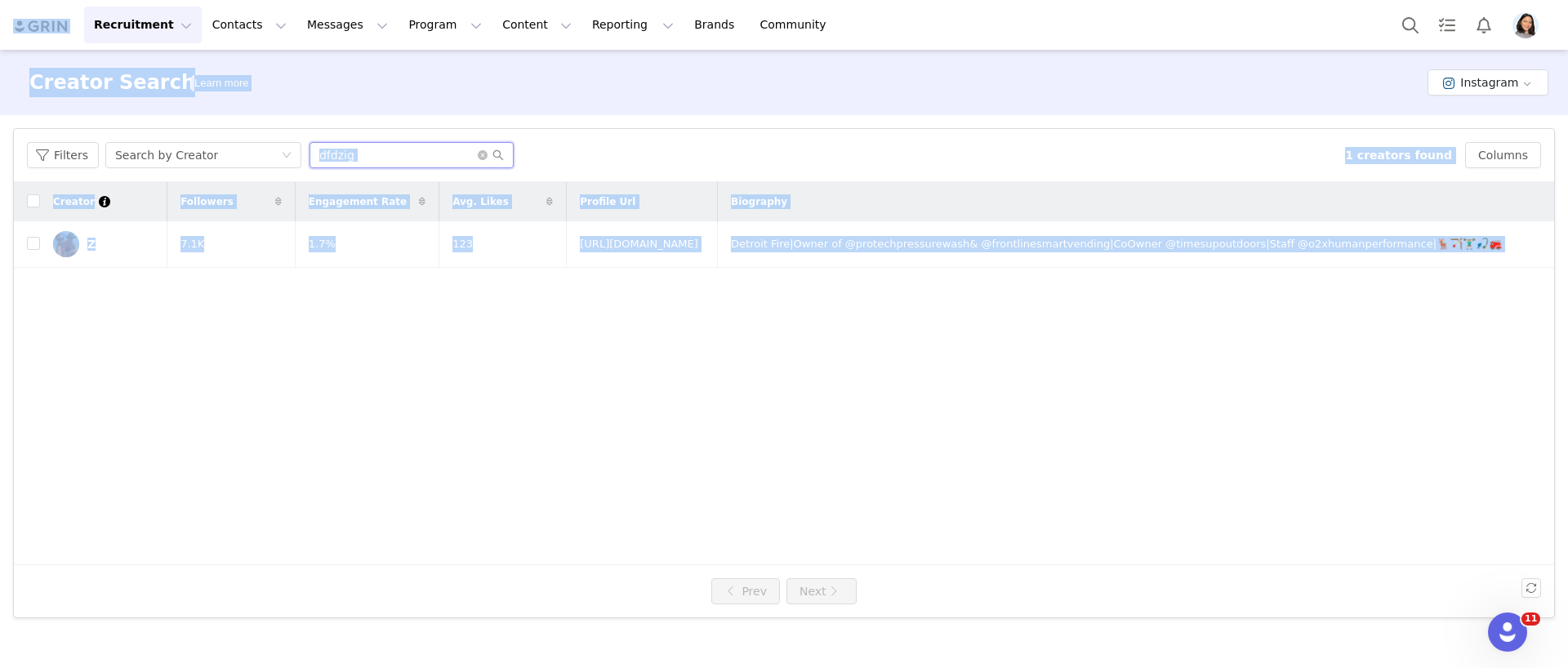
click at [434, 161] on input "dfdzig" at bounding box center [412, 155] width 204 height 26
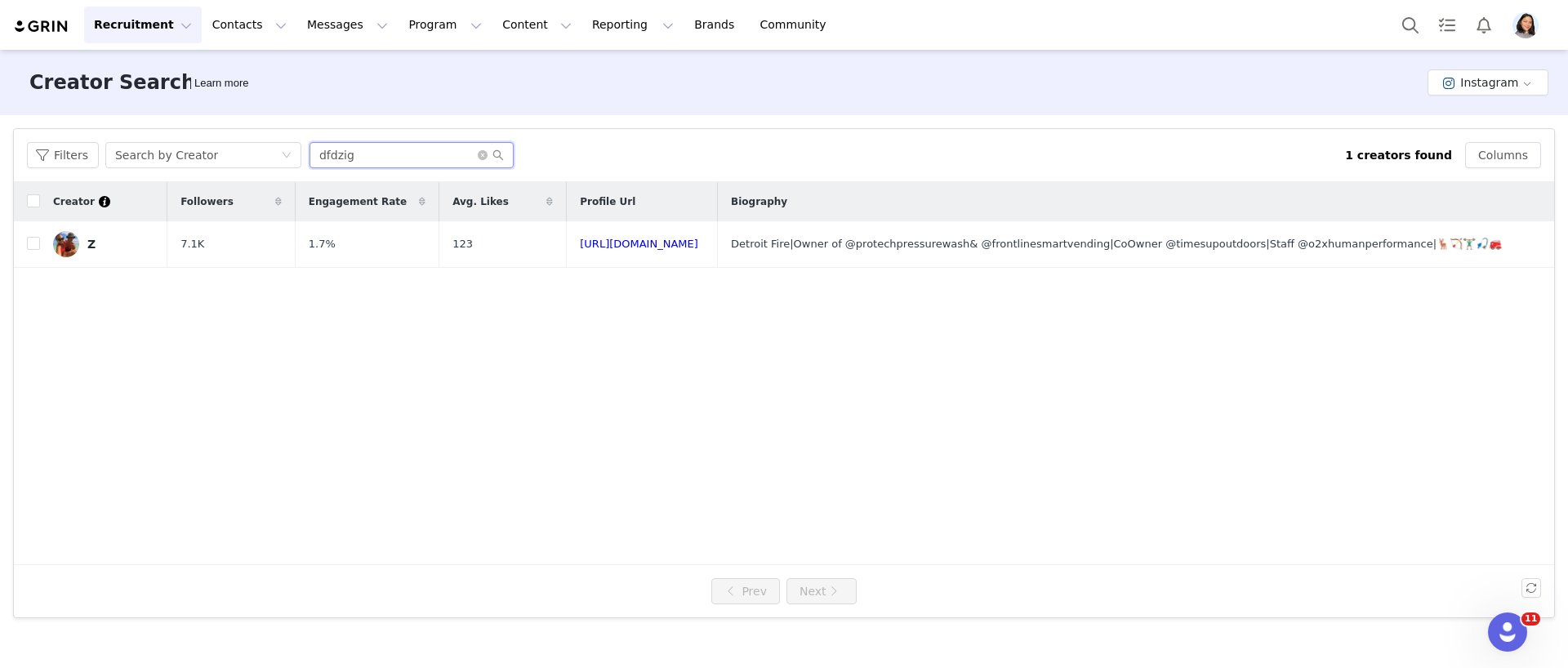
paste input "tractordrawnaerial"
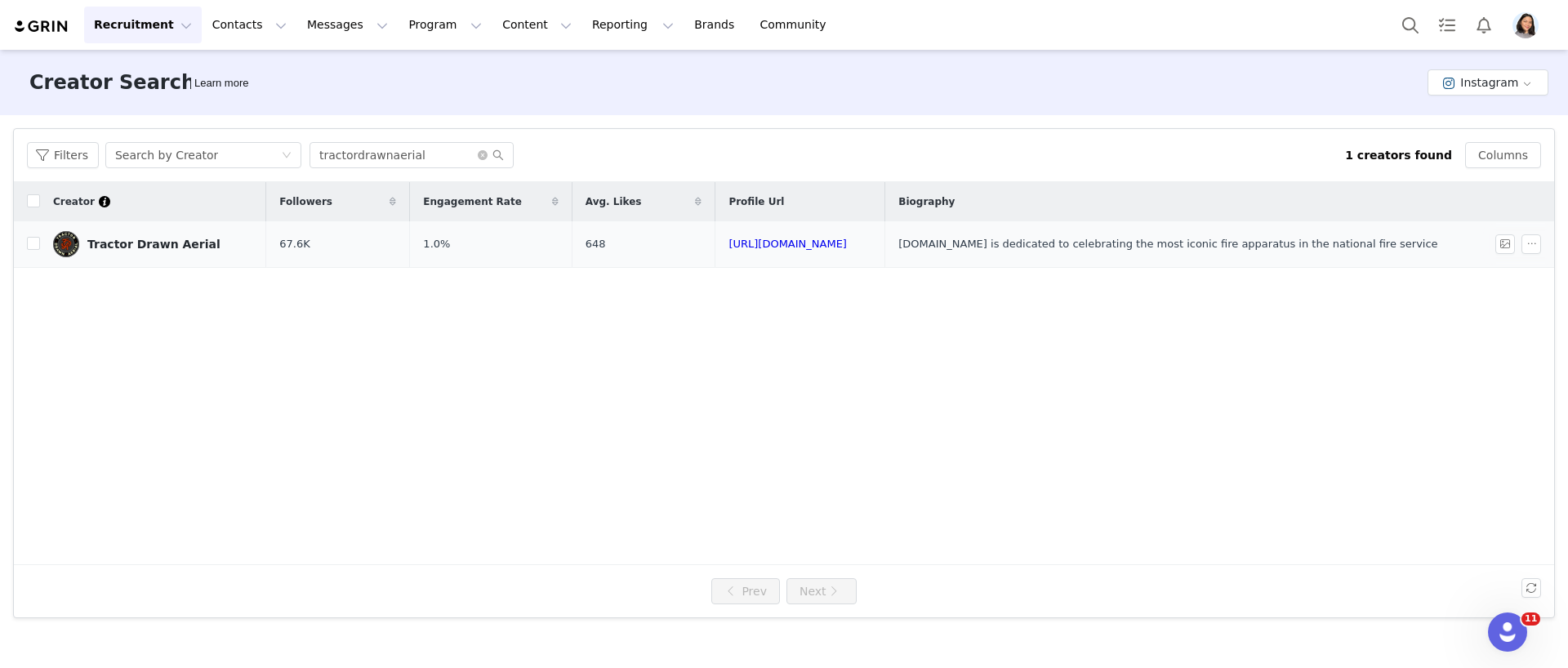
click at [124, 245] on div "Tractor Drawn Aerial" at bounding box center [153, 244] width 133 height 13
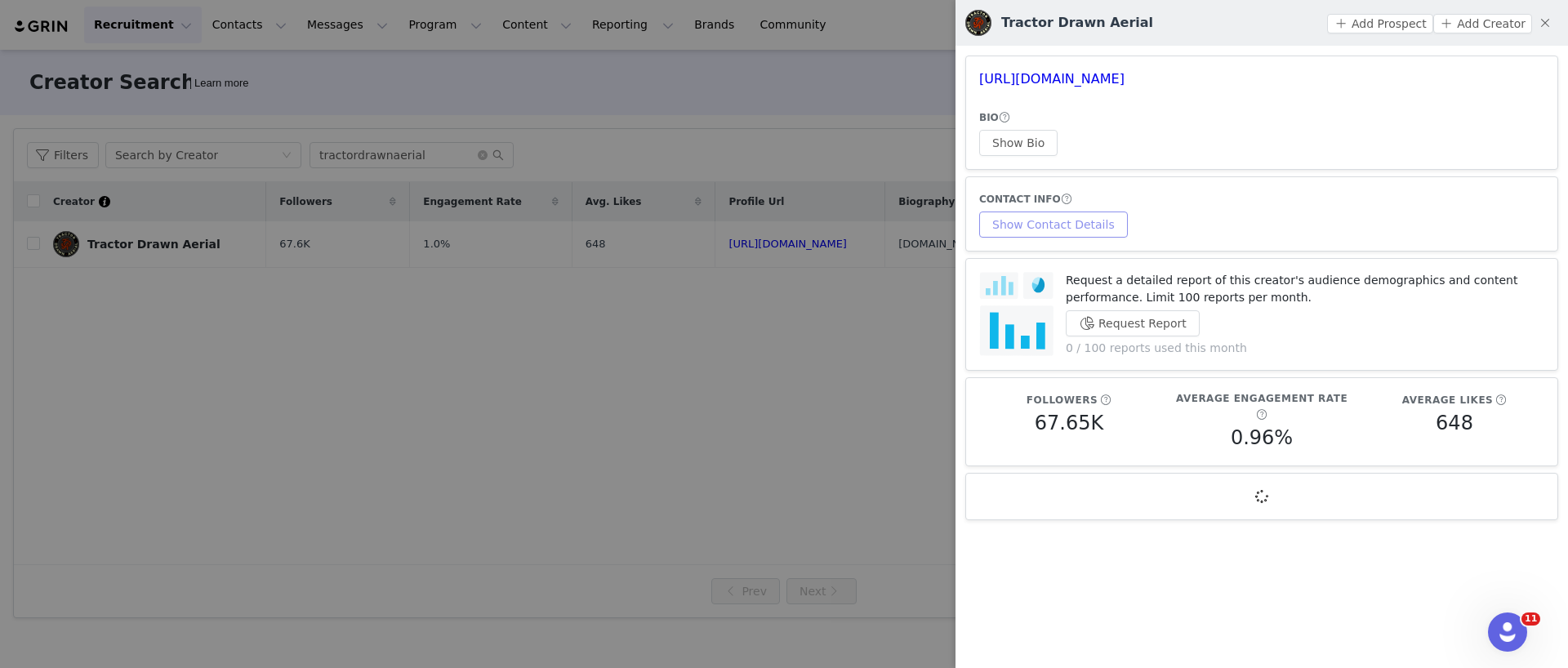
click at [1003, 212] on button "Show Contact Details" at bounding box center [1053, 225] width 148 height 26
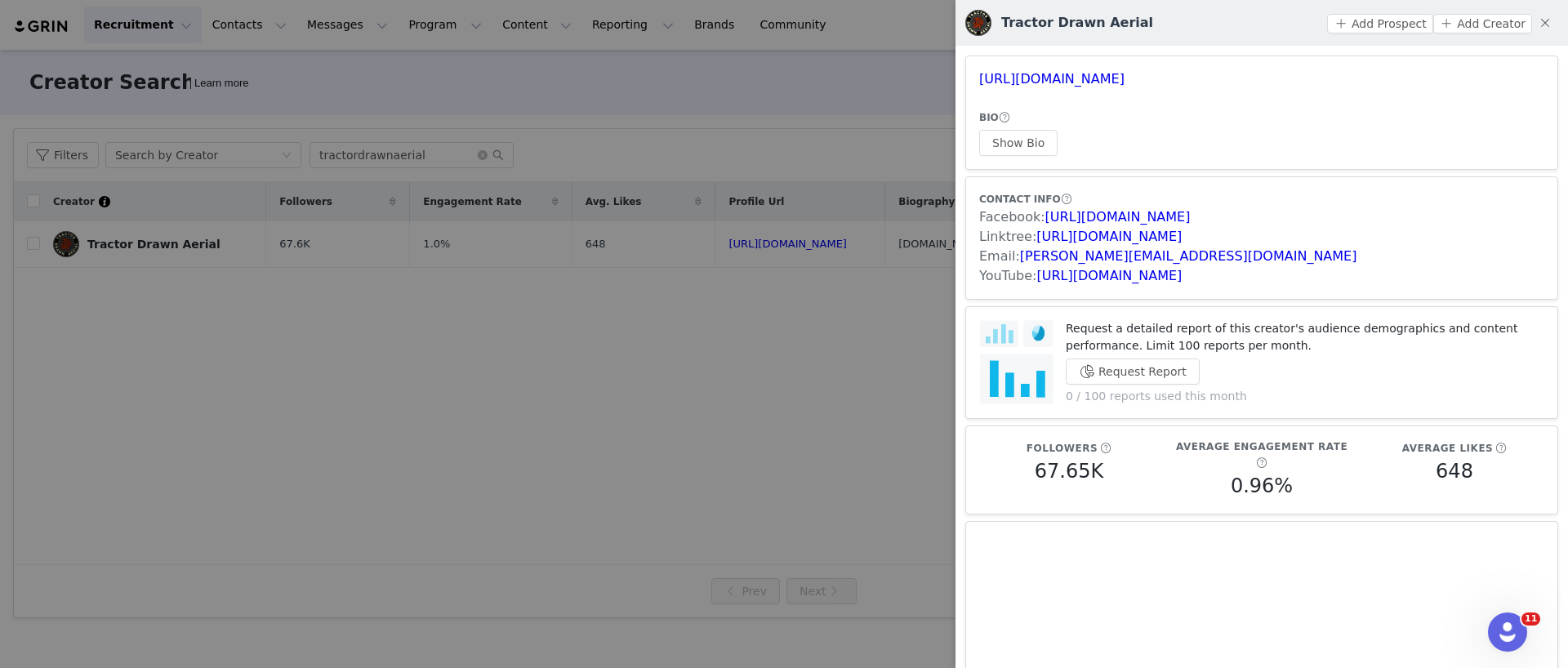
click at [477, 150] on div at bounding box center [784, 334] width 1568 height 668
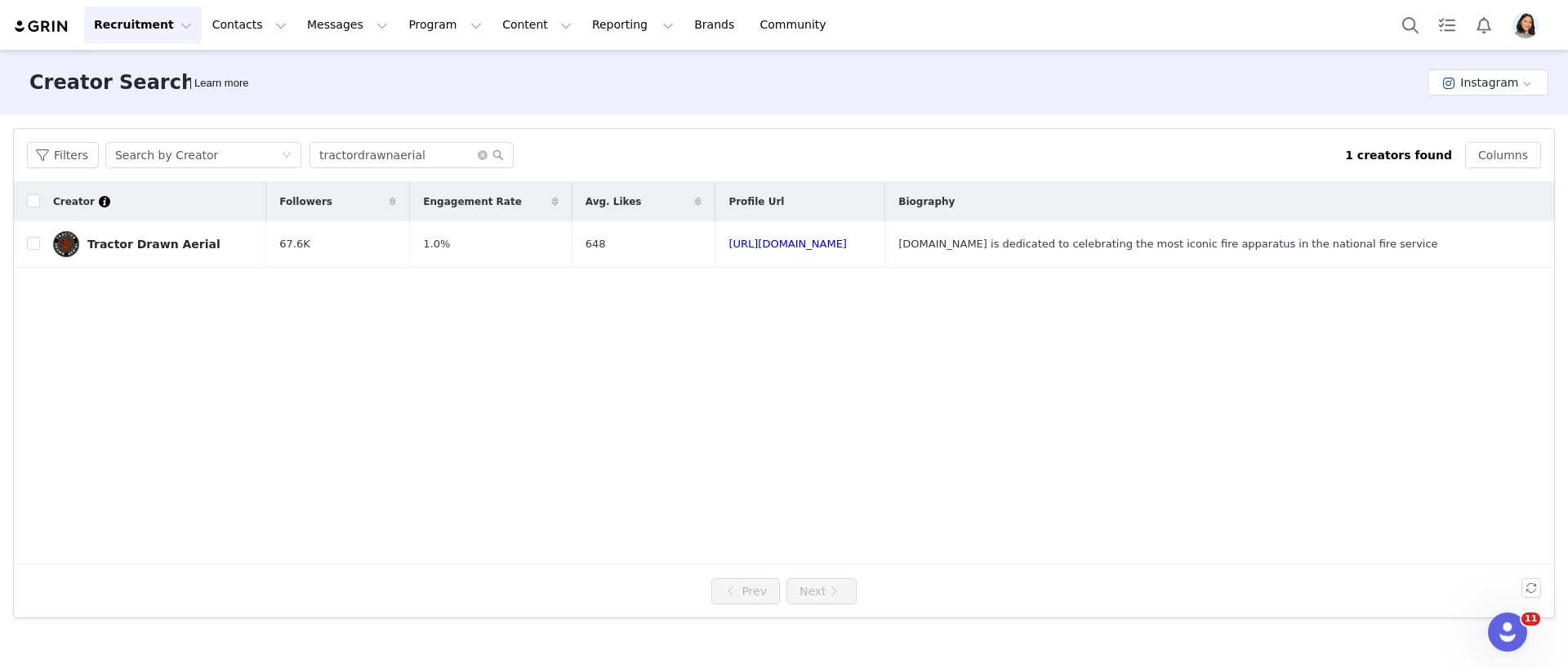
click at [454, 153] on body "Recruitment Recruitment Creator Search Curated Lists Landing Pages Web Extensio…" at bounding box center [784, 334] width 1568 height 668
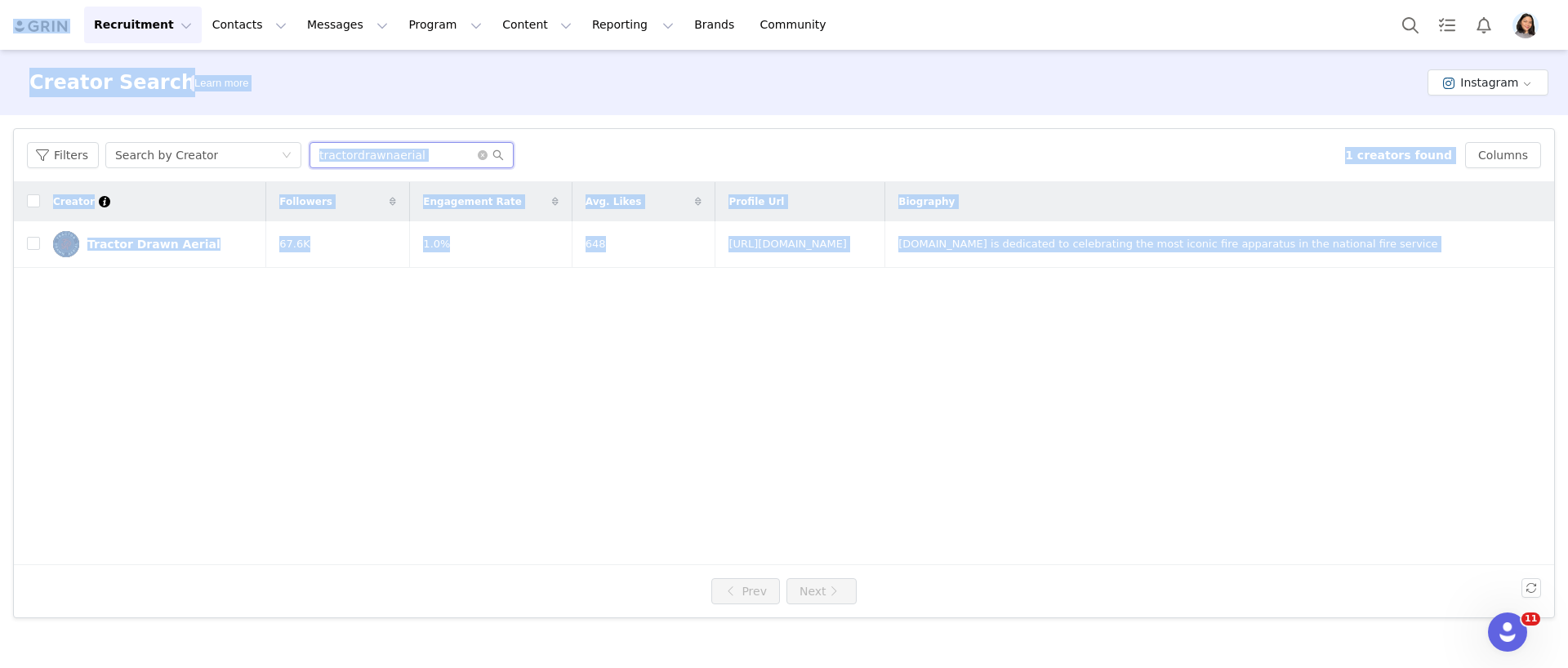
click at [454, 153] on input "tractordrawnaerial" at bounding box center [412, 155] width 204 height 26
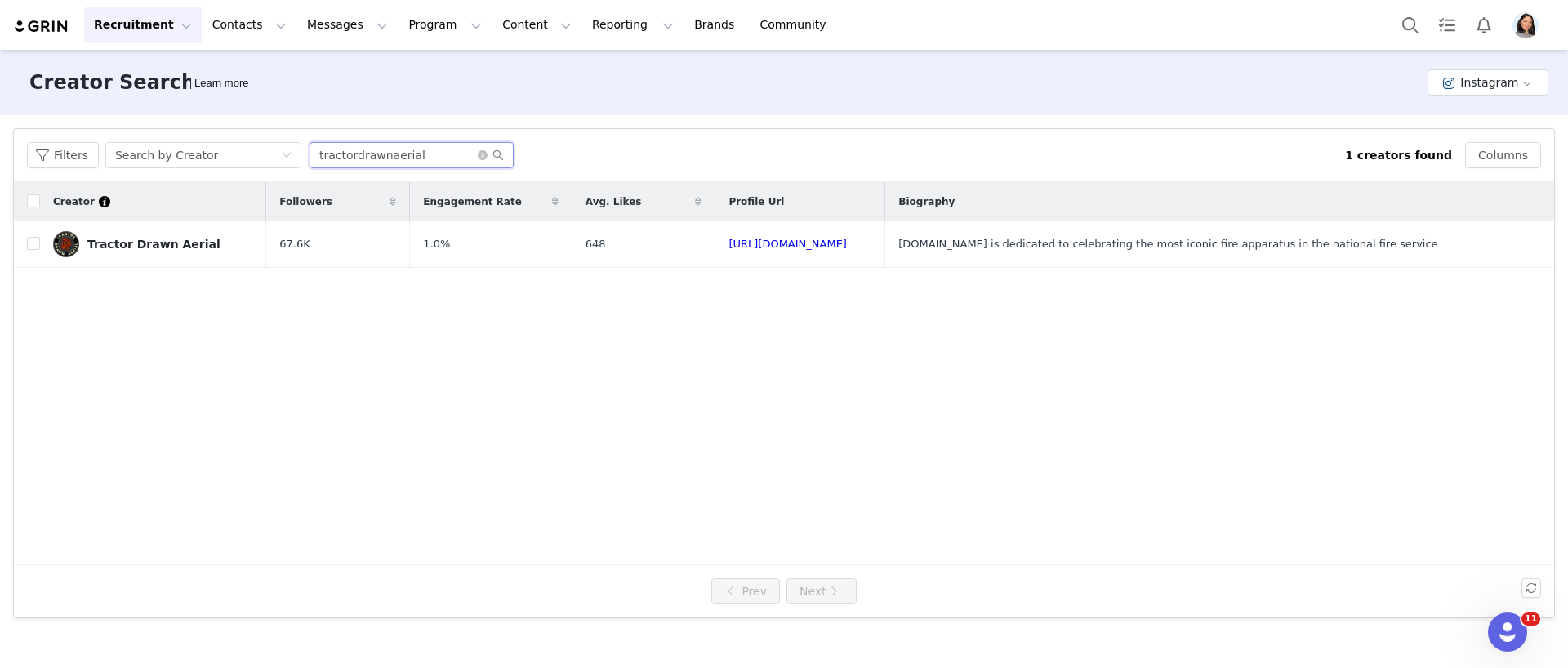
paste input "matt1chan"
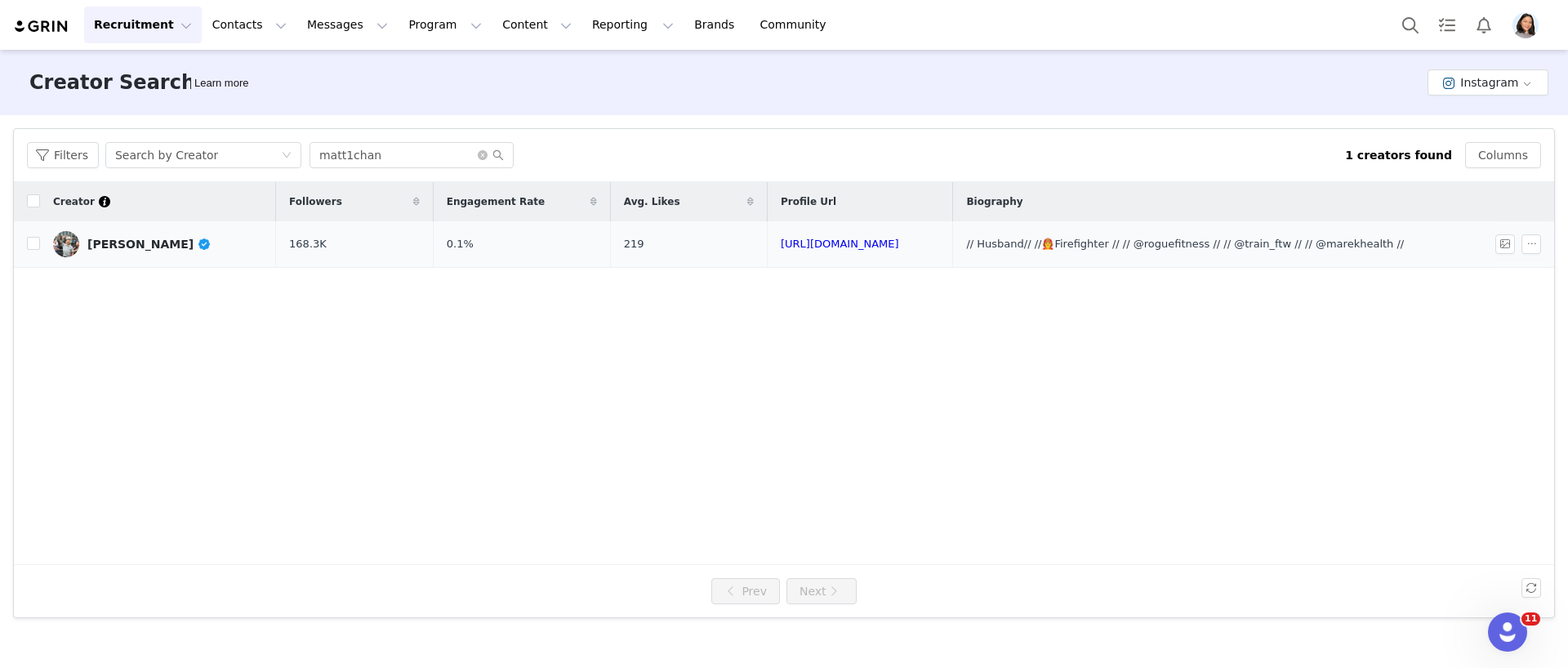
click at [186, 262] on td "[PERSON_NAME]" at bounding box center [158, 244] width 236 height 46
click at [187, 248] on link "[PERSON_NAME]" at bounding box center [158, 244] width 210 height 26
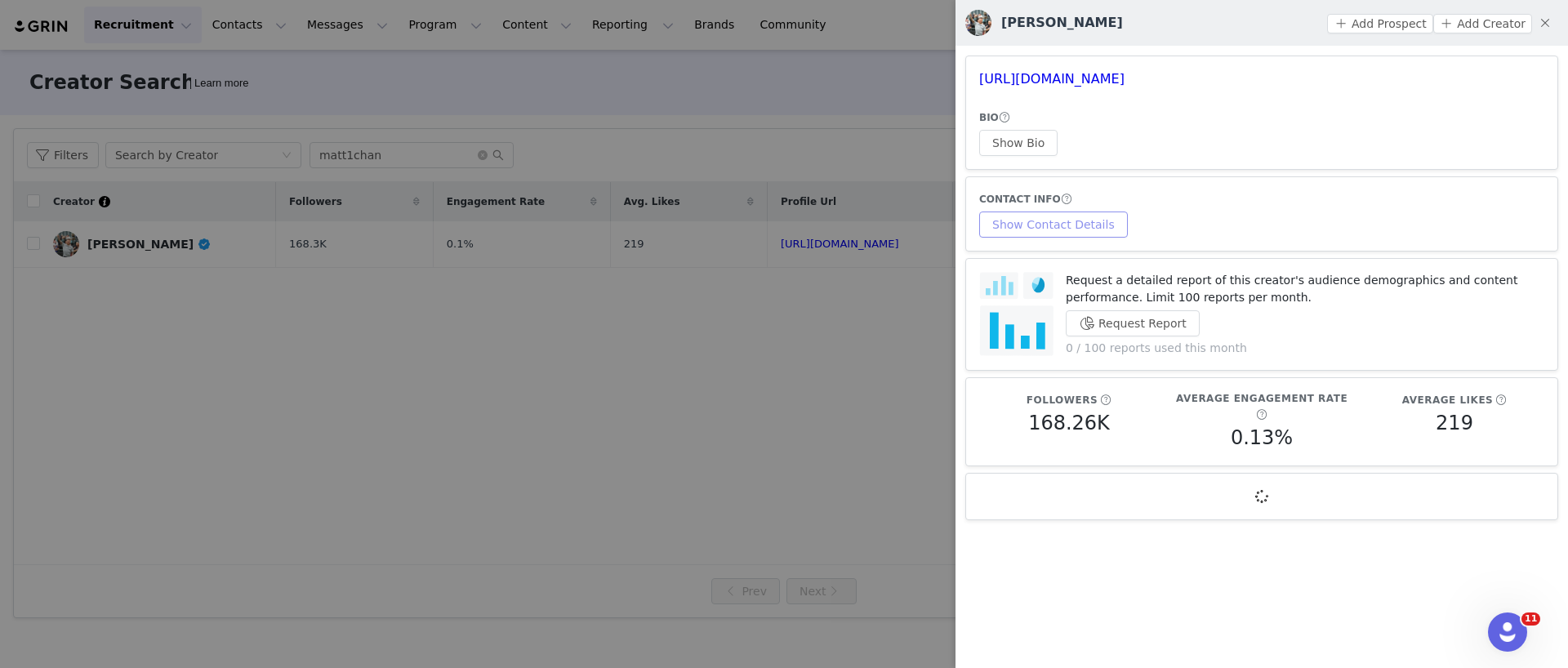
click at [989, 219] on button "Show Contact Details" at bounding box center [1053, 225] width 148 height 26
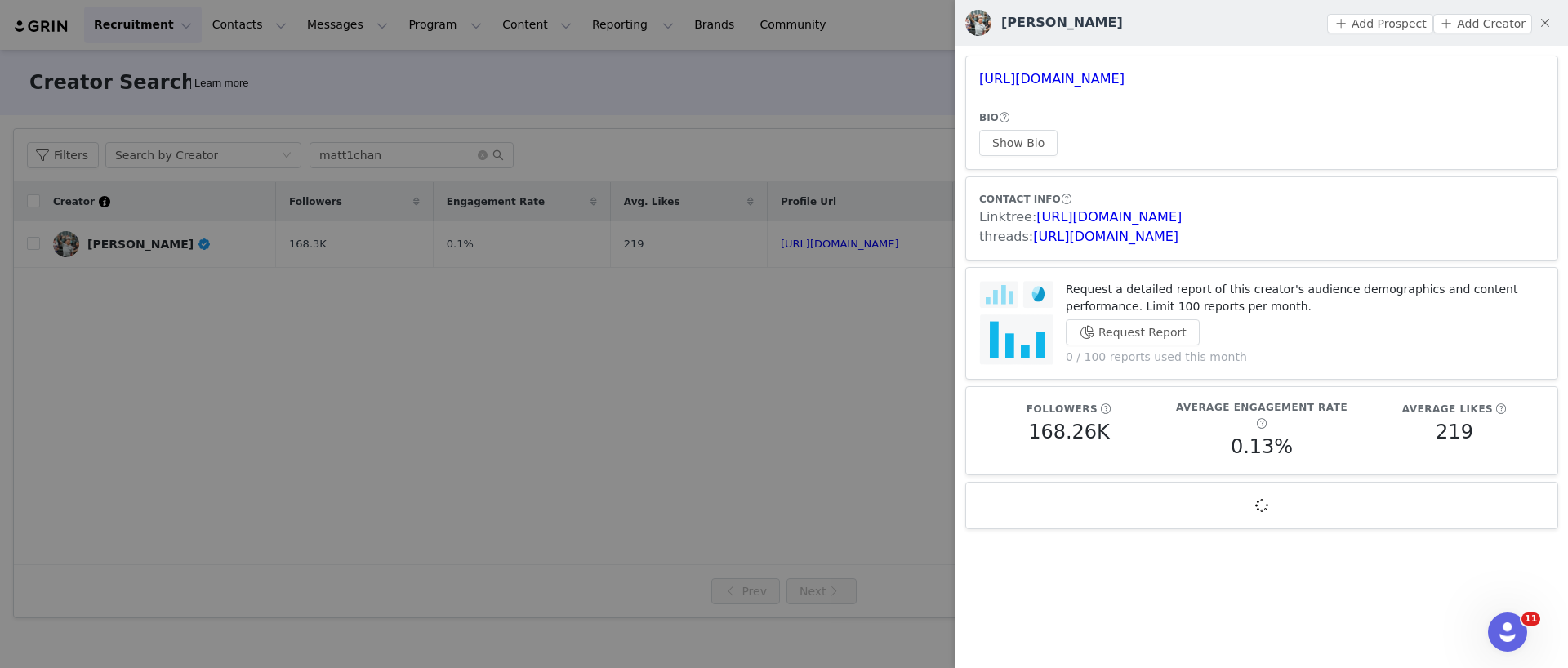
click at [798, 260] on div at bounding box center [784, 334] width 1568 height 668
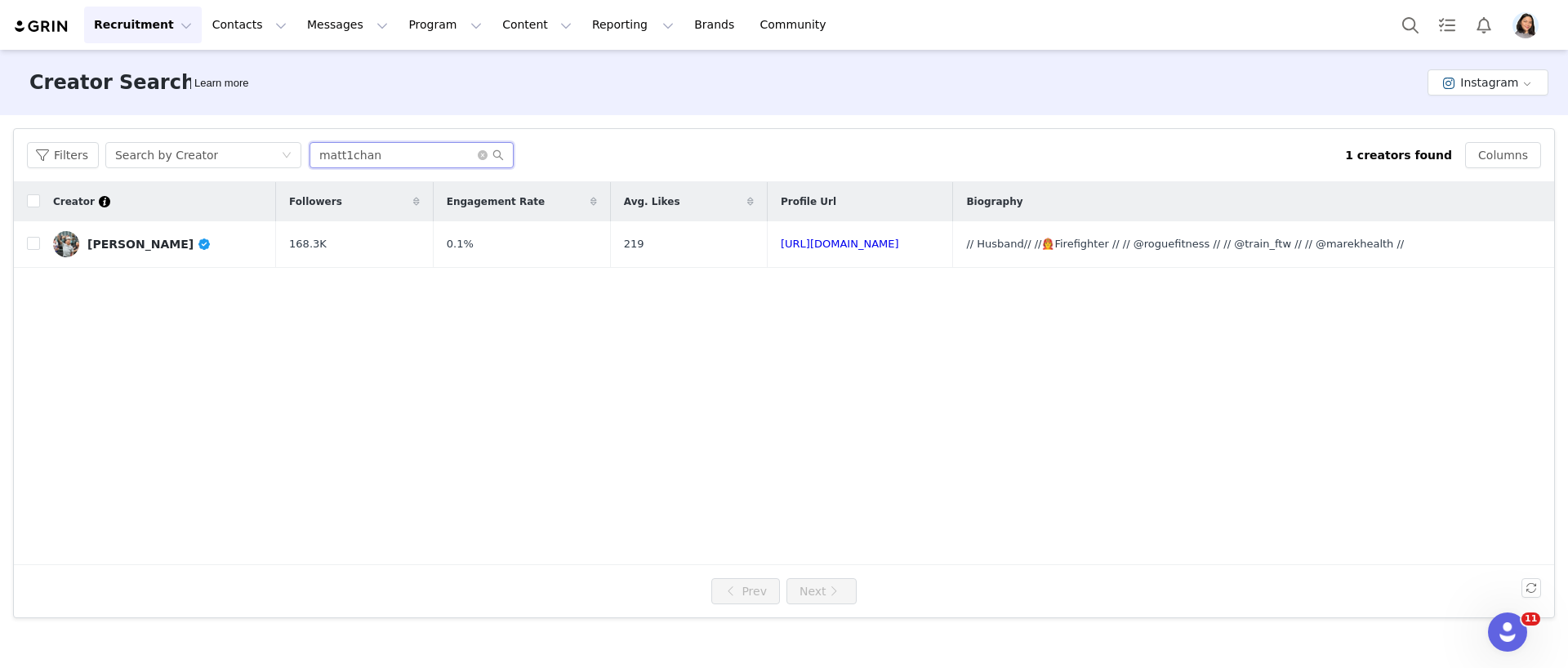
click at [374, 167] on input "matt1chan" at bounding box center [412, 155] width 204 height 26
paste input "b_mathiau"
click at [167, 225] on td "[PERSON_NAME]" at bounding box center [150, 244] width 222 height 46
click at [167, 242] on link "[PERSON_NAME]" at bounding box center [150, 244] width 196 height 26
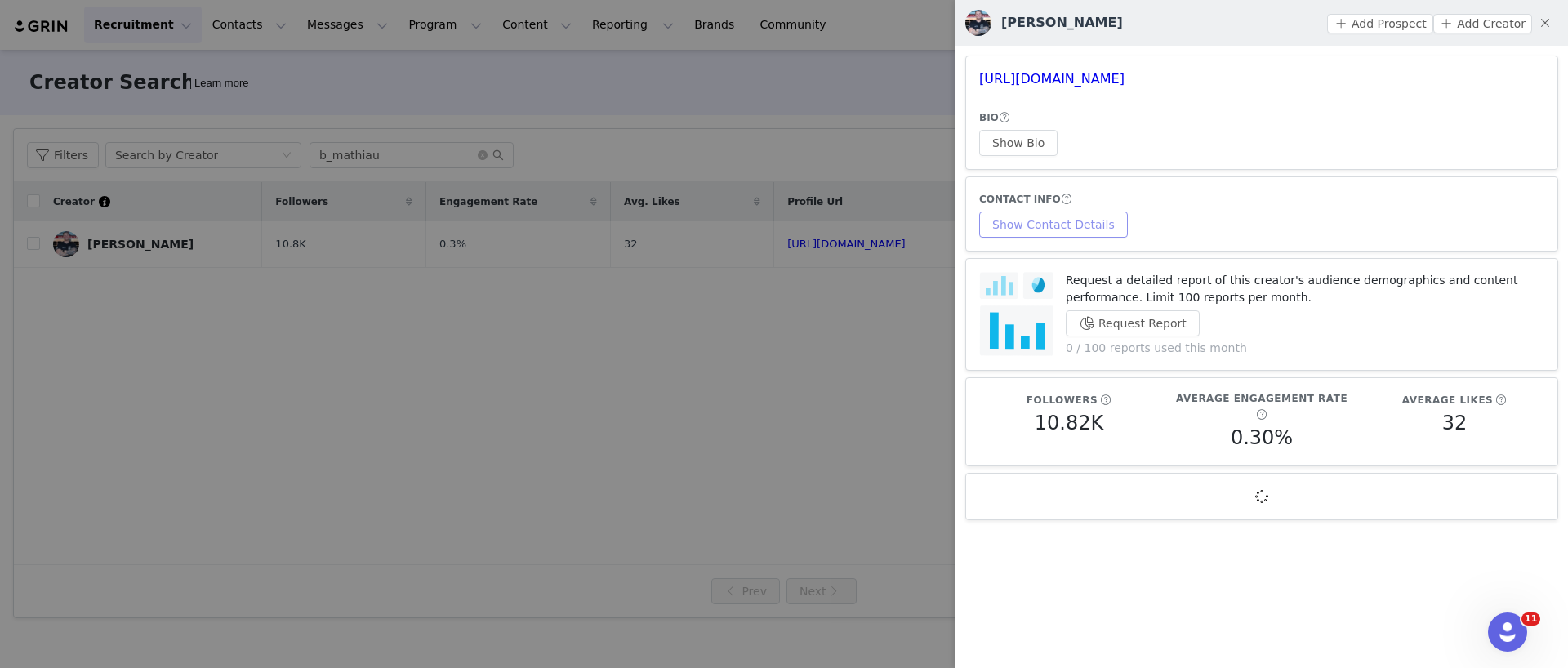
click at [1094, 223] on button "Show Contact Details" at bounding box center [1053, 225] width 148 height 26
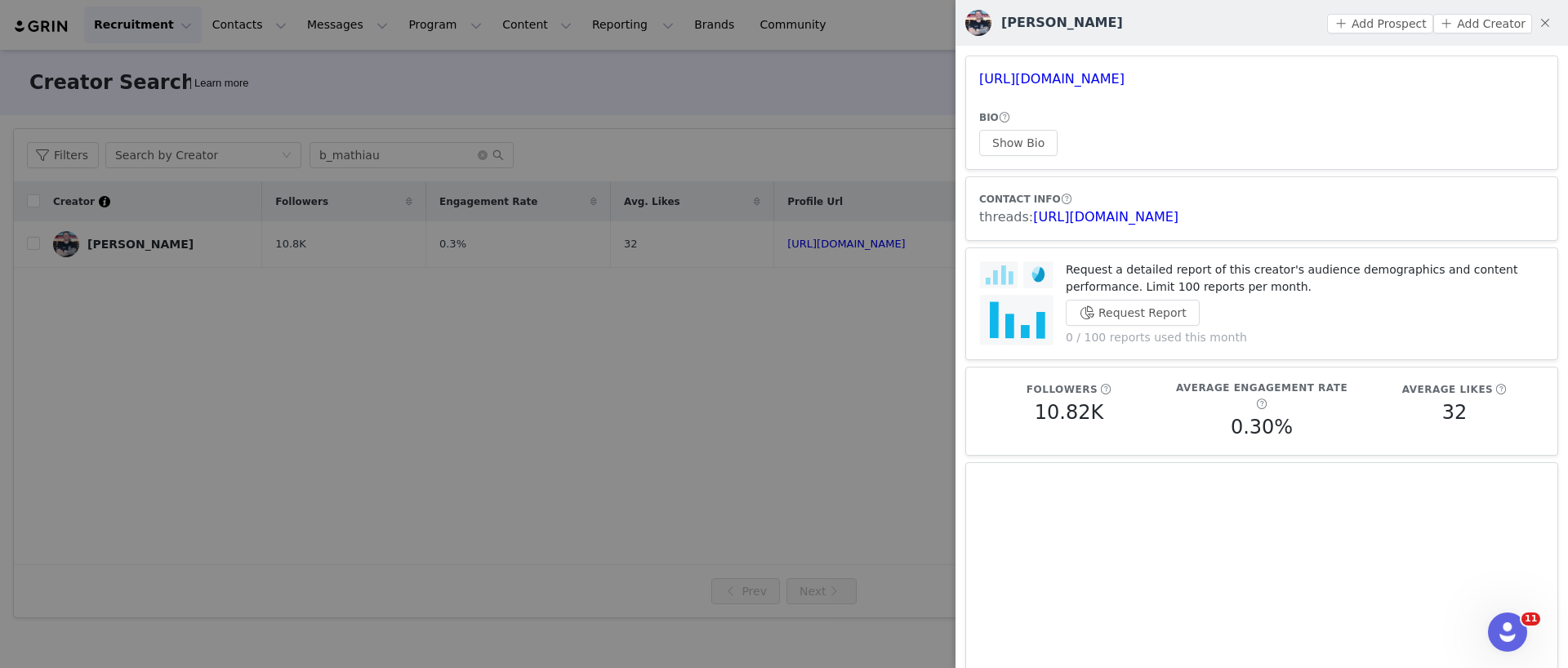
click at [542, 189] on div at bounding box center [784, 334] width 1568 height 668
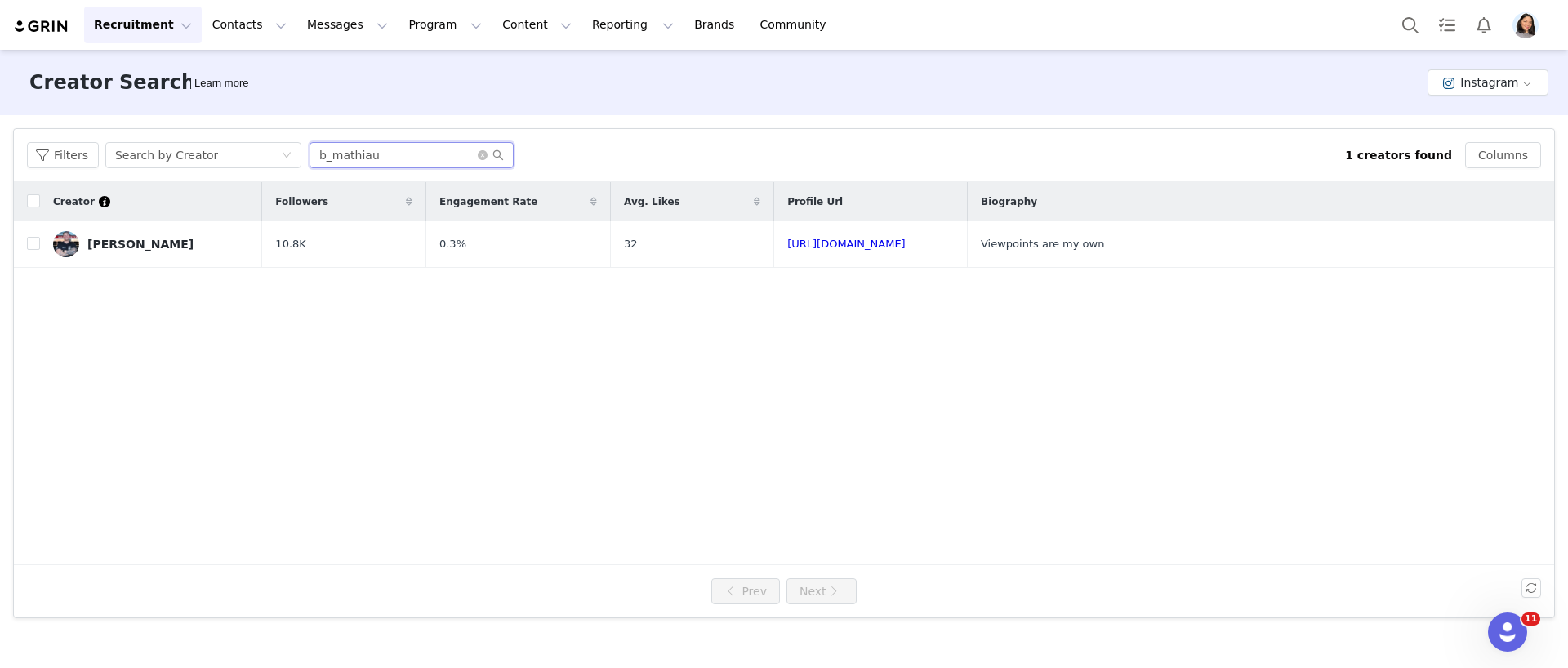
click at [379, 153] on input "b_mathiau" at bounding box center [412, 155] width 204 height 26
paste input "ffrickers"
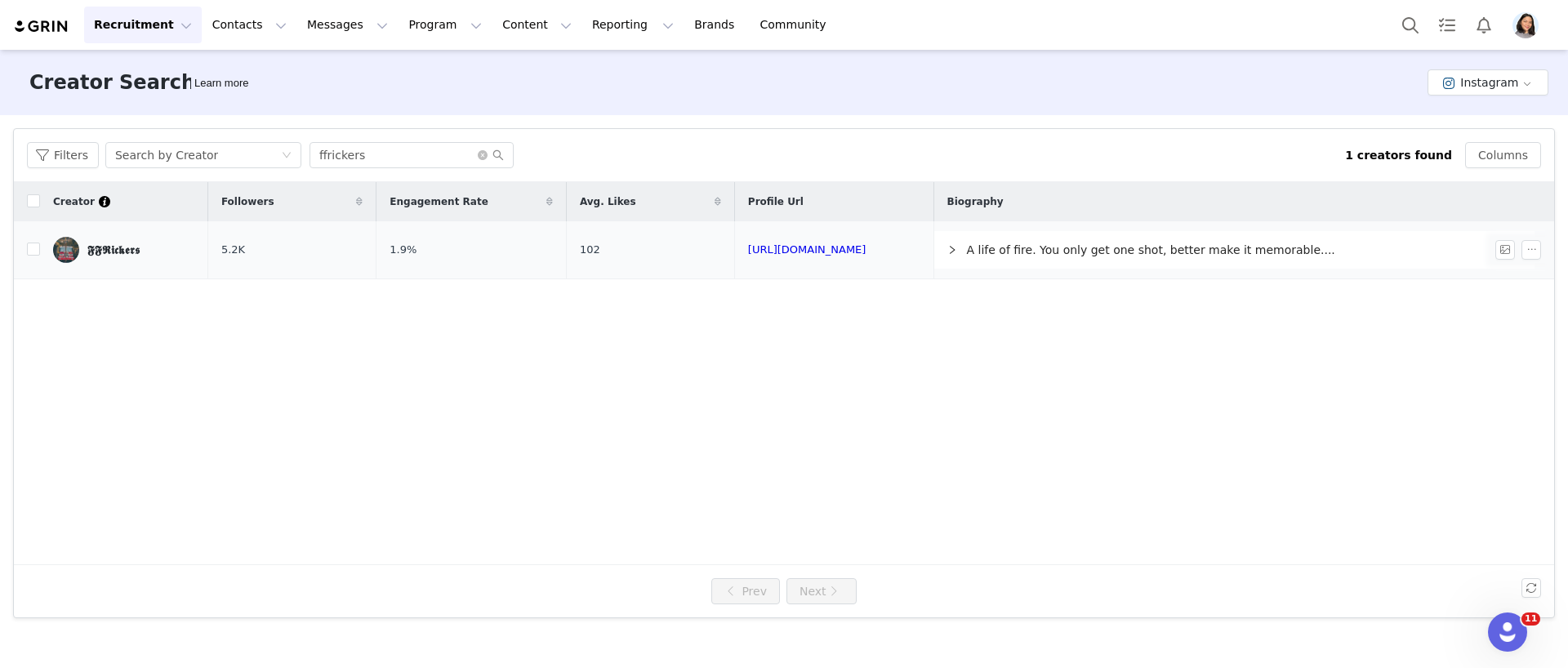
click at [130, 255] on div "𝕱𝕱𝕽𝖎𝖈𝖐𝖊𝖗𝖘" at bounding box center [113, 250] width 52 height 13
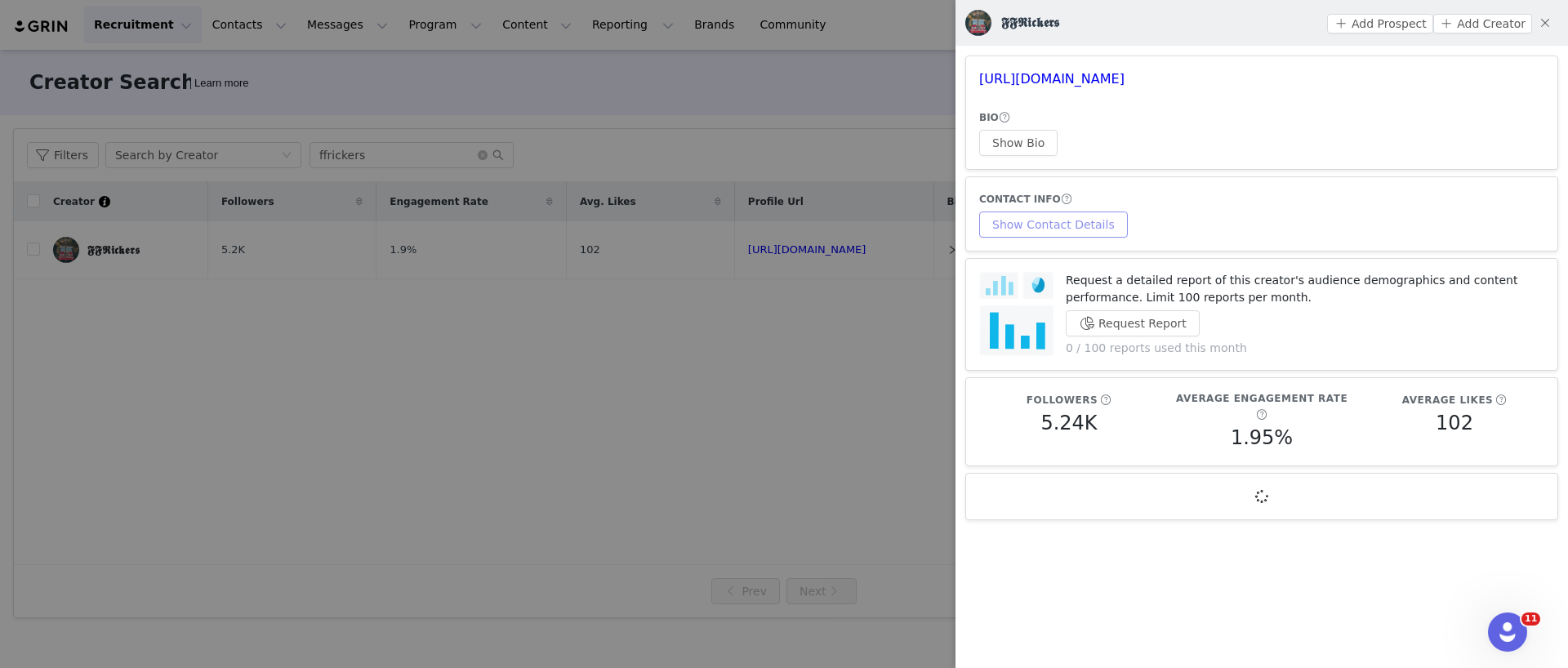
click at [1053, 229] on button "Show Contact Details" at bounding box center [1053, 225] width 148 height 26
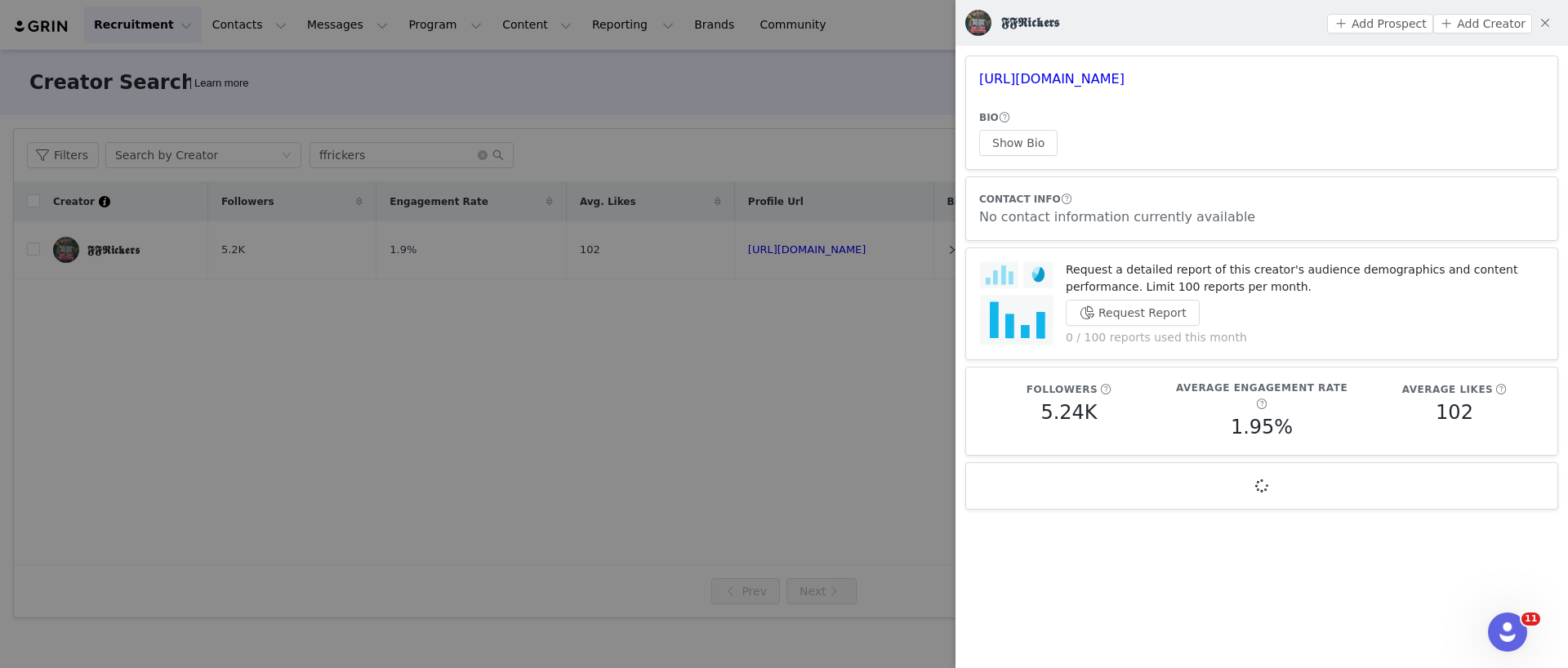
click at [833, 73] on div at bounding box center [784, 334] width 1568 height 668
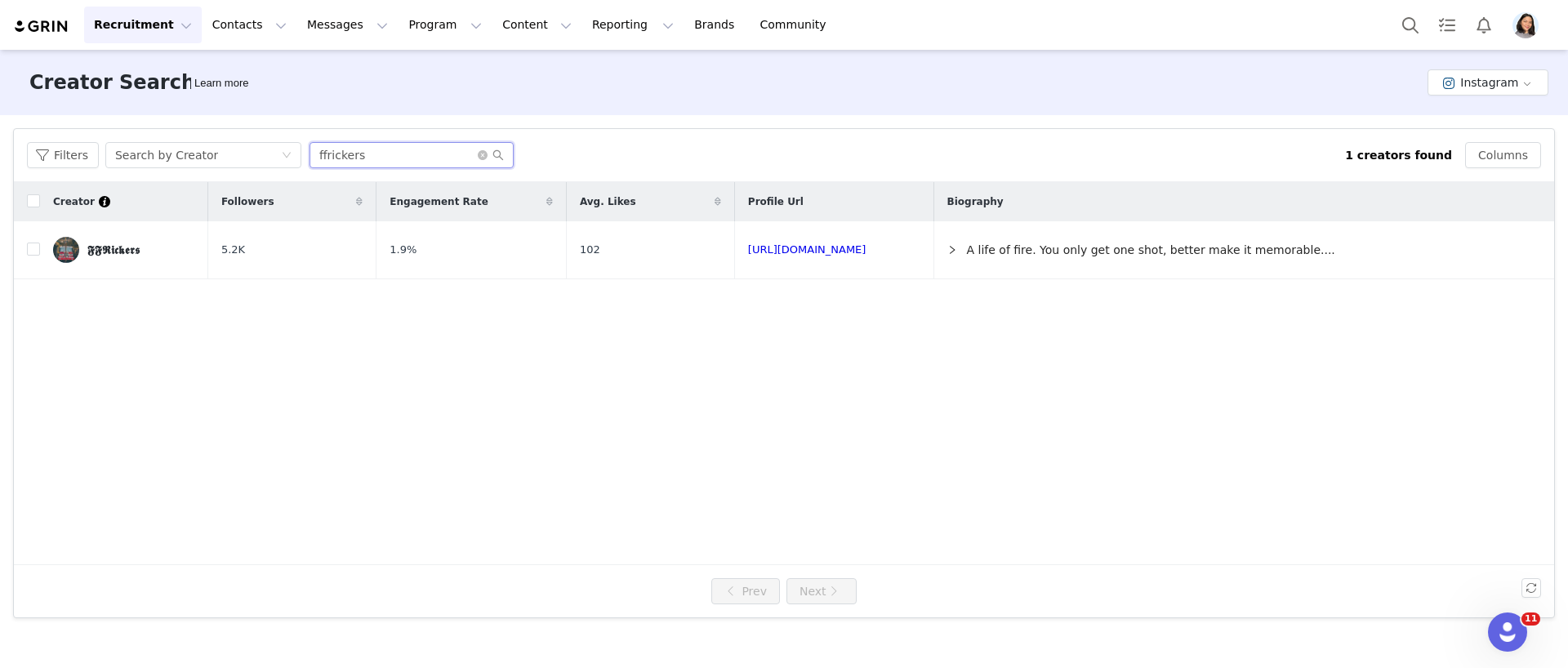
click at [457, 154] on input "ffrickers" at bounding box center [412, 155] width 204 height 26
paste input "brionwhitten"
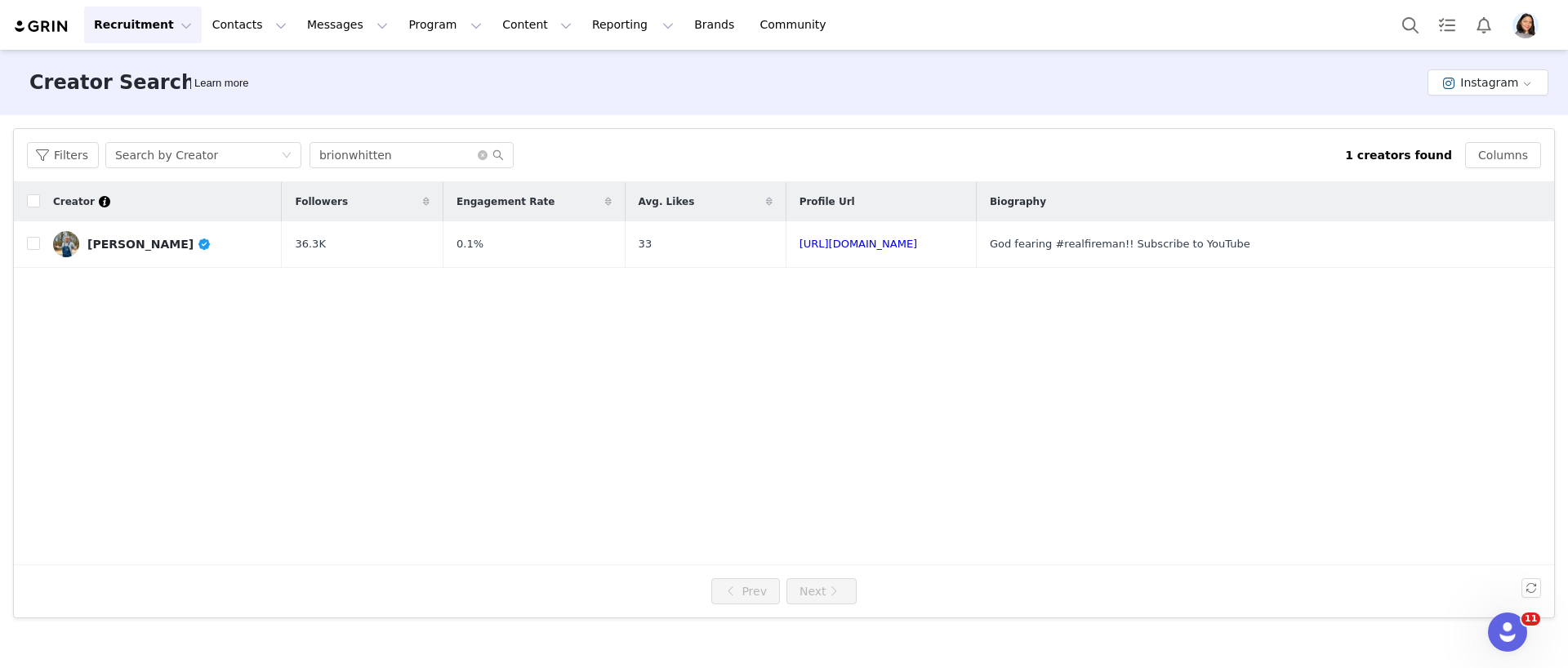
click at [170, 254] on link "[PERSON_NAME]" at bounding box center [161, 244] width 215 height 26
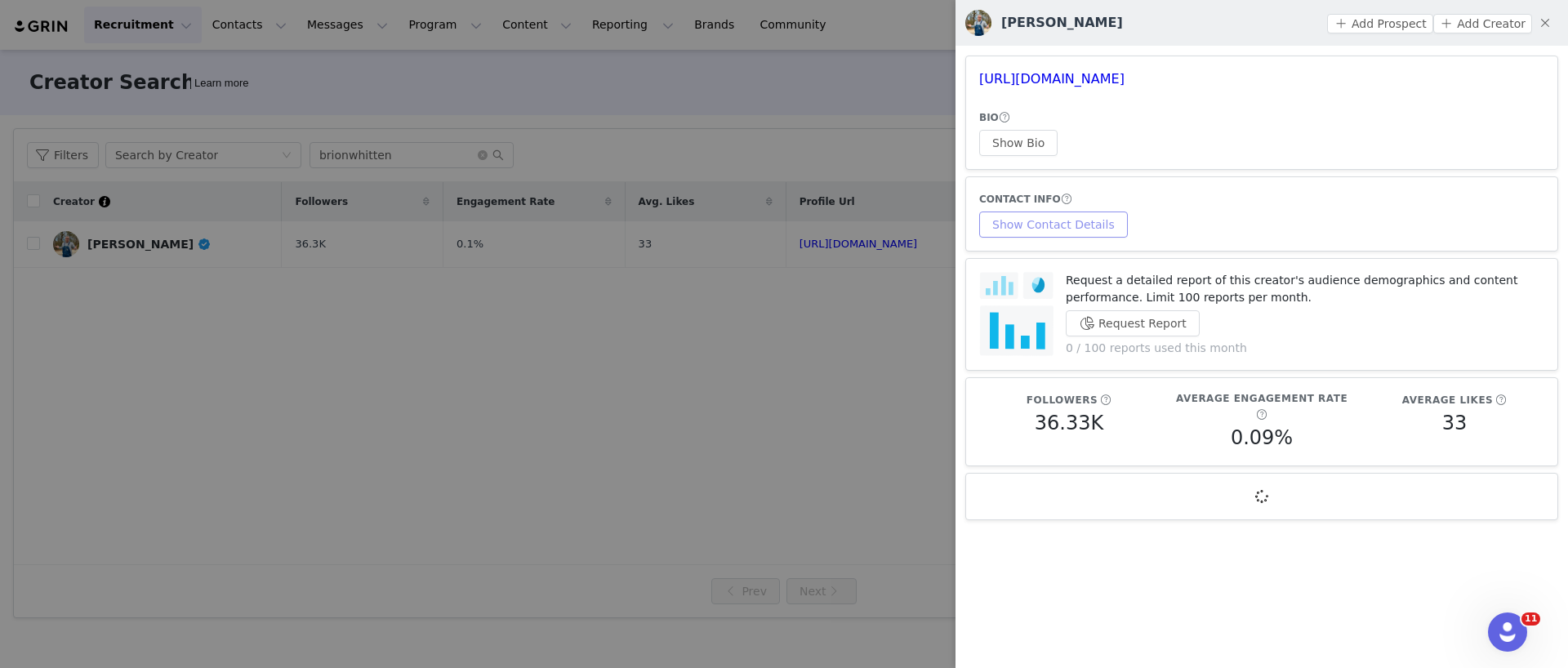
click at [1046, 221] on button "Show Contact Details" at bounding box center [1053, 225] width 148 height 26
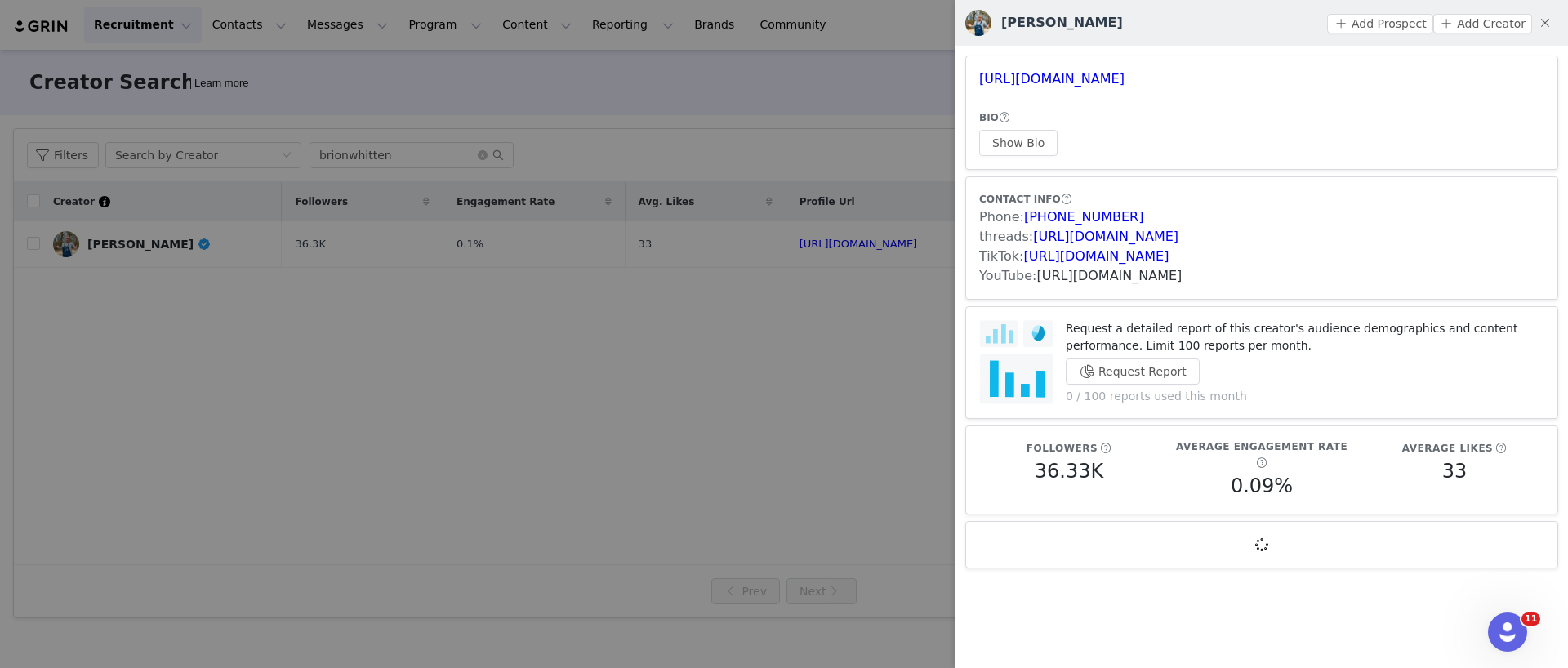
click at [1072, 275] on link "[URL][DOMAIN_NAME]" at bounding box center [1109, 276] width 146 height 16
click at [502, 139] on div at bounding box center [784, 334] width 1568 height 668
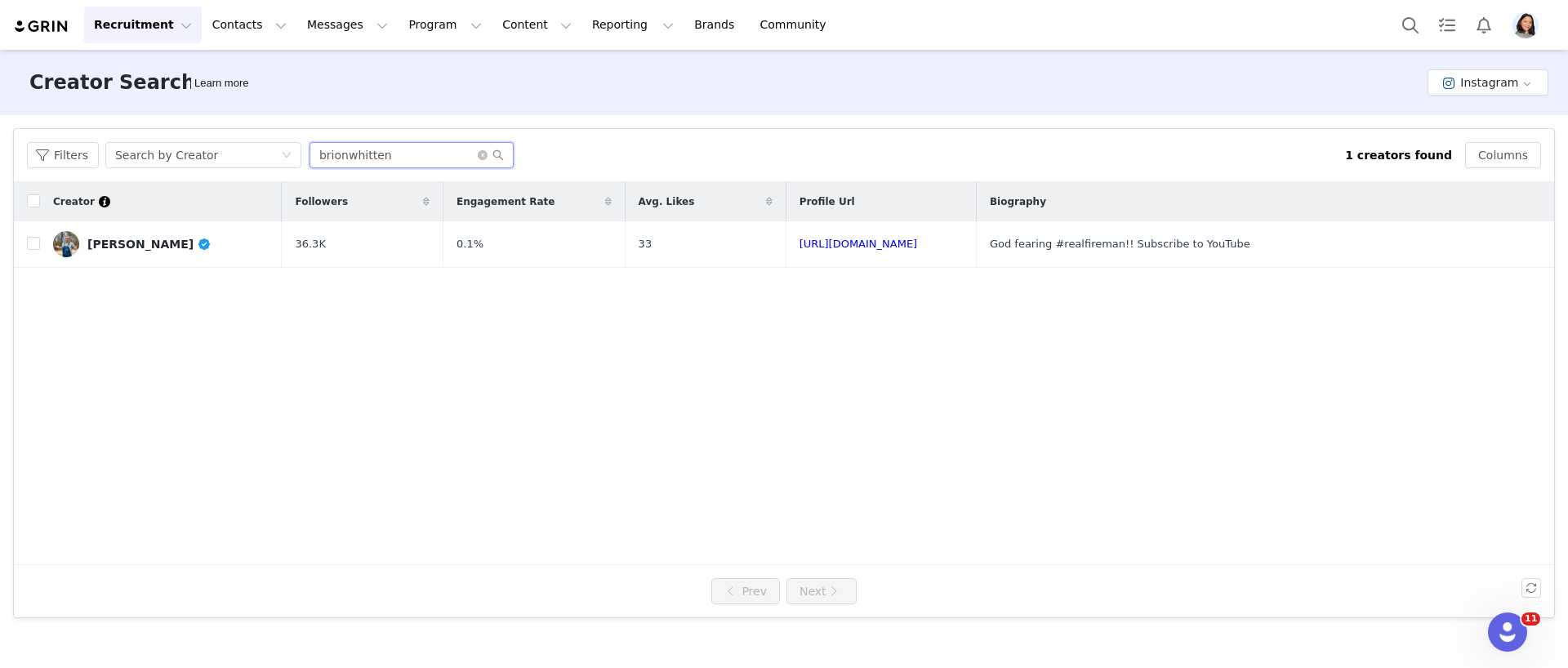
click at [411, 166] on input "brionwhitten" at bounding box center [412, 155] width 204 height 26
paste input "flowandvent"
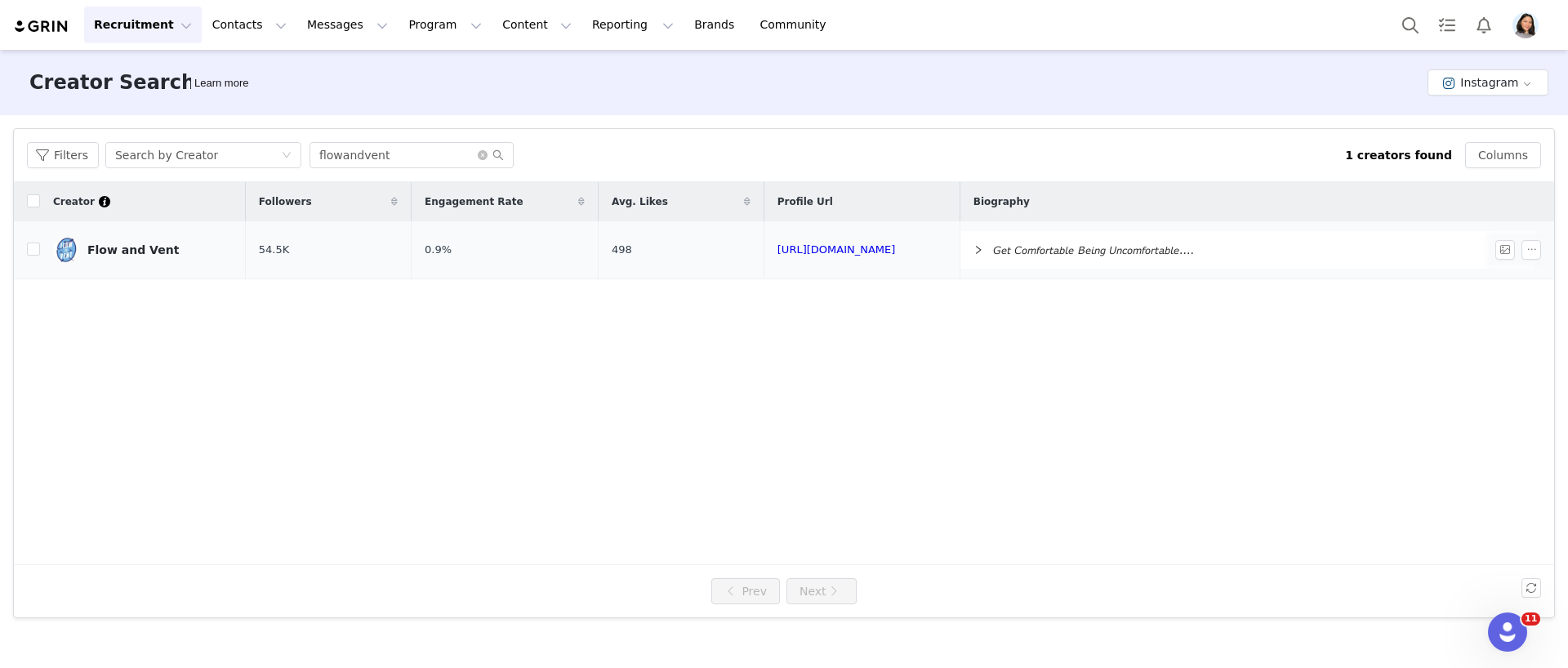
click at [194, 228] on td "Flow and Vent" at bounding box center [143, 250] width 206 height 58
click at [193, 232] on td "Flow and Vent" at bounding box center [143, 250] width 206 height 58
click at [191, 241] on link "Flow and Vent" at bounding box center [143, 250] width 180 height 26
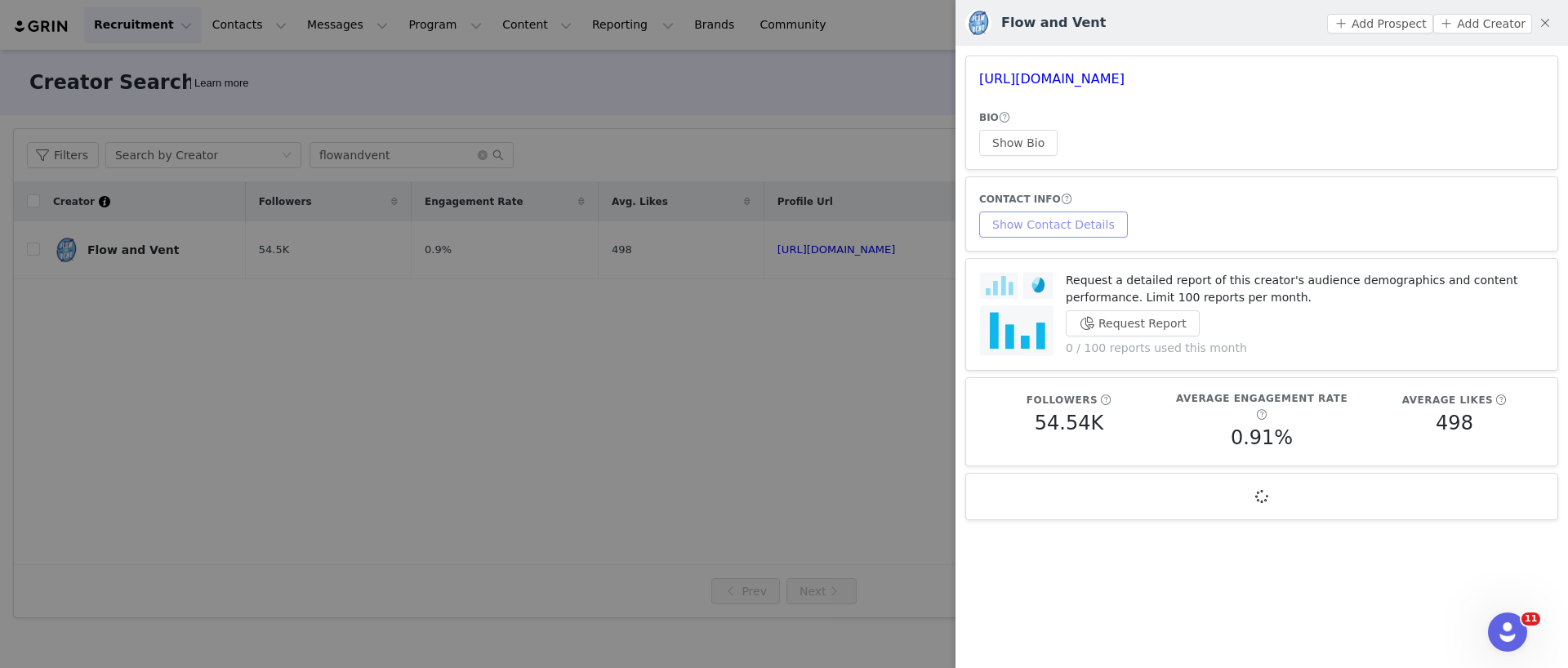
click at [996, 217] on button "Show Contact Details" at bounding box center [1053, 225] width 148 height 26
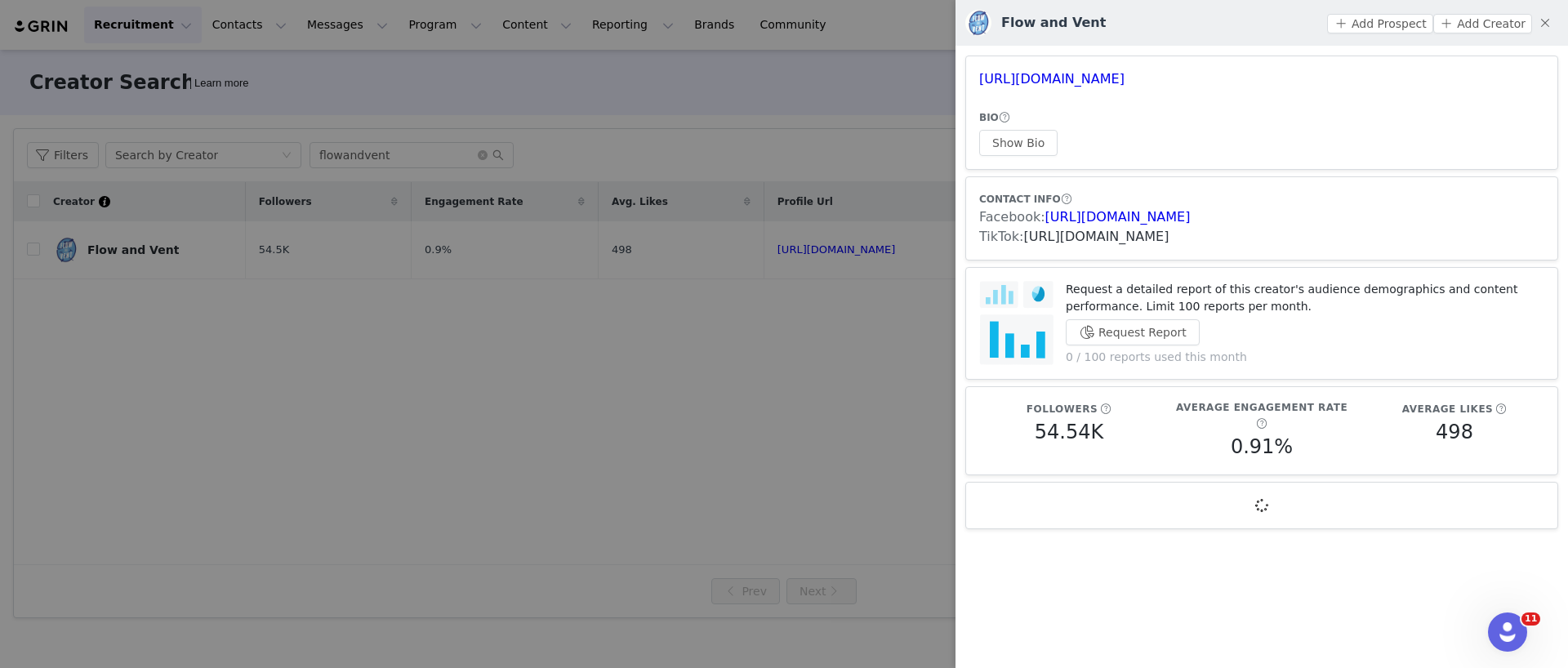
click at [1060, 241] on link "[URL][DOMAIN_NAME]" at bounding box center [1096, 236] width 146 height 16
click at [449, 158] on div at bounding box center [784, 334] width 1568 height 668
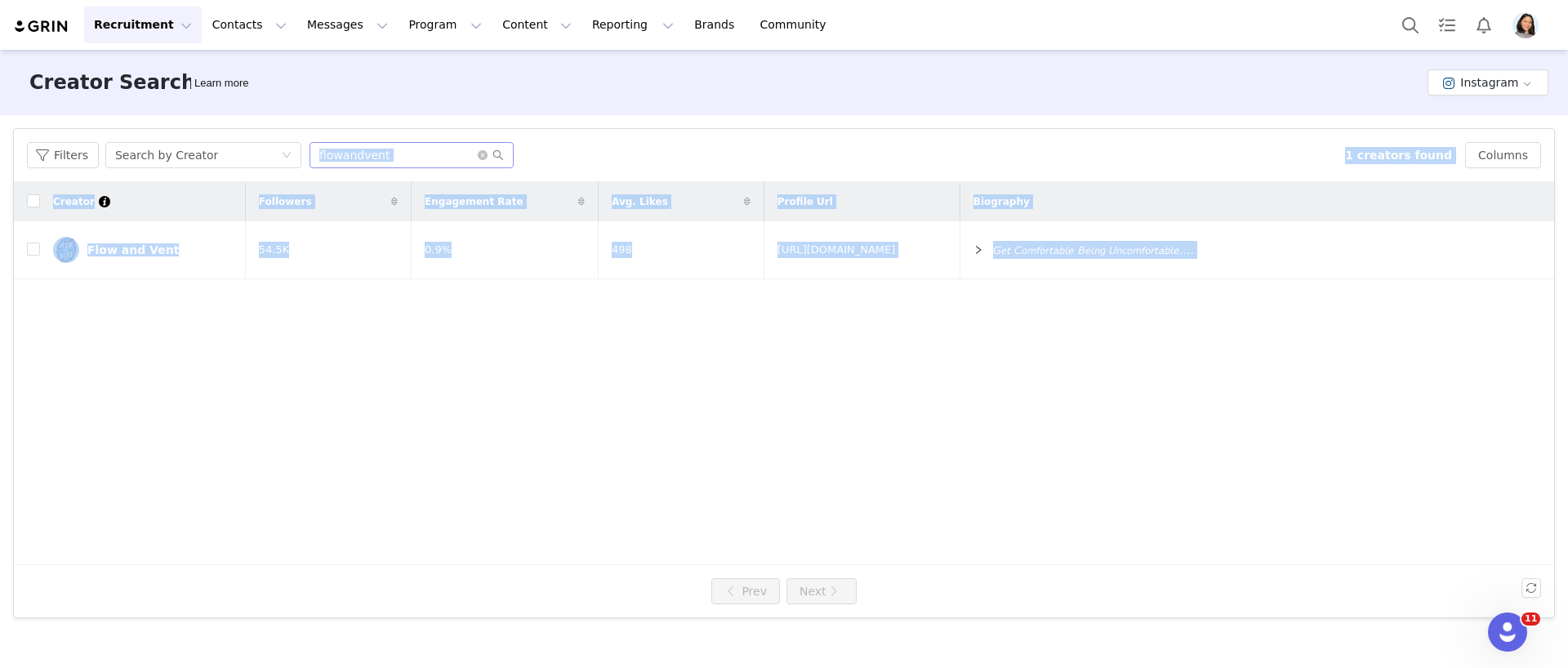
click at [418, 160] on body "Recruitment Recruitment Creator Search Curated Lists Landing Pages Web Extensio…" at bounding box center [784, 334] width 1568 height 668
click at [418, 160] on input "flowandvent" at bounding box center [412, 155] width 204 height 26
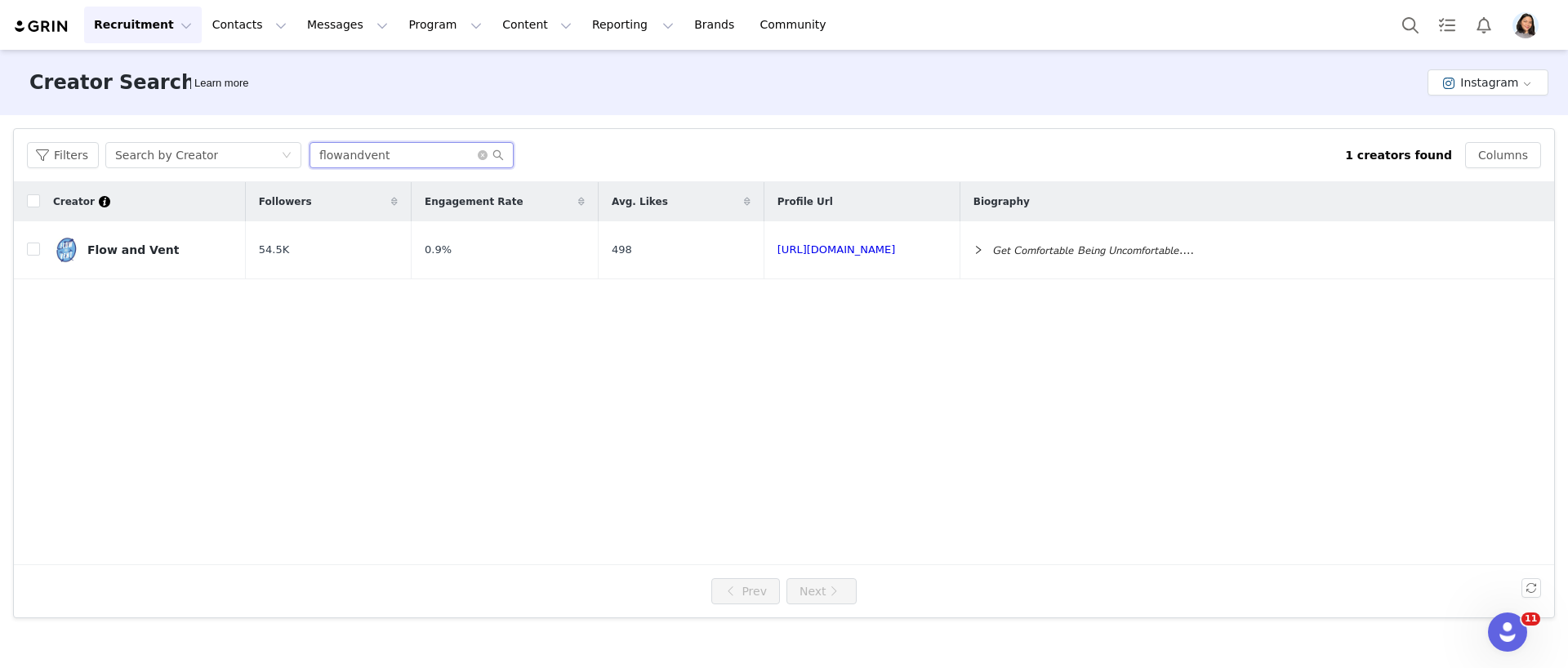
paste input "_bodybybinx_"
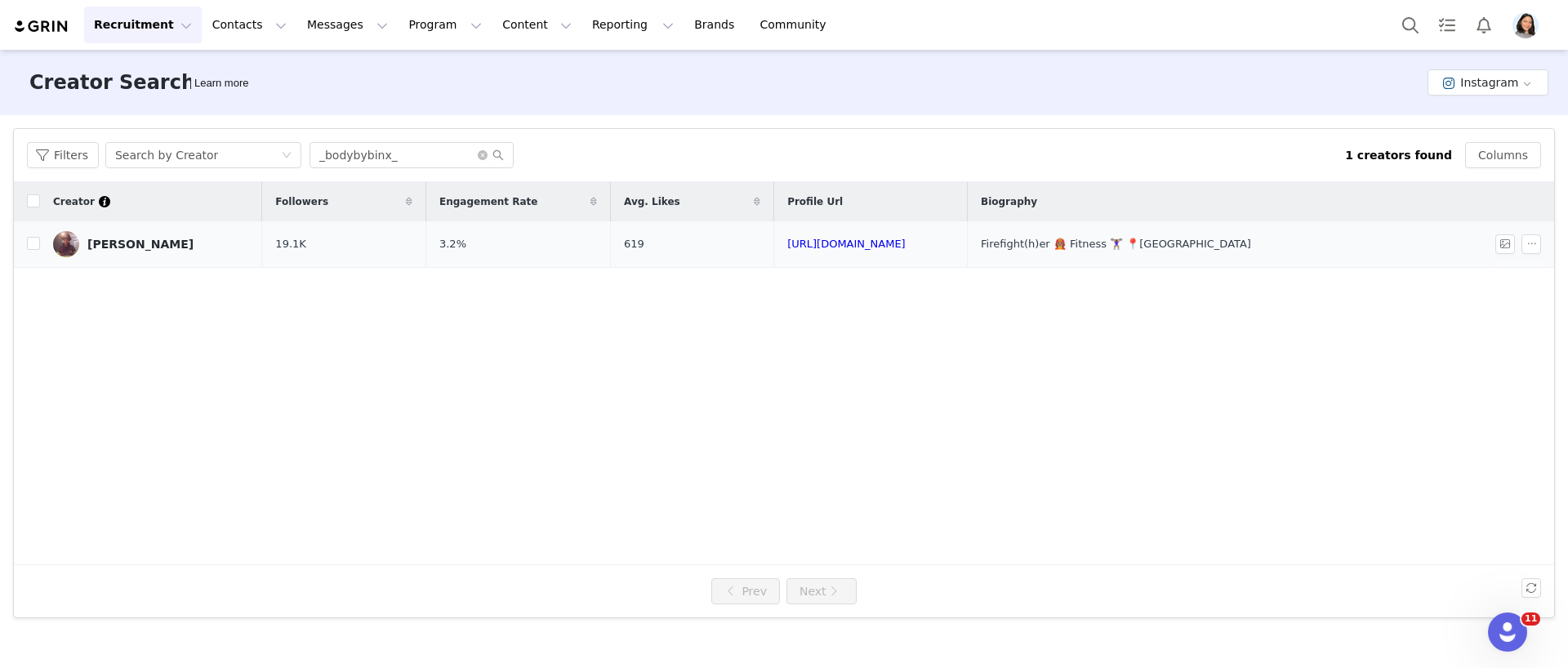
click at [162, 258] on td "[PERSON_NAME]" at bounding box center [150, 244] width 222 height 46
click at [172, 248] on link "[PERSON_NAME]" at bounding box center [150, 244] width 196 height 26
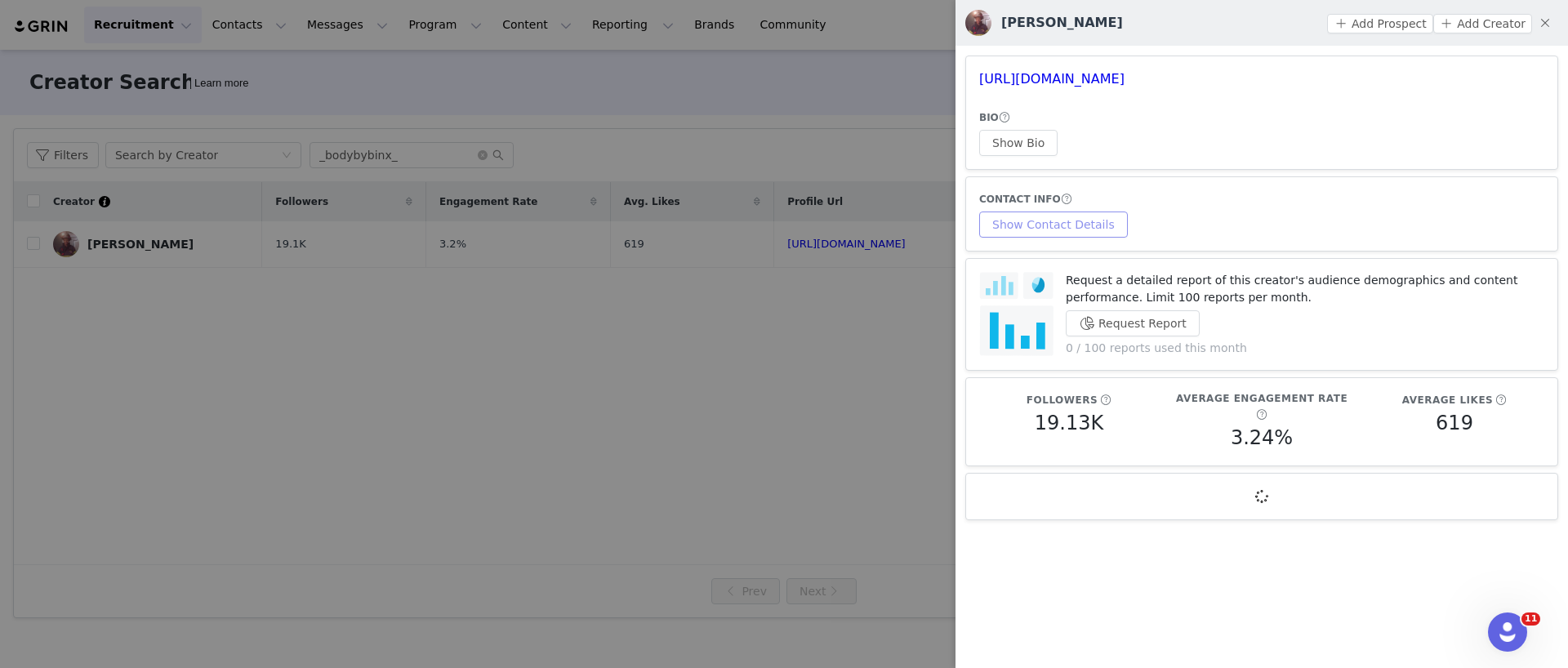
click at [1011, 218] on button "Show Contact Details" at bounding box center [1053, 225] width 148 height 26
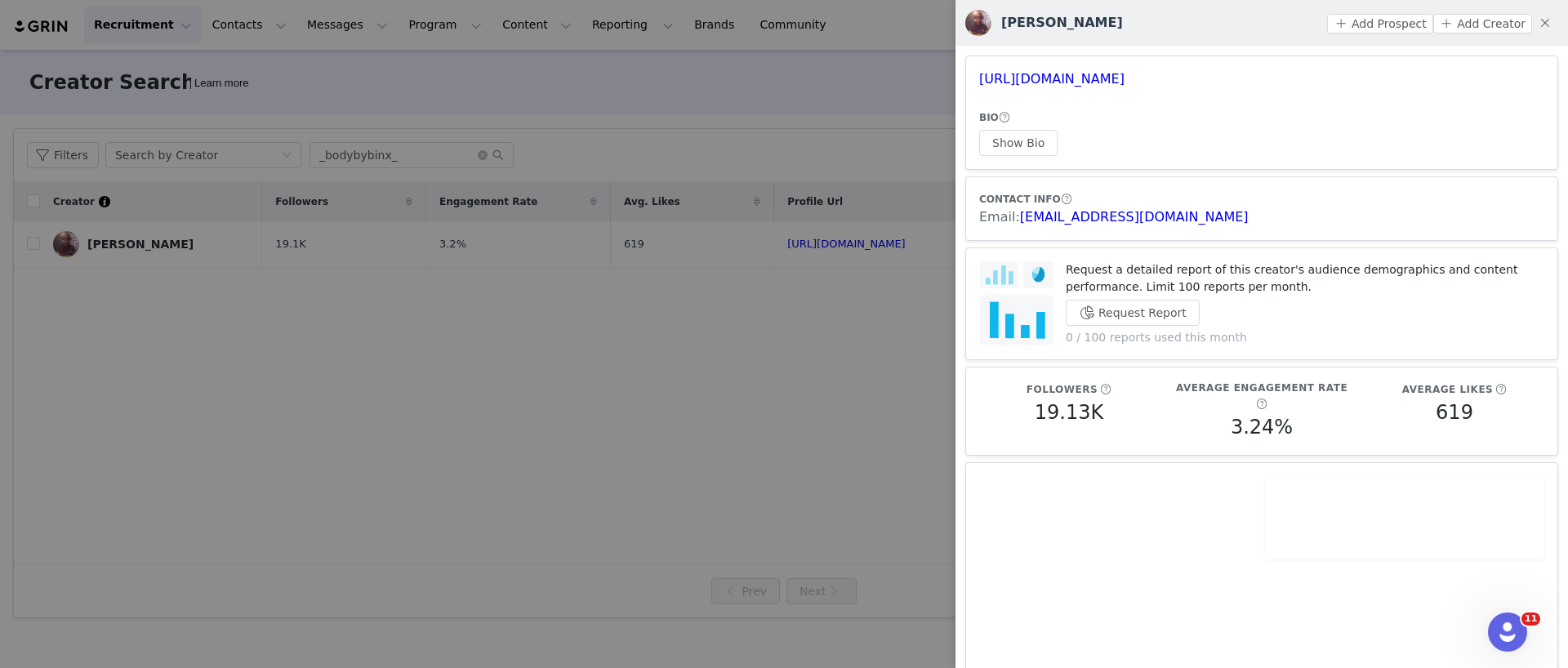
click at [502, 129] on div at bounding box center [784, 334] width 1568 height 668
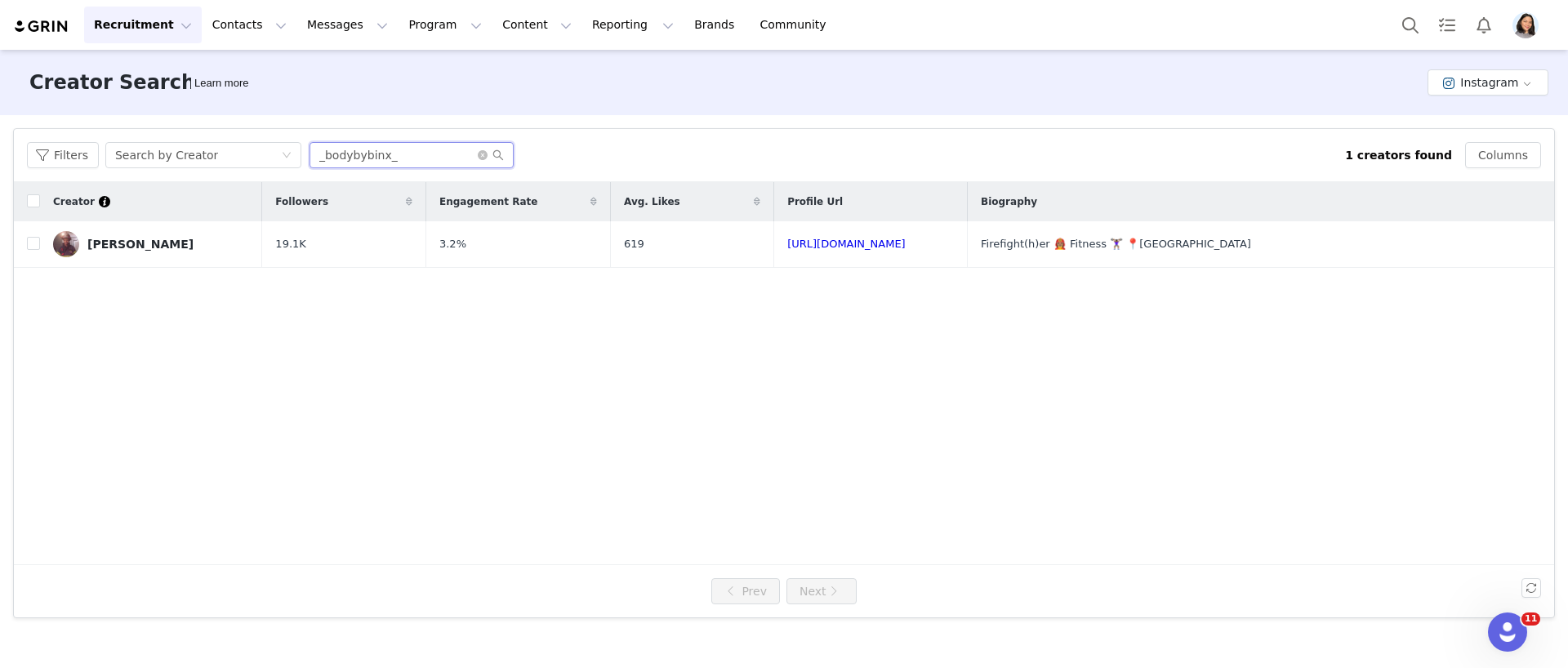
click at [407, 161] on input "_bodybybinx_" at bounding box center [412, 155] width 204 height 26
paste input "kellyalysssa"
type input "kellyalysssa"
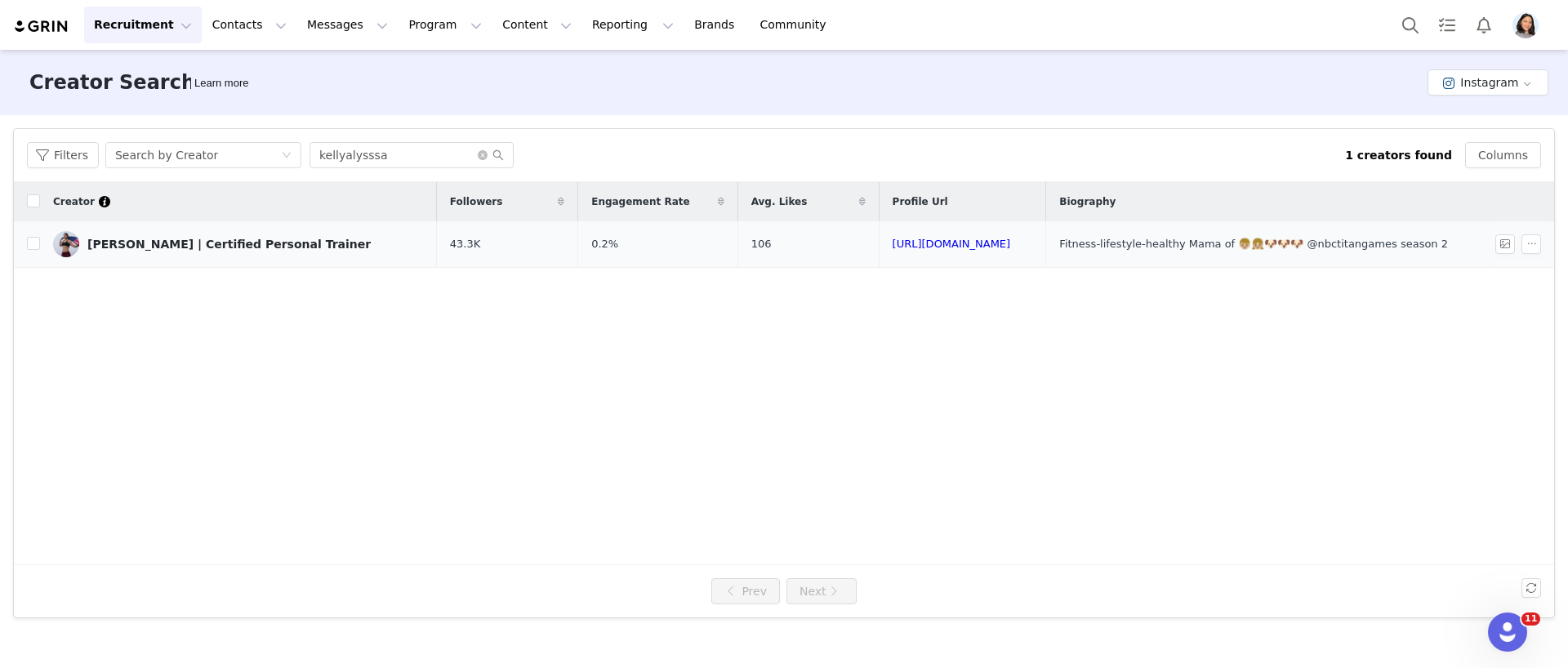
click at [211, 252] on link "[PERSON_NAME] | Certified Personal Trainer" at bounding box center [238, 244] width 371 height 26
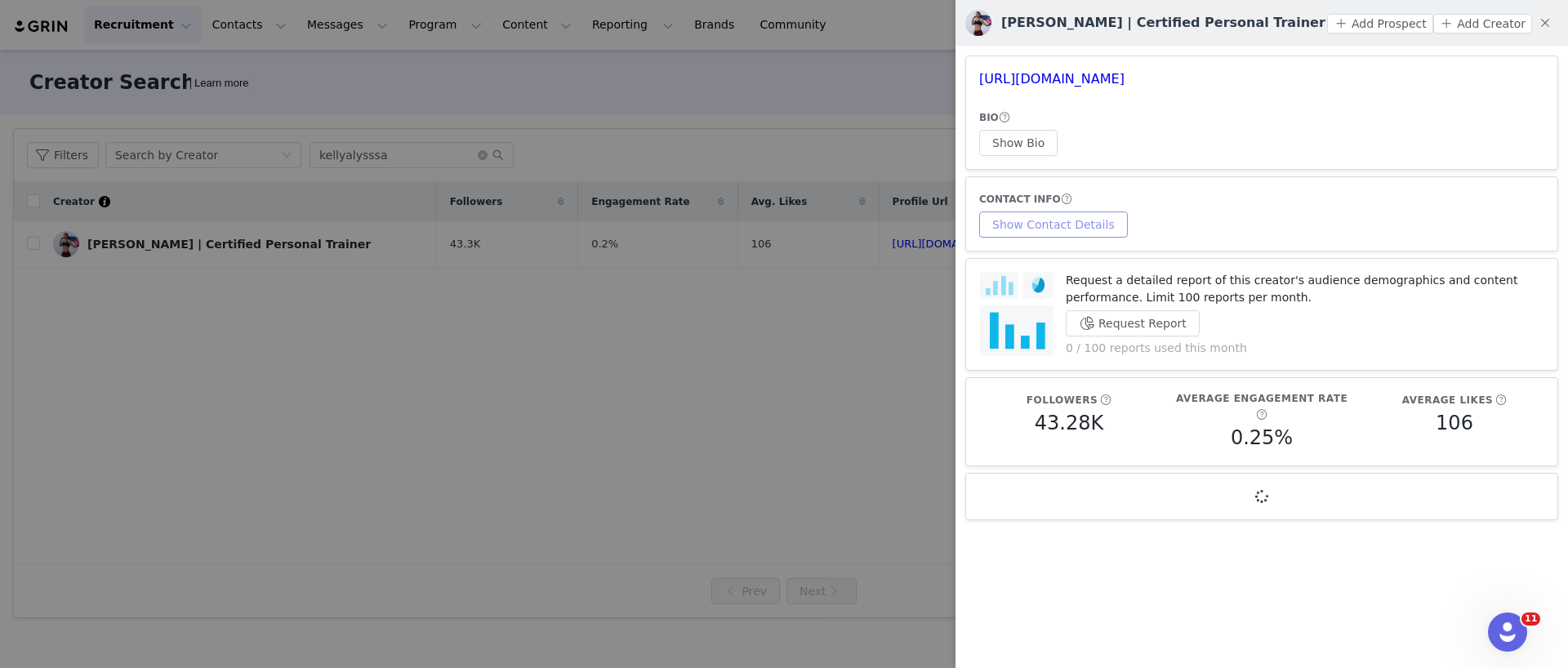
click at [1091, 219] on button "Show Contact Details" at bounding box center [1053, 225] width 148 height 26
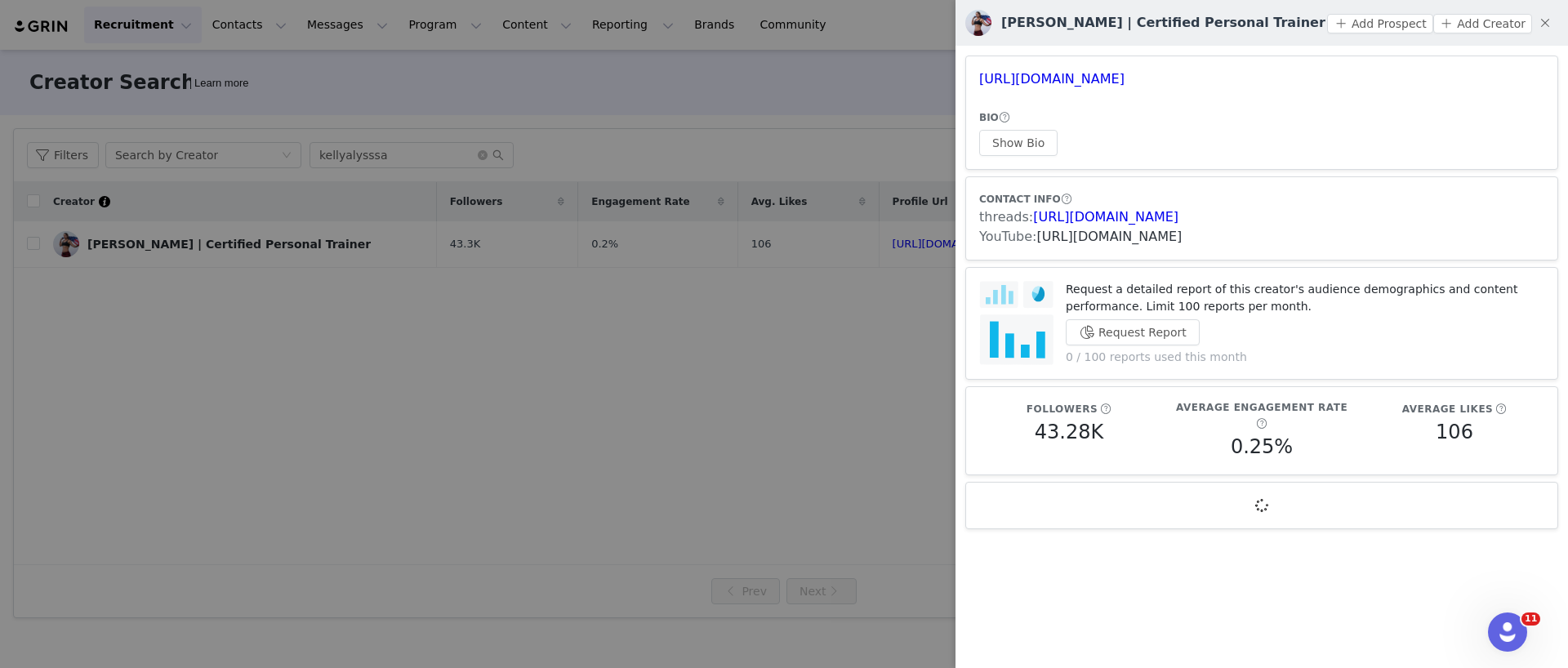
click at [1062, 238] on link "[URL][DOMAIN_NAME]" at bounding box center [1109, 236] width 146 height 16
